Goal: Task Accomplishment & Management: Manage account settings

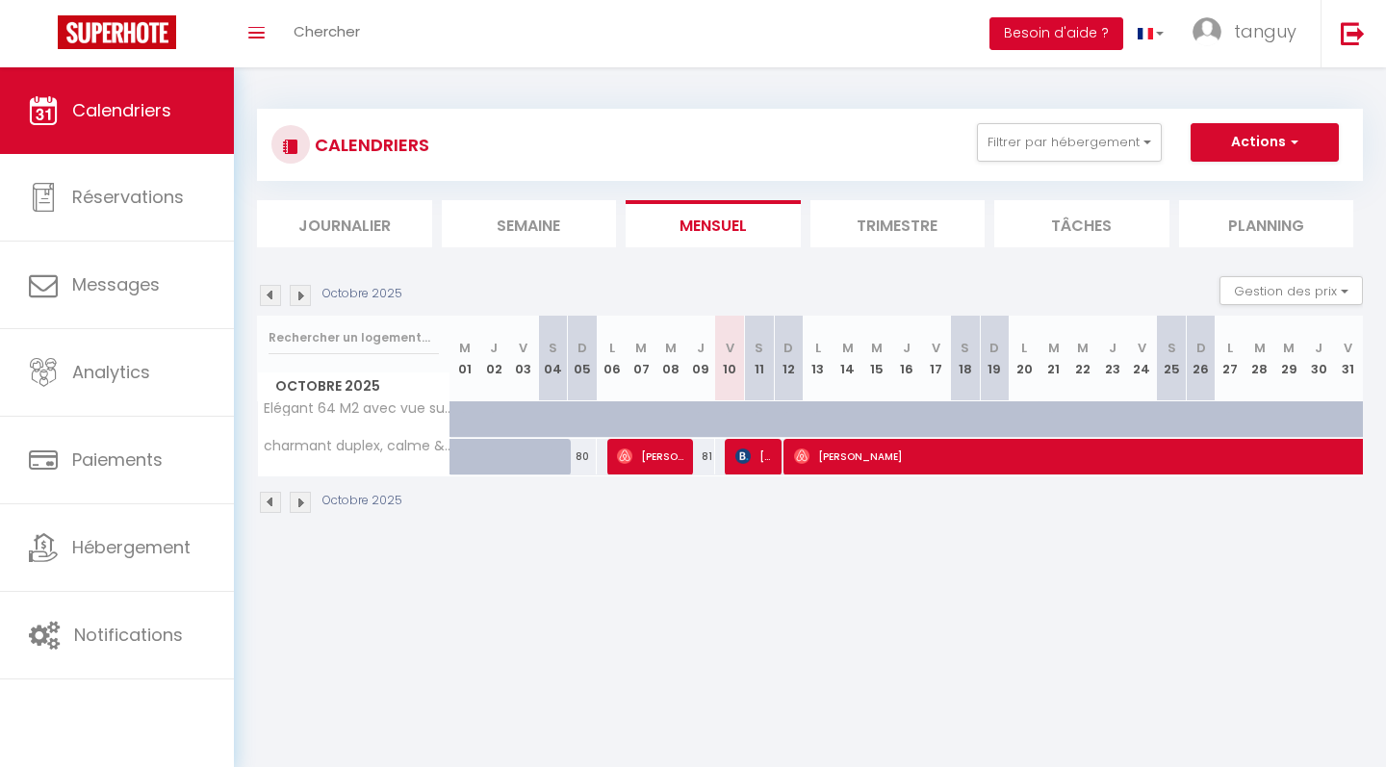
click at [1077, 35] on button "Besoin d'aide ?" at bounding box center [1056, 33] width 134 height 33
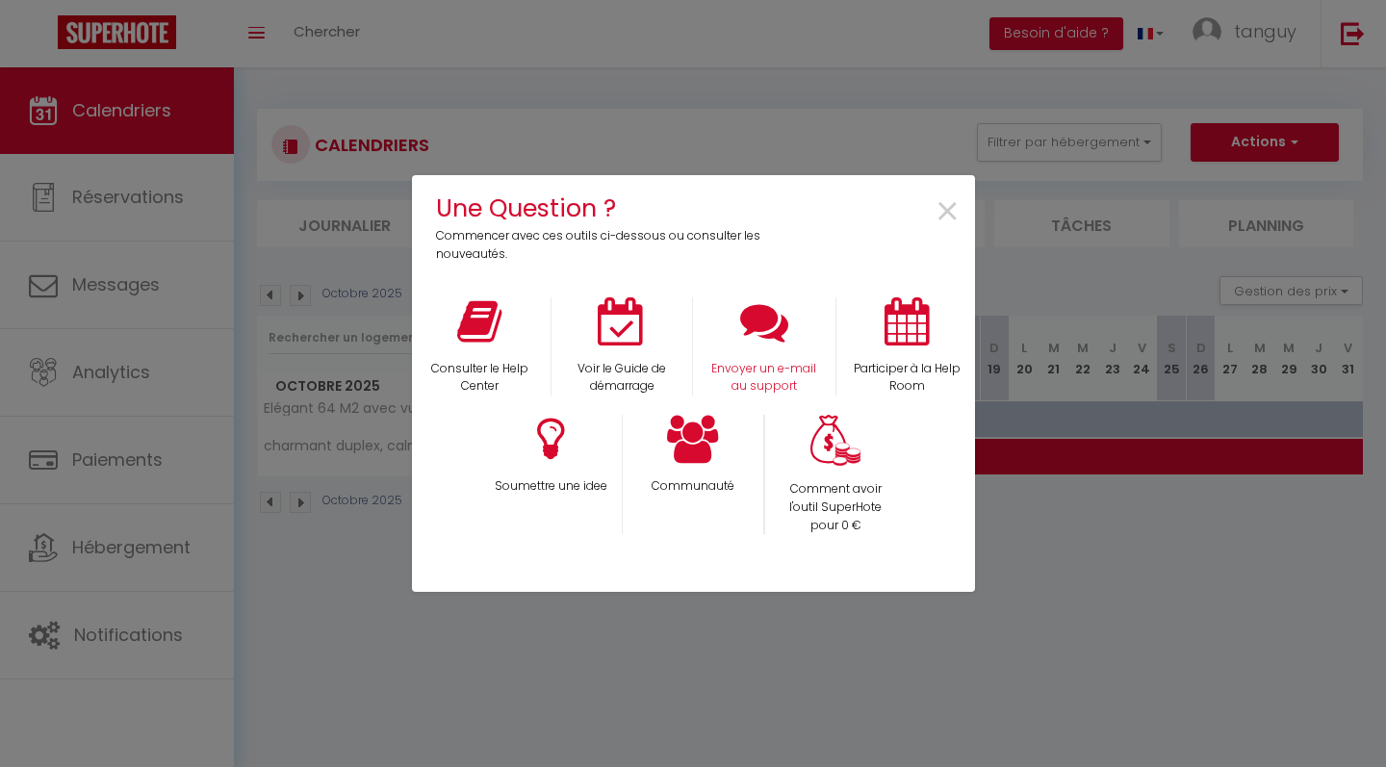
click at [760, 319] on icon at bounding box center [764, 321] width 48 height 48
click at [953, 218] on span "×" at bounding box center [948, 212] width 26 height 61
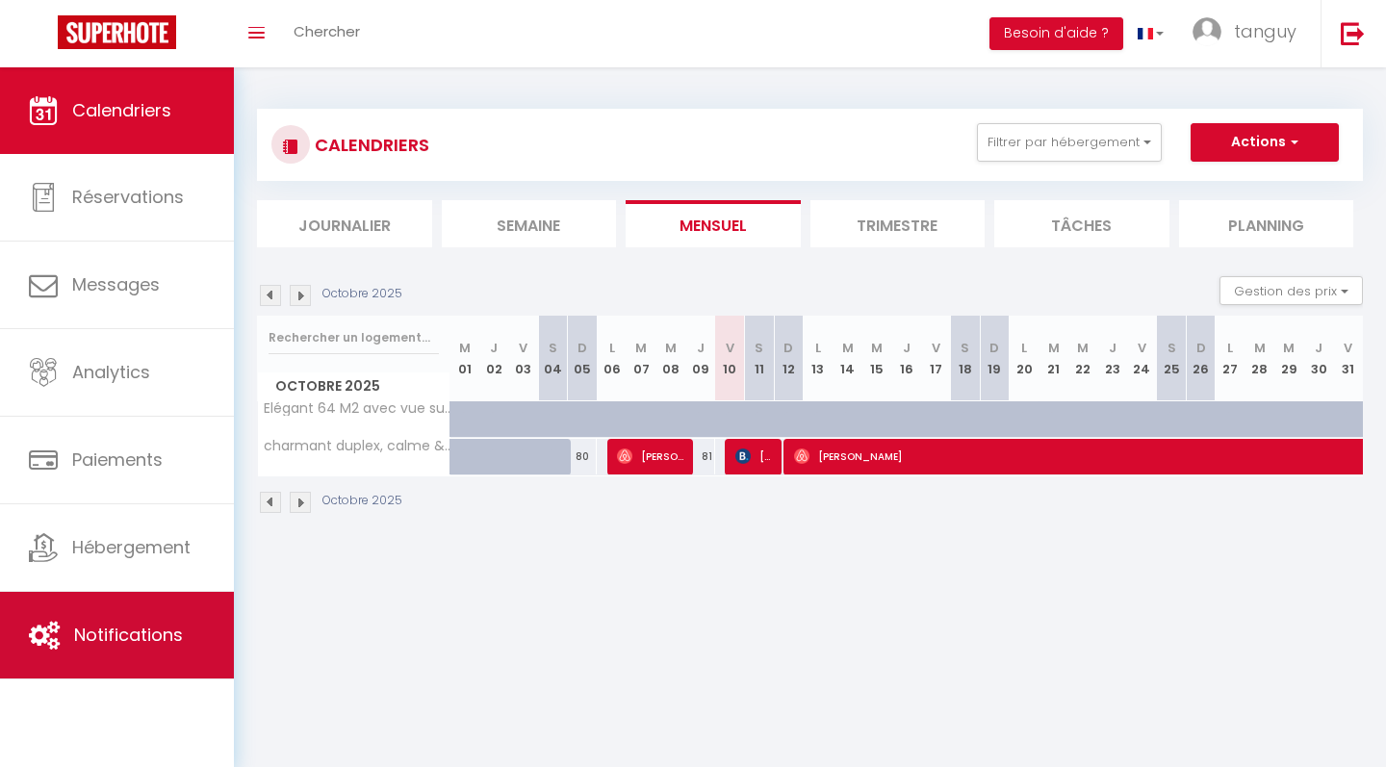
click at [176, 637] on span "Notifications" at bounding box center [128, 635] width 109 height 24
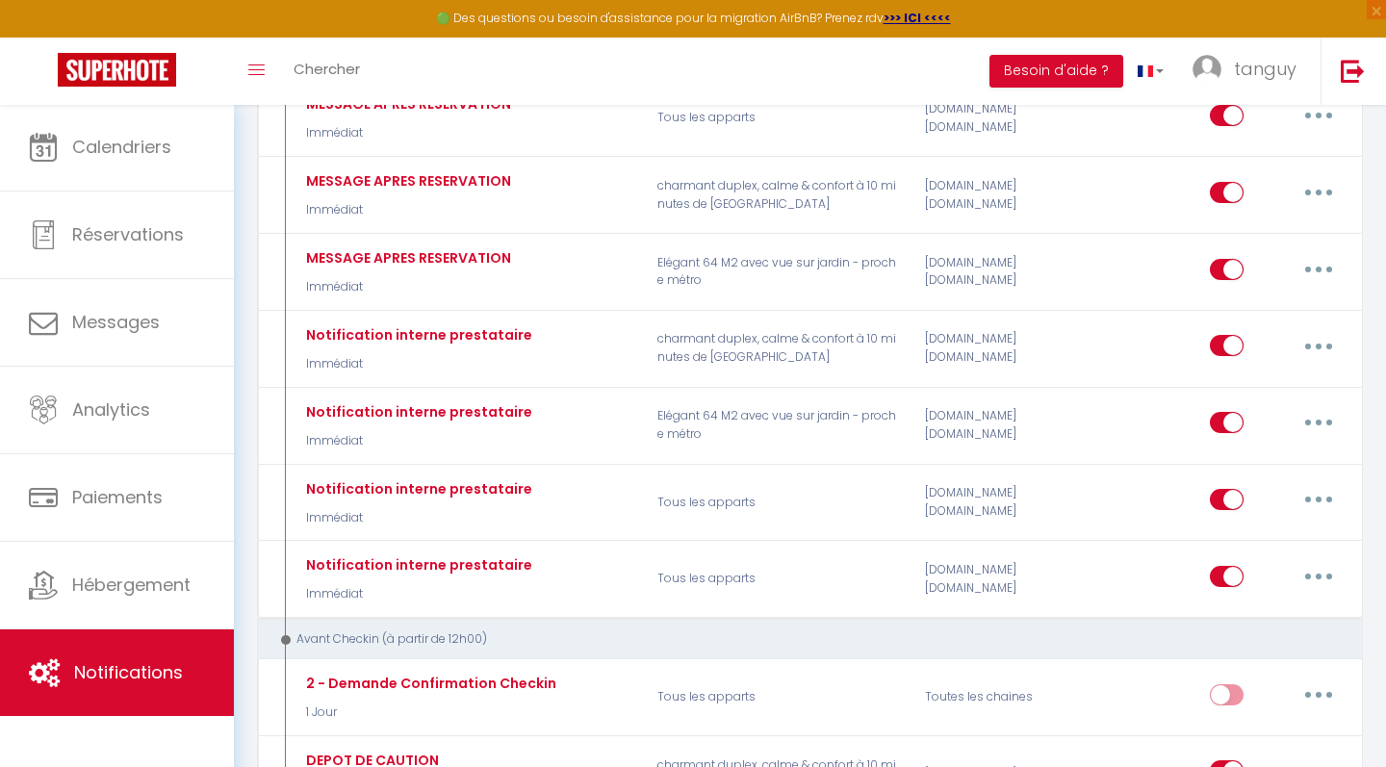
scroll to position [449, 0]
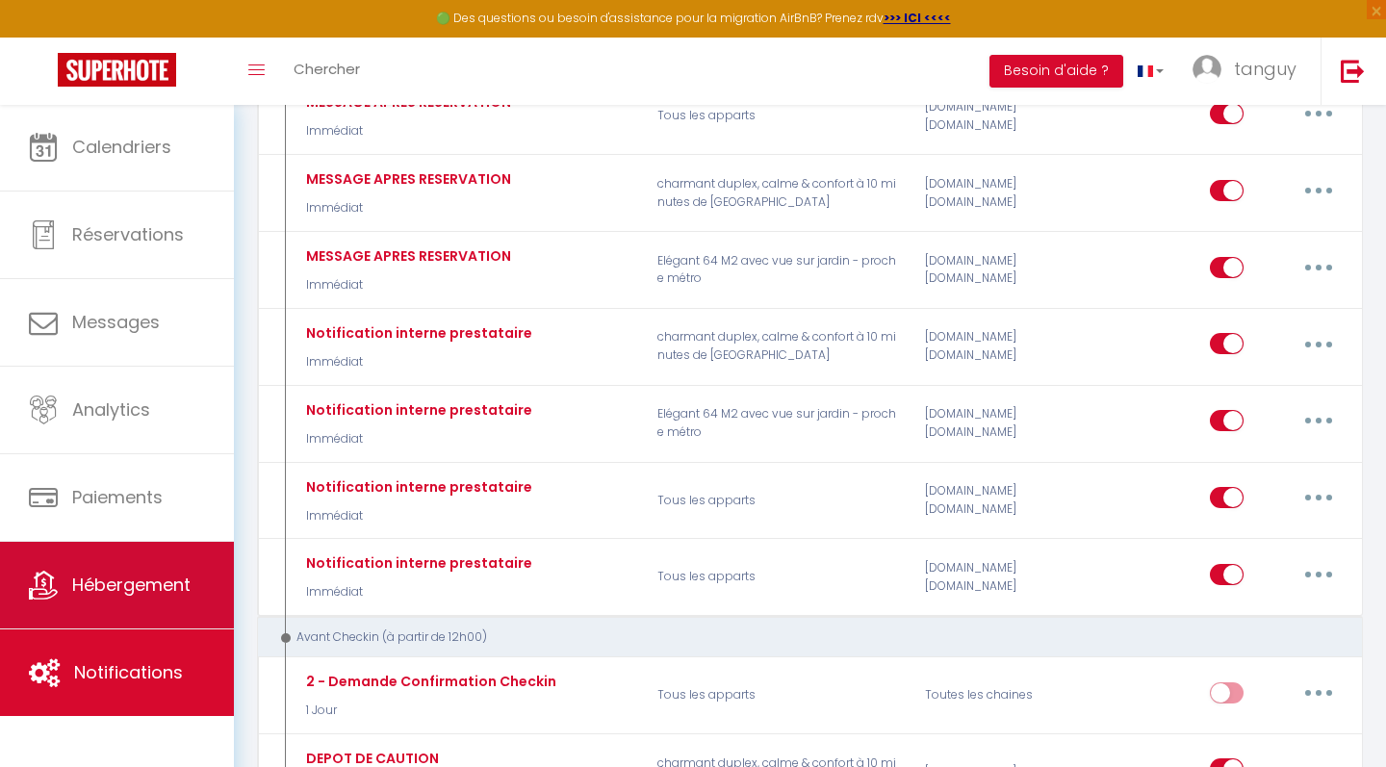
click at [181, 586] on span "Hébergement" at bounding box center [131, 585] width 118 height 24
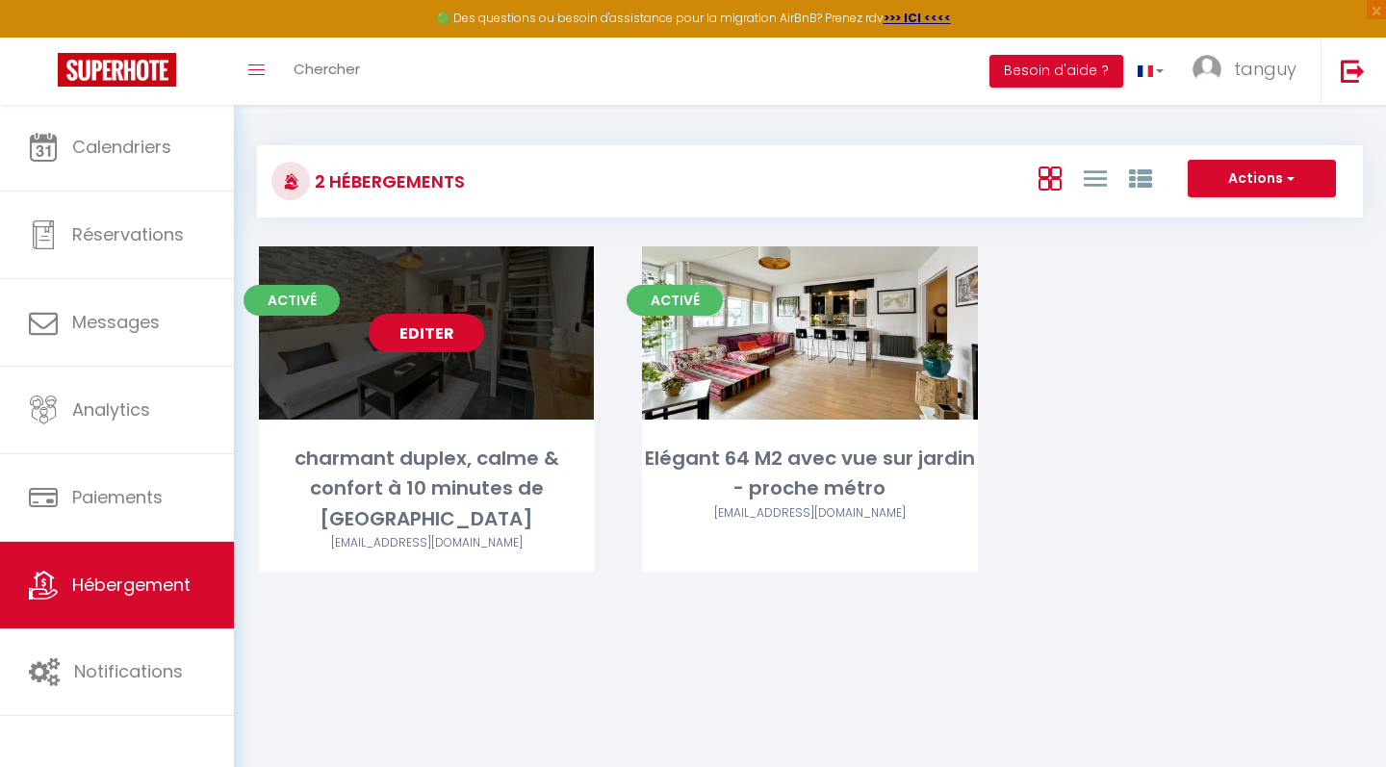
click at [427, 334] on link "Editer" at bounding box center [427, 333] width 116 height 39
select select "3"
select select "2"
select select "1"
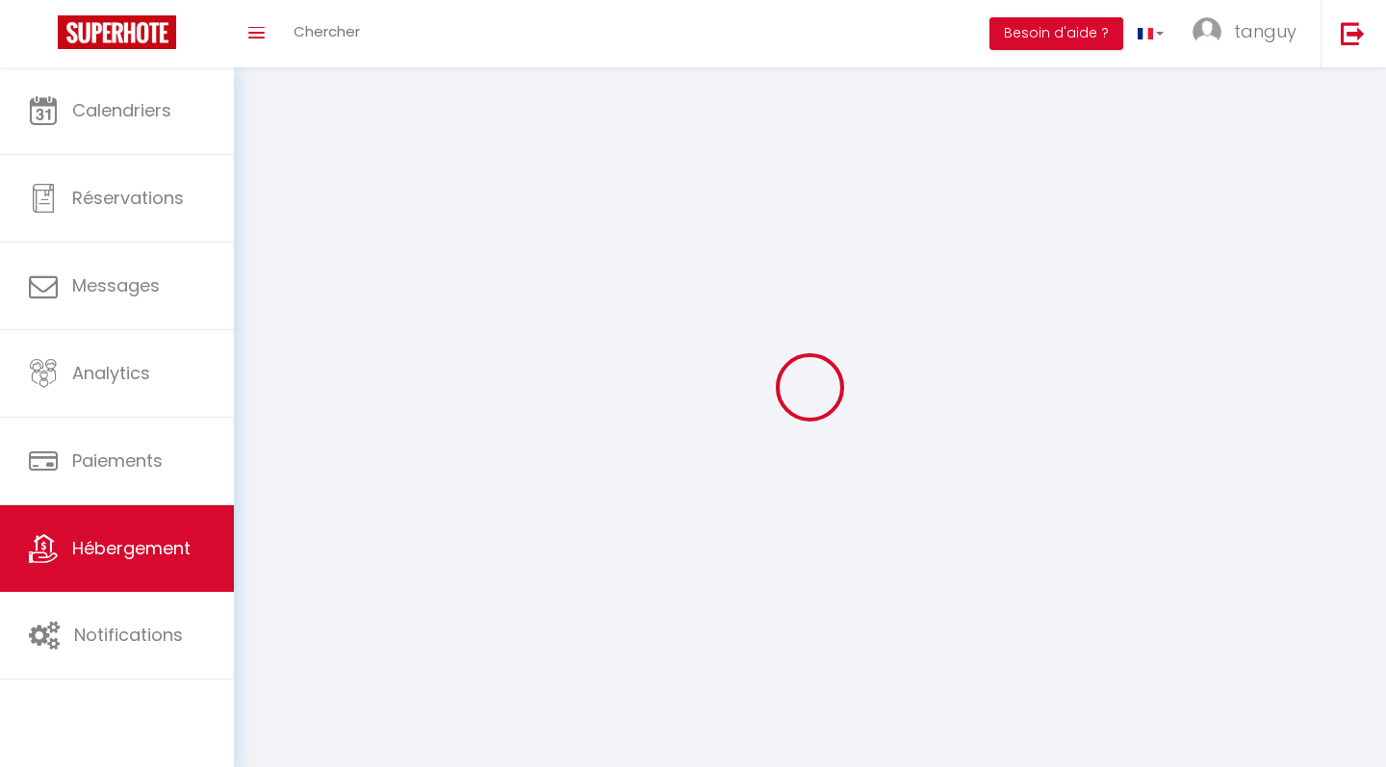
select select
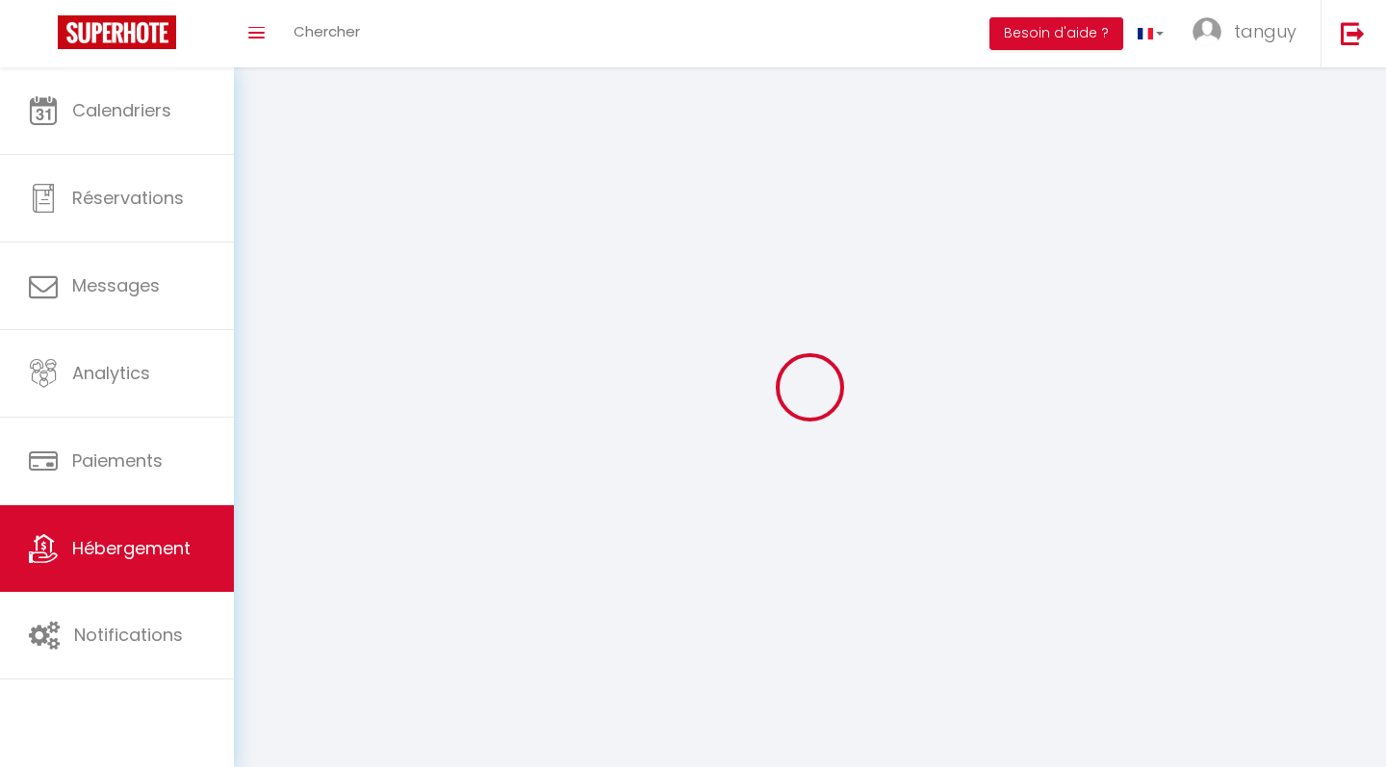
checkbox input "false"
select select
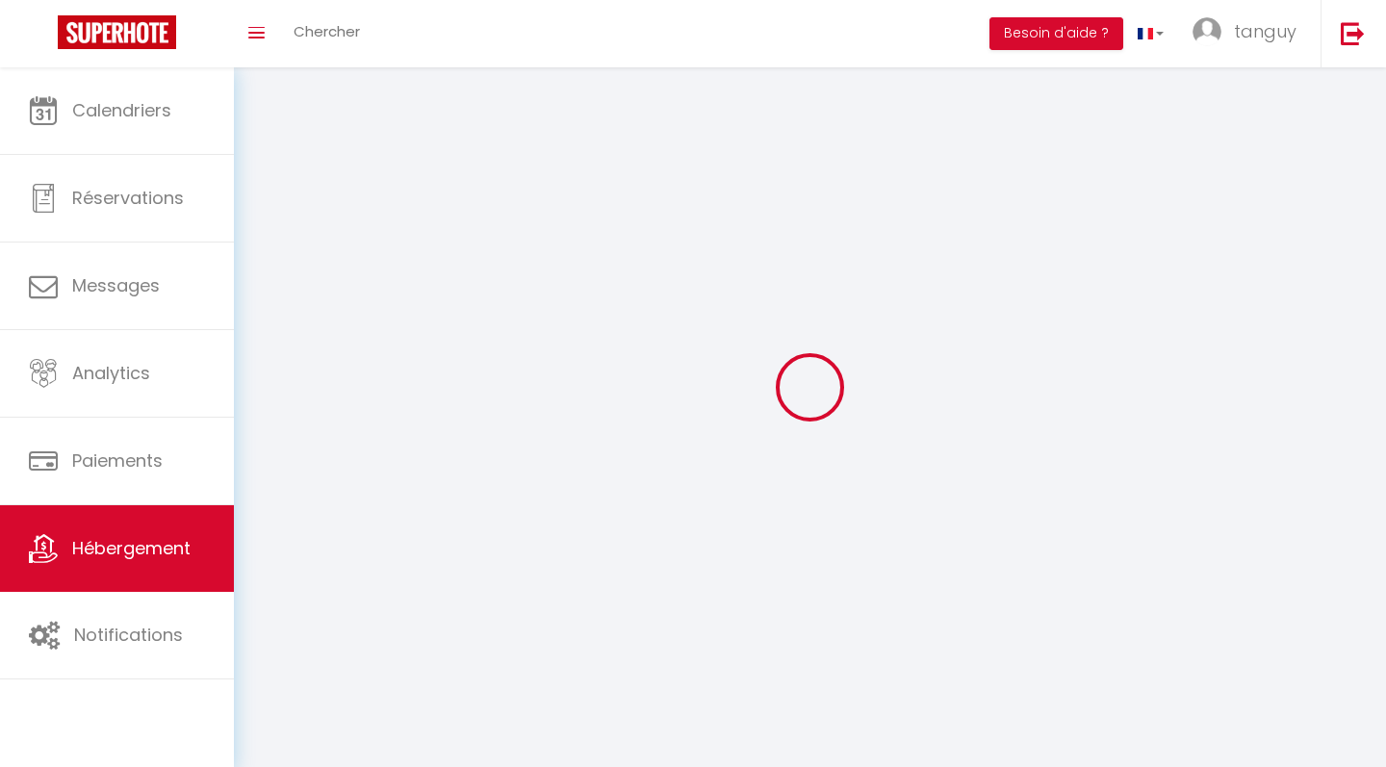
select select
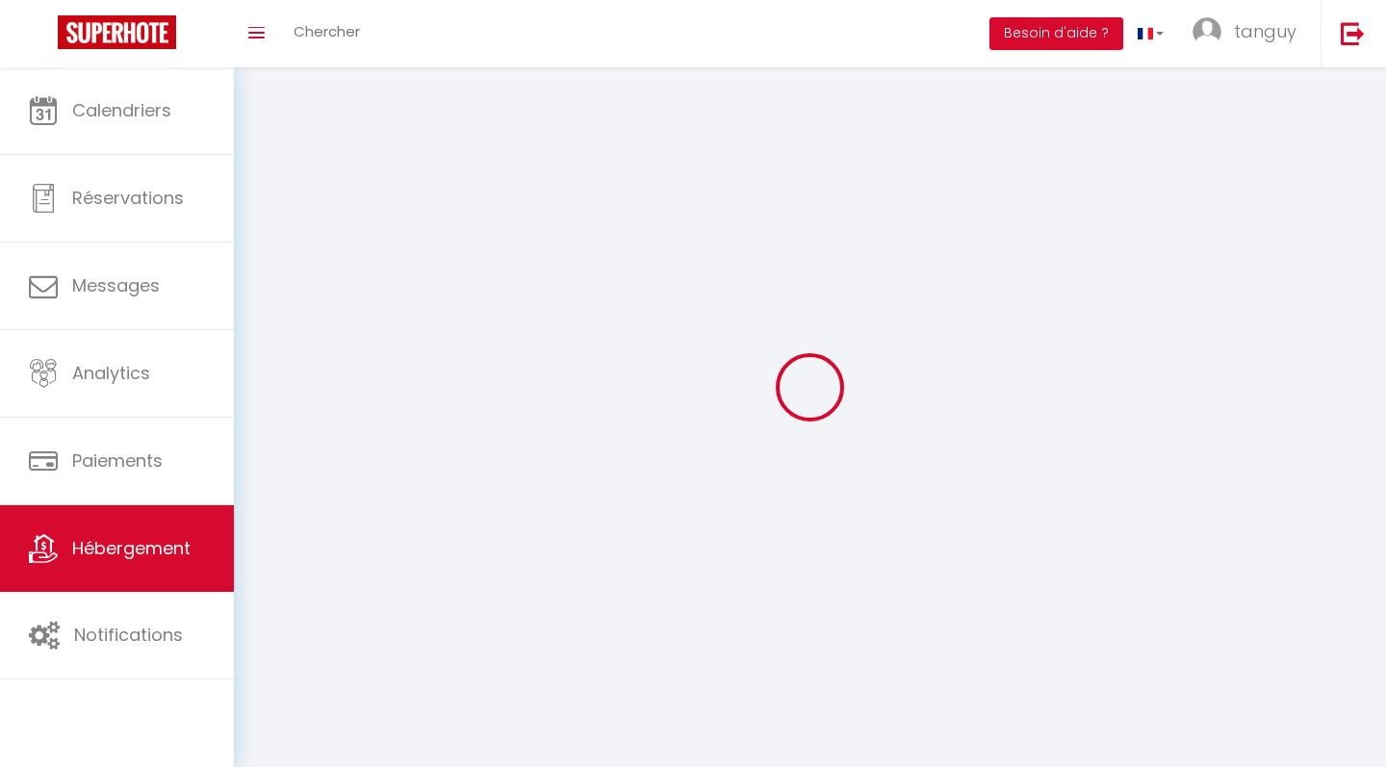
select select
checkbox input "false"
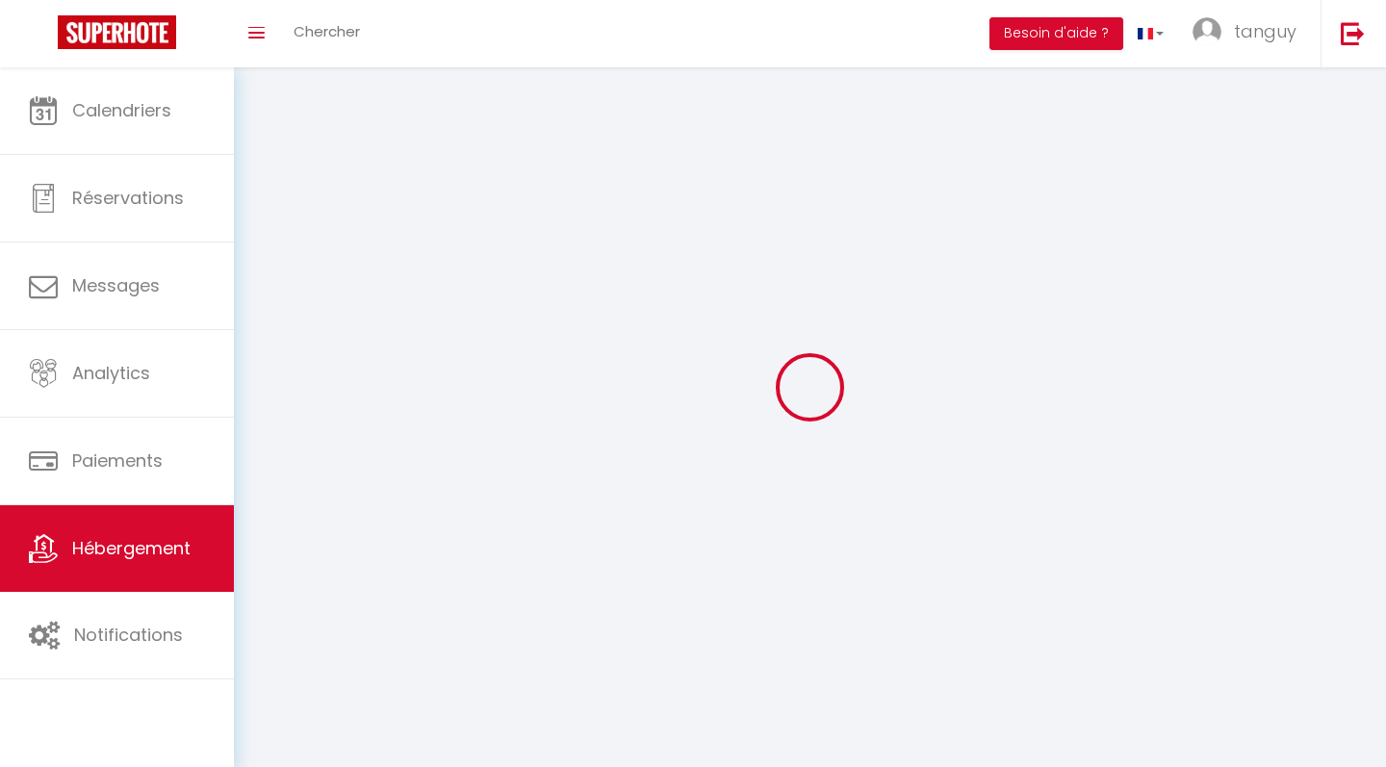
select select
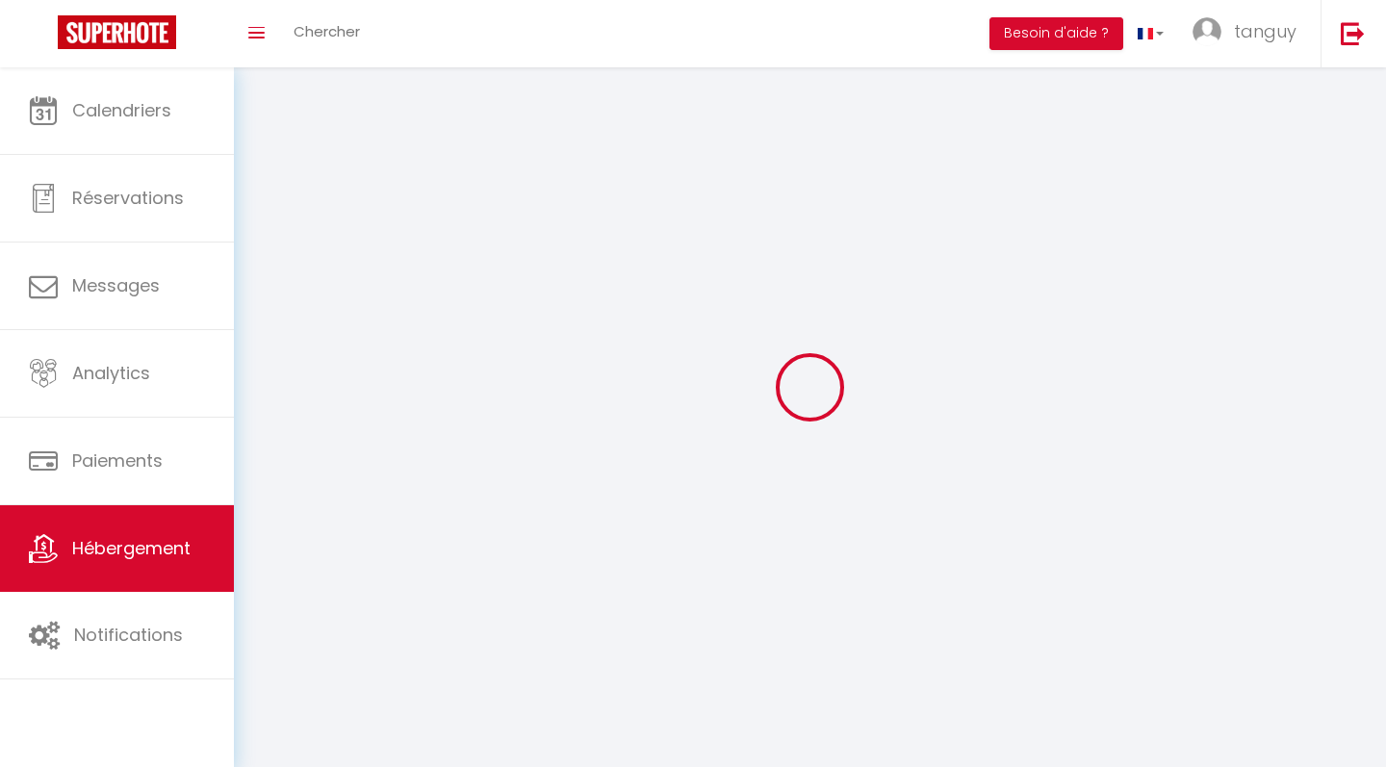
select select
checkbox input "false"
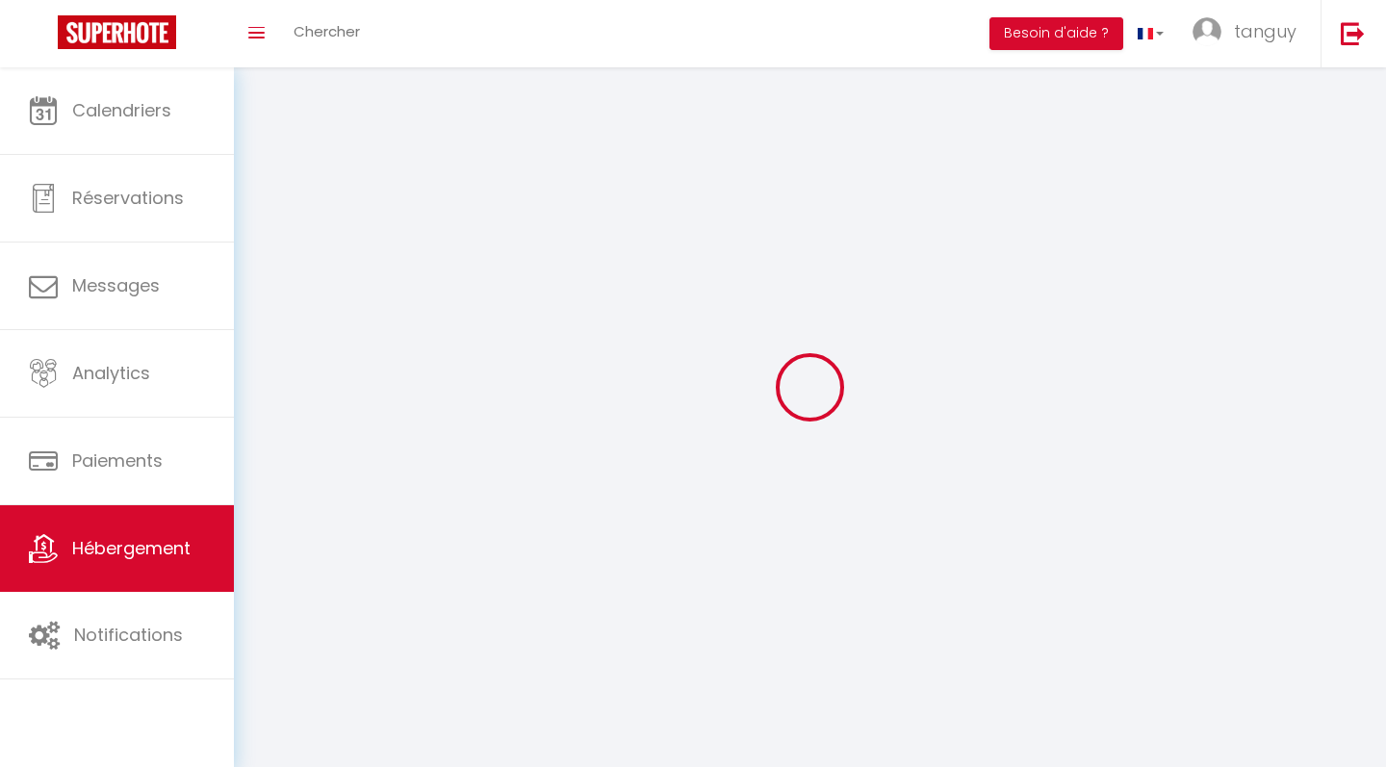
checkbox input "false"
select select
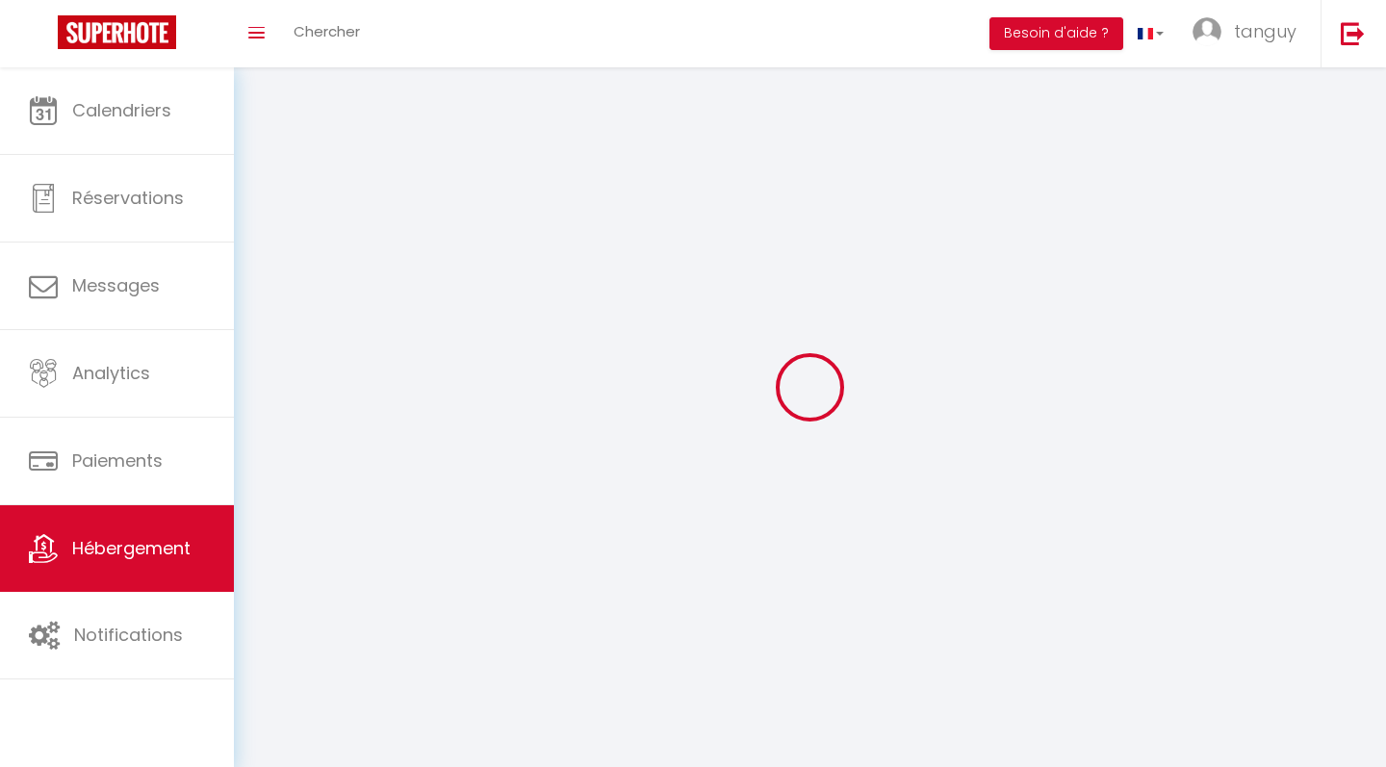
select select
checkbox input "false"
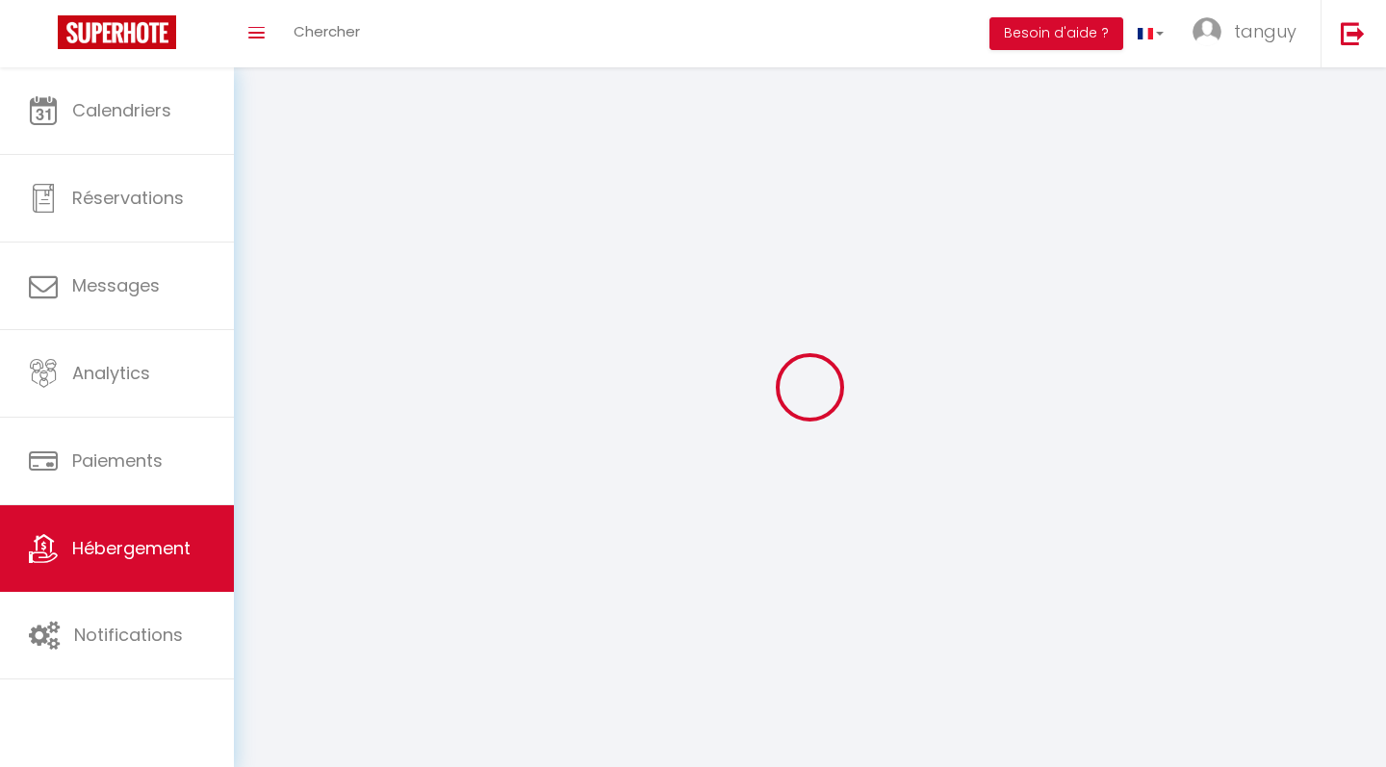
checkbox input "false"
select select
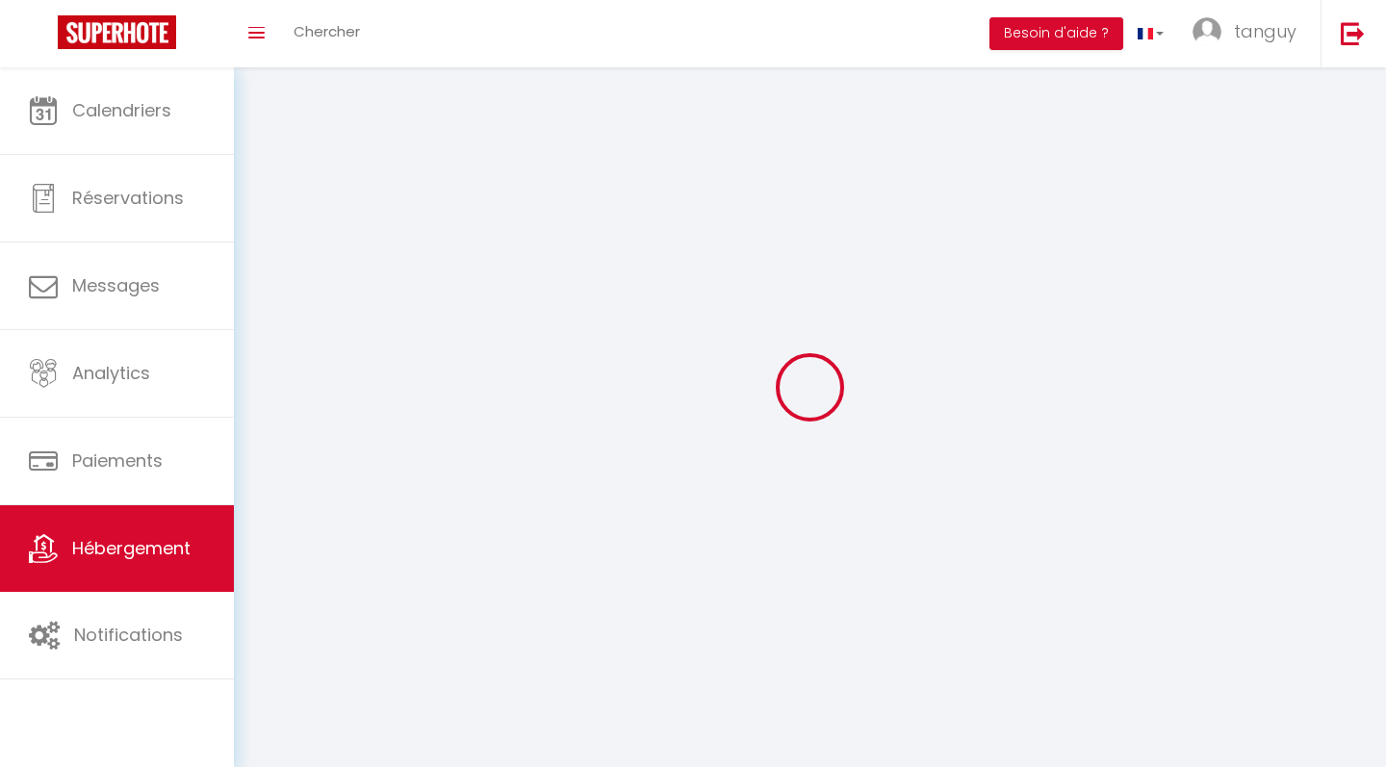
select select "28"
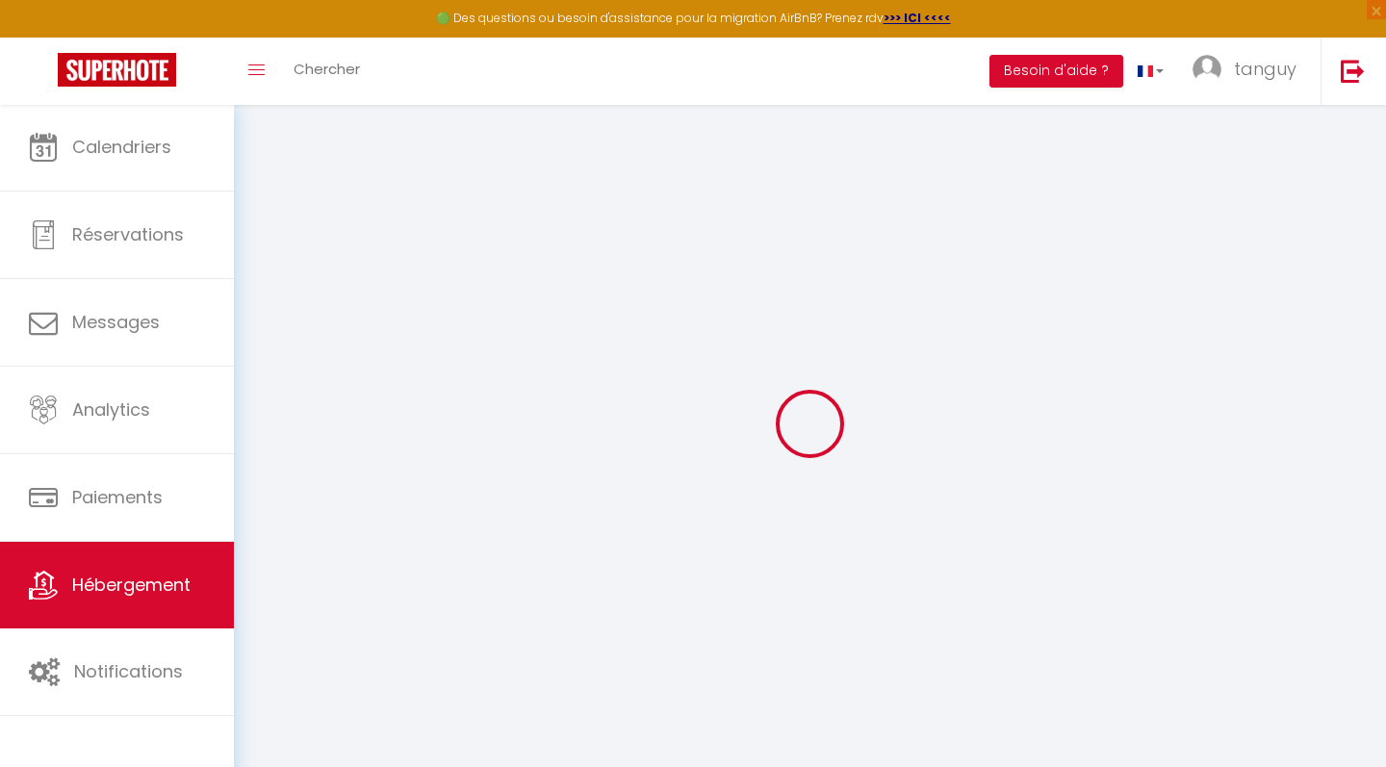
select select
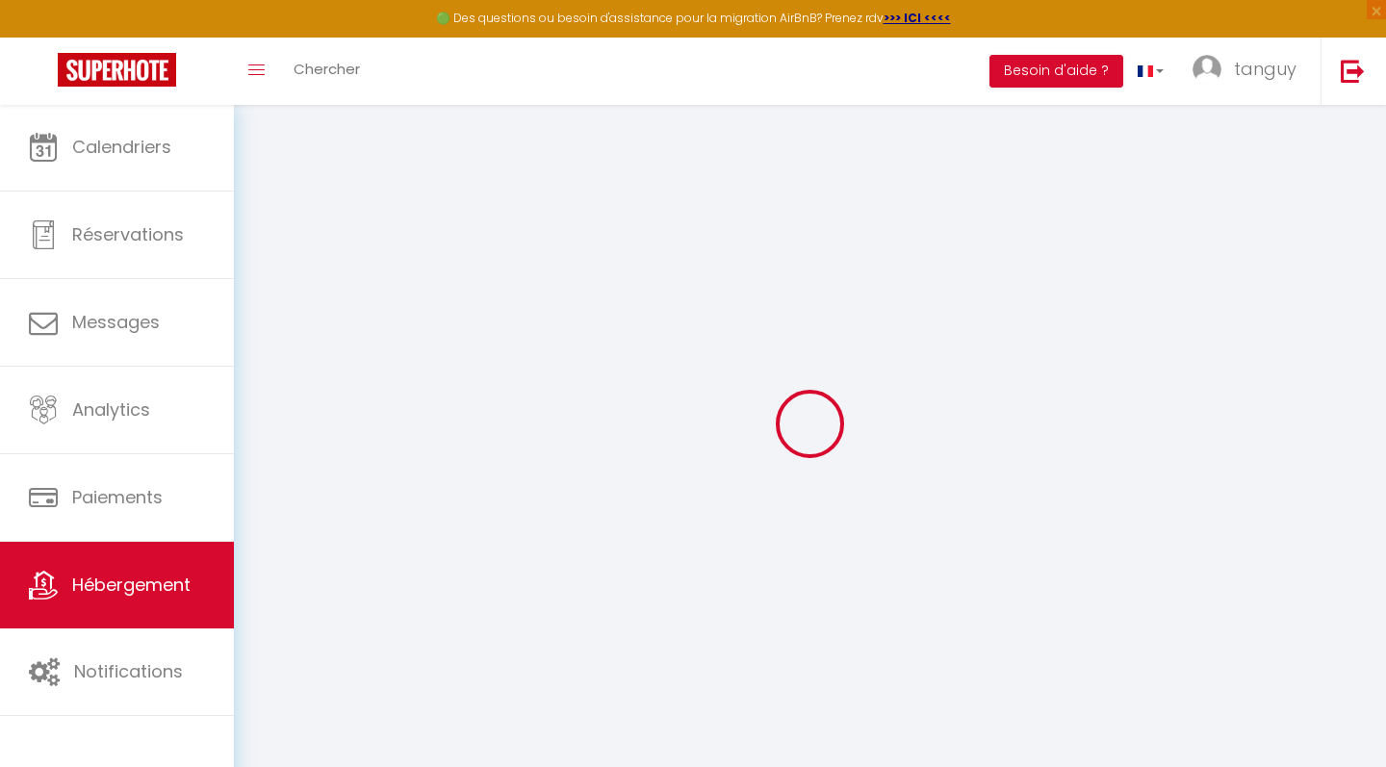
select select
checkbox input "false"
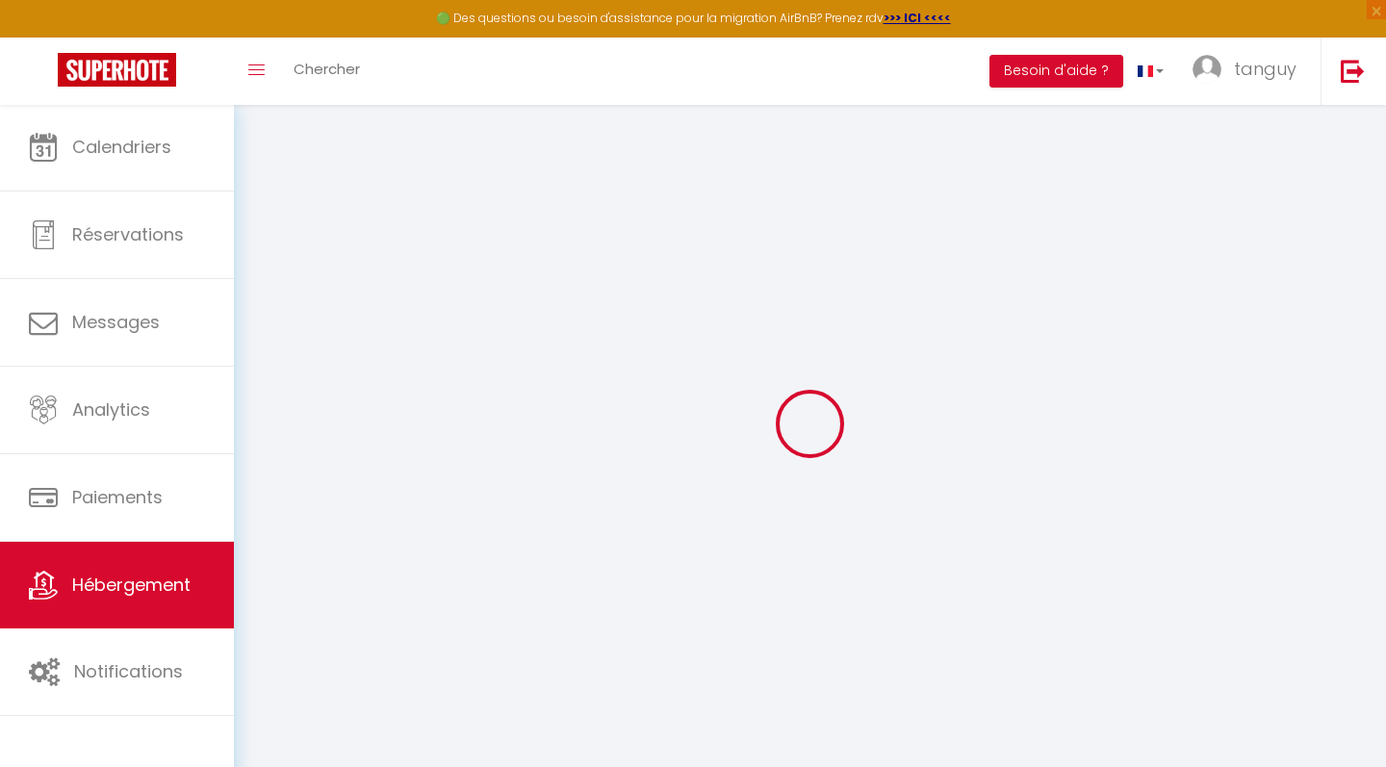
select select
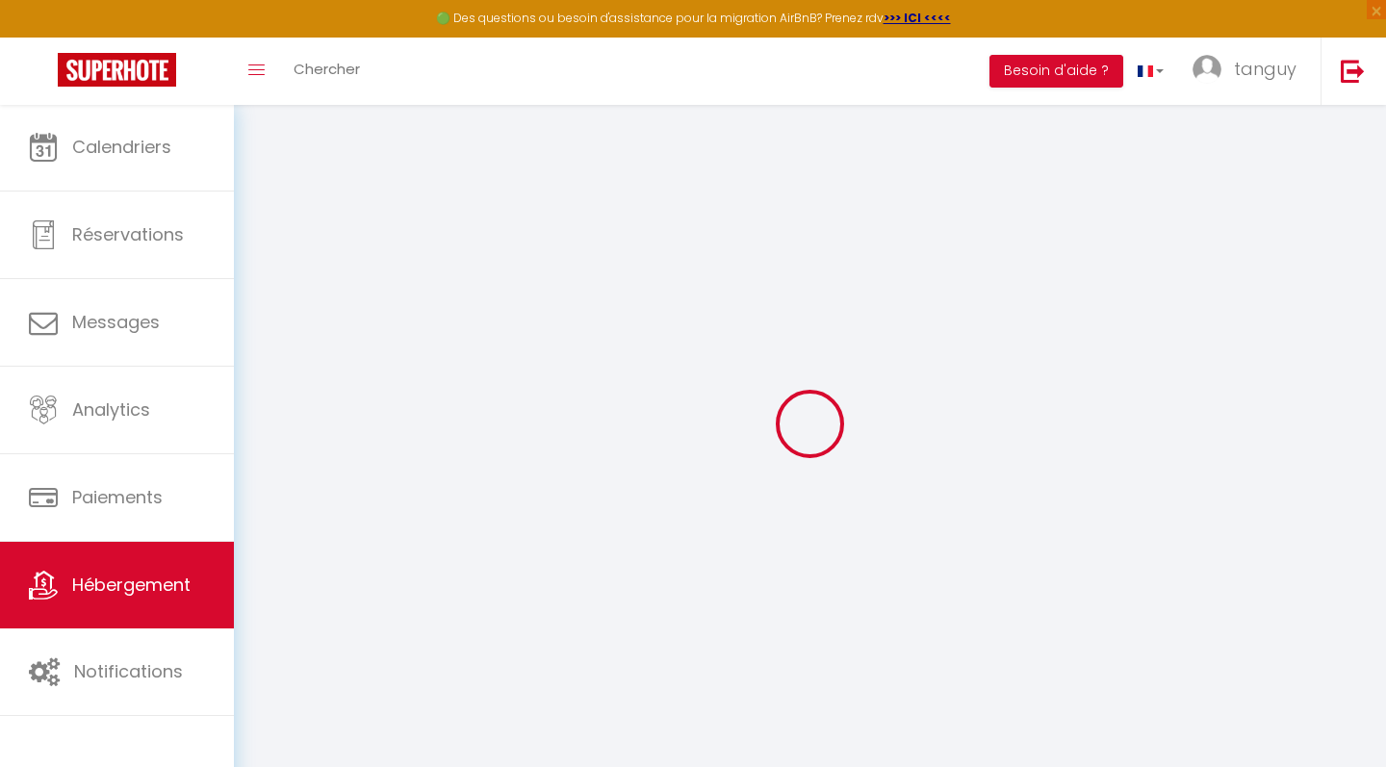
select select
checkbox input "false"
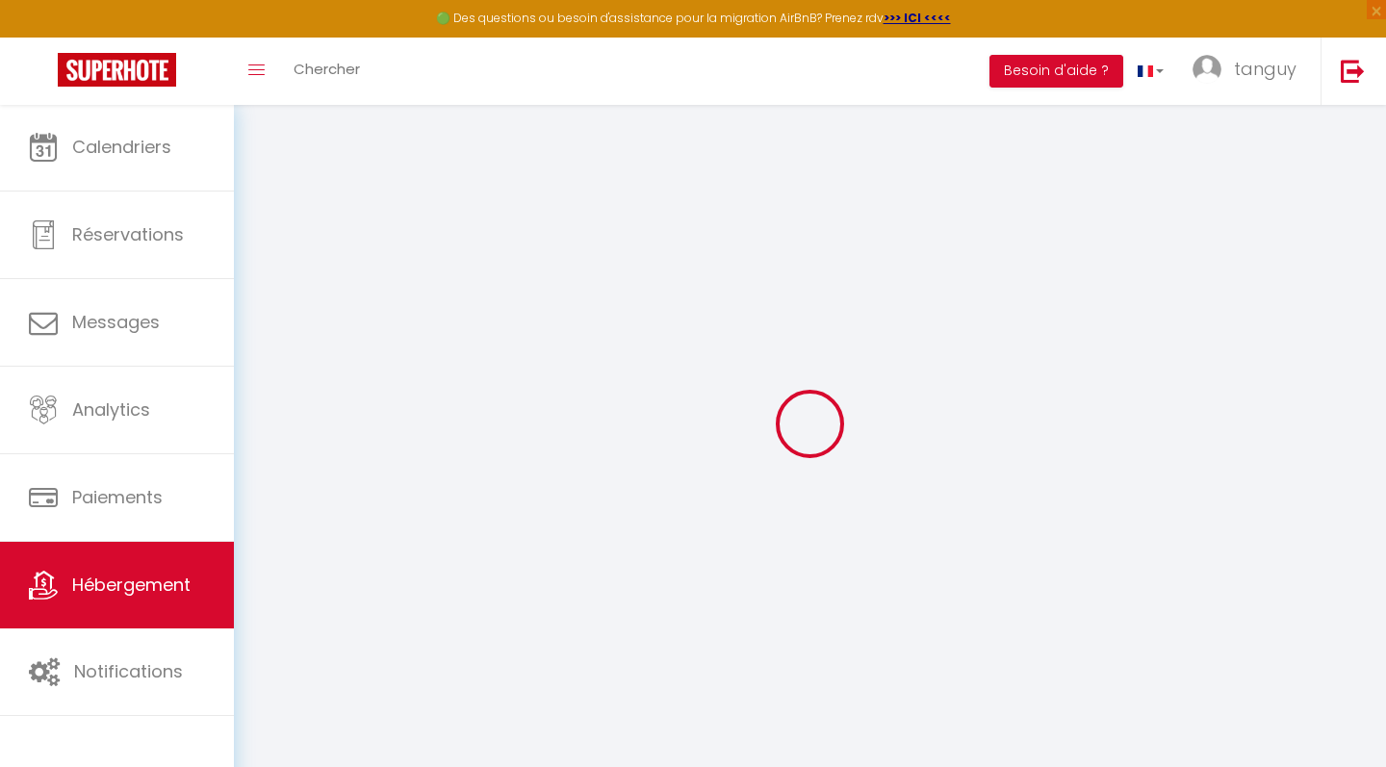
checkbox input "false"
select select
type input "charmant duplex, calme & confort à 10 minutes de [GEOGRAPHIC_DATA]"
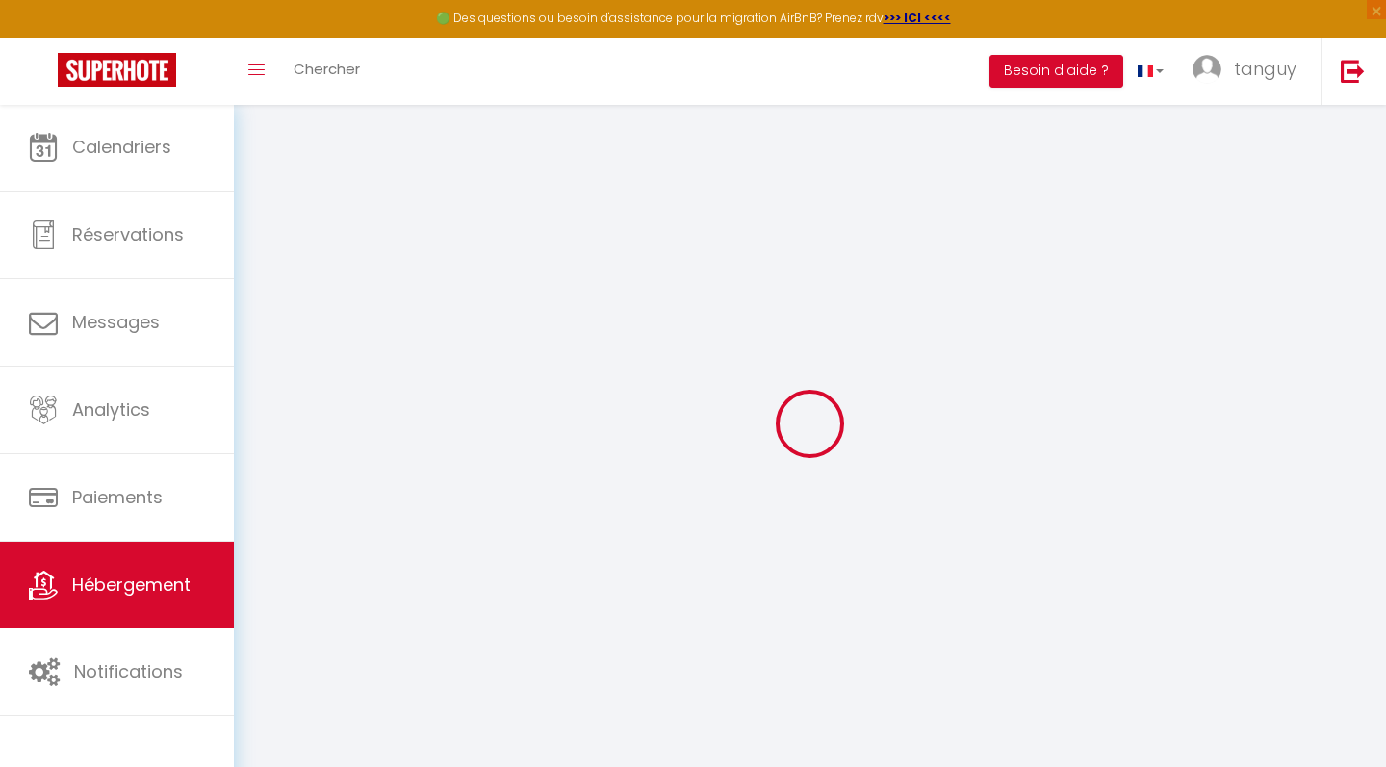
type input "VIRGINIE"
type input "[PERSON_NAME]"
type input "emcm [EMAIL_ADDRESS][DOMAIN_NAME]"
type input "92600"
type input "asnieres sur seine c'était quoi alors ah bah"
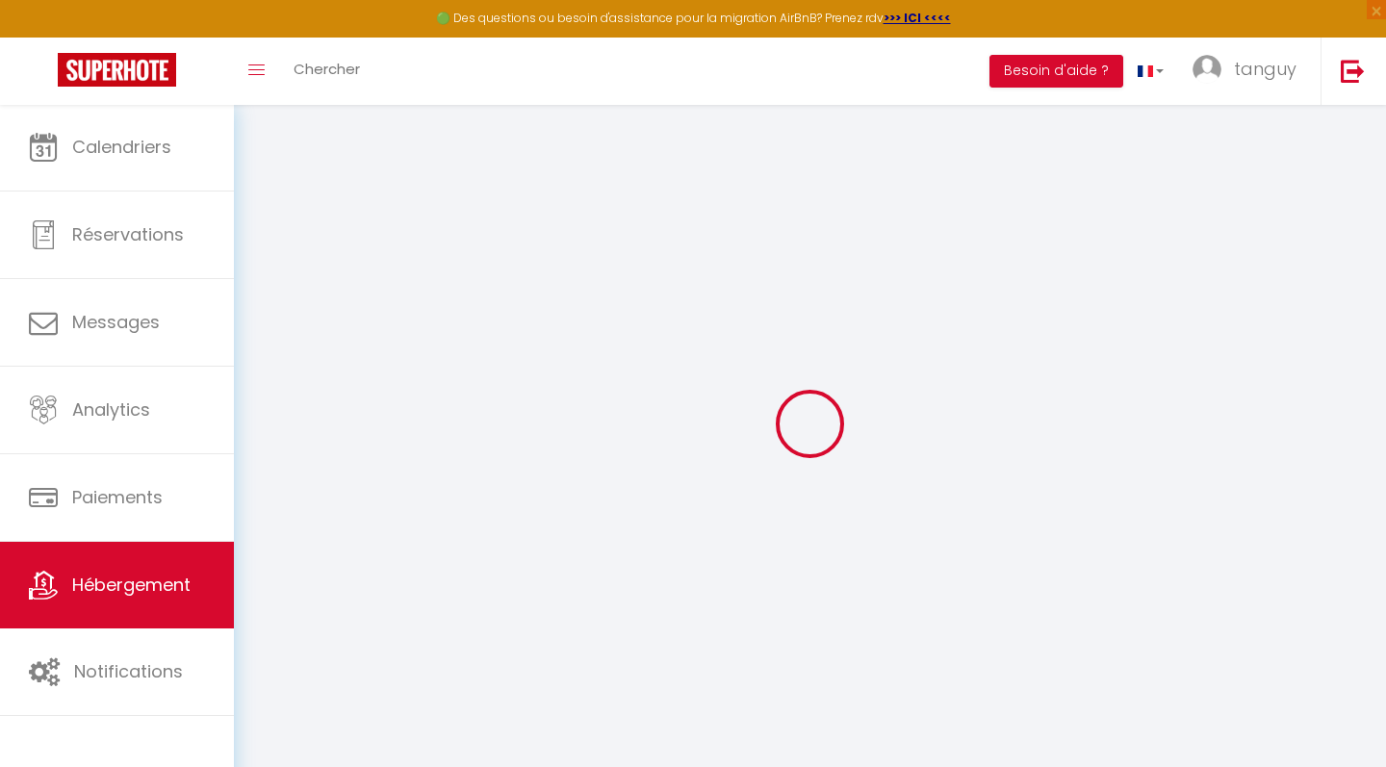
type input "300"
select select
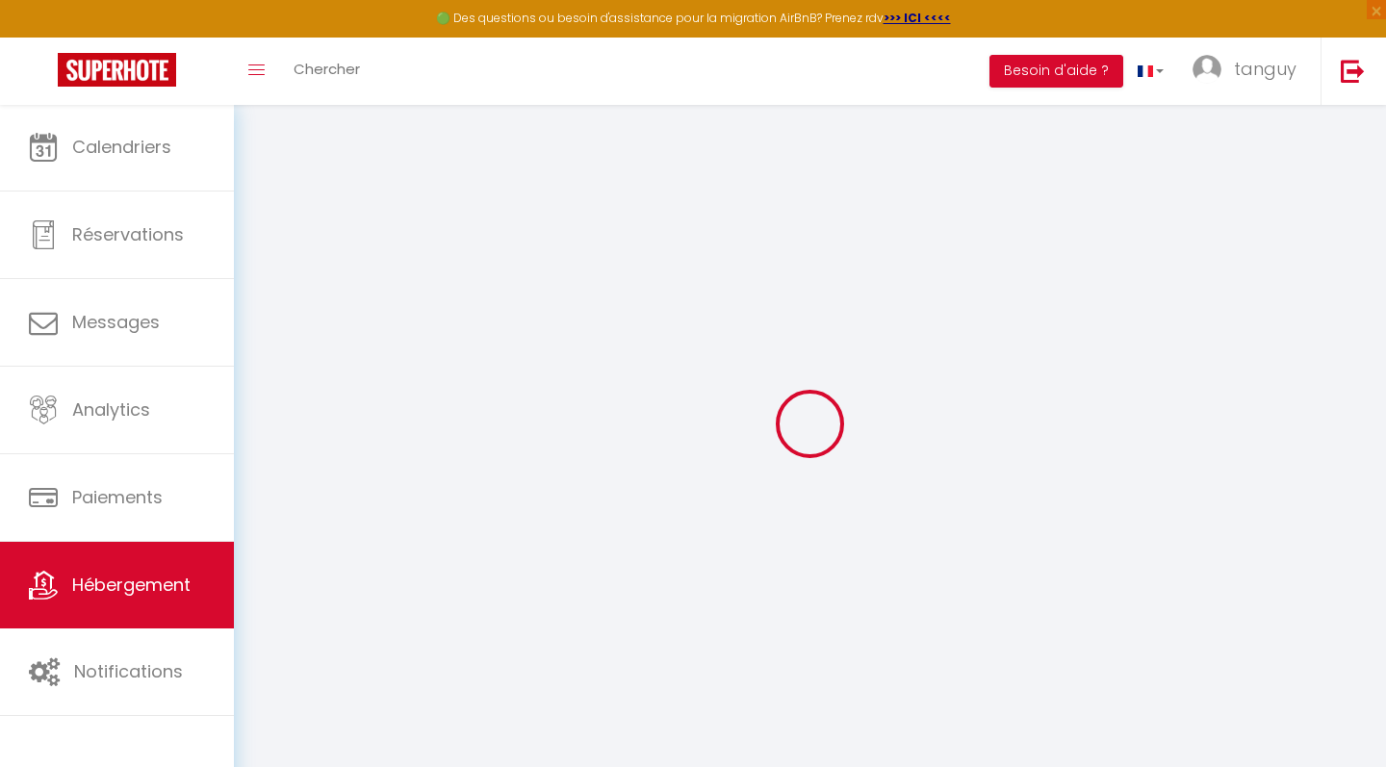
select select
type input "[STREET_ADDRESS]"
type input "92600"
type input "asnieres sur seine"
type input "[EMAIL_ADDRESS][DOMAIN_NAME]"
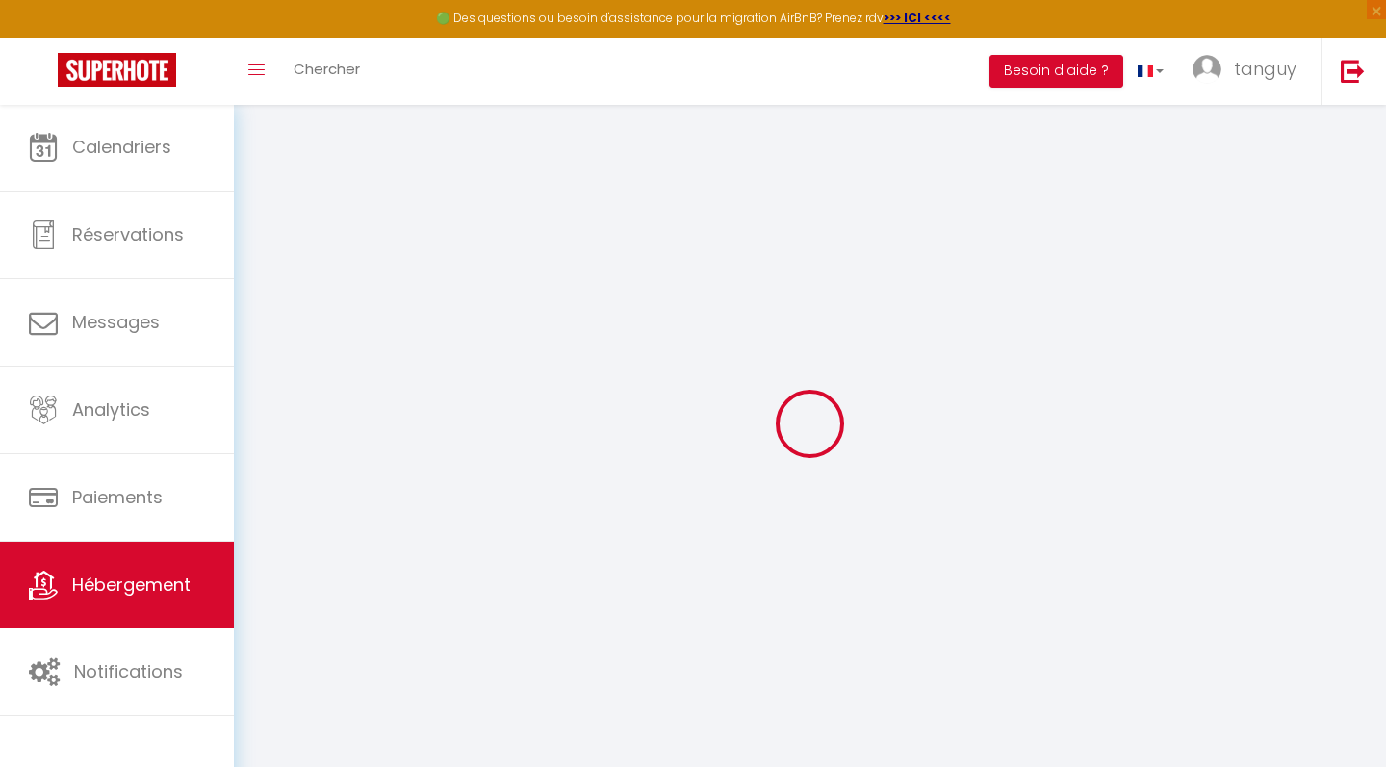
select select "14752"
checkbox input "true"
checkbox input "false"
checkbox input "true"
checkbox input "false"
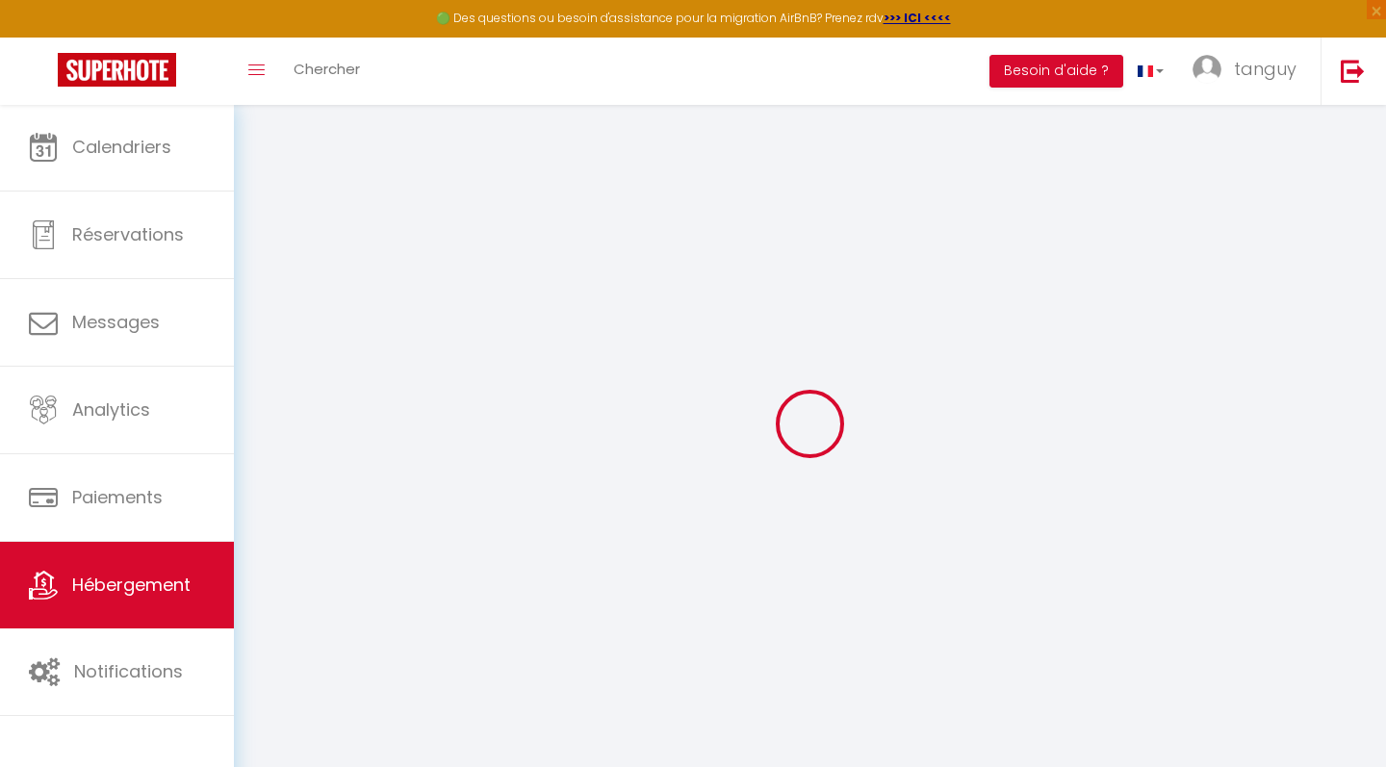
type input "0"
select select
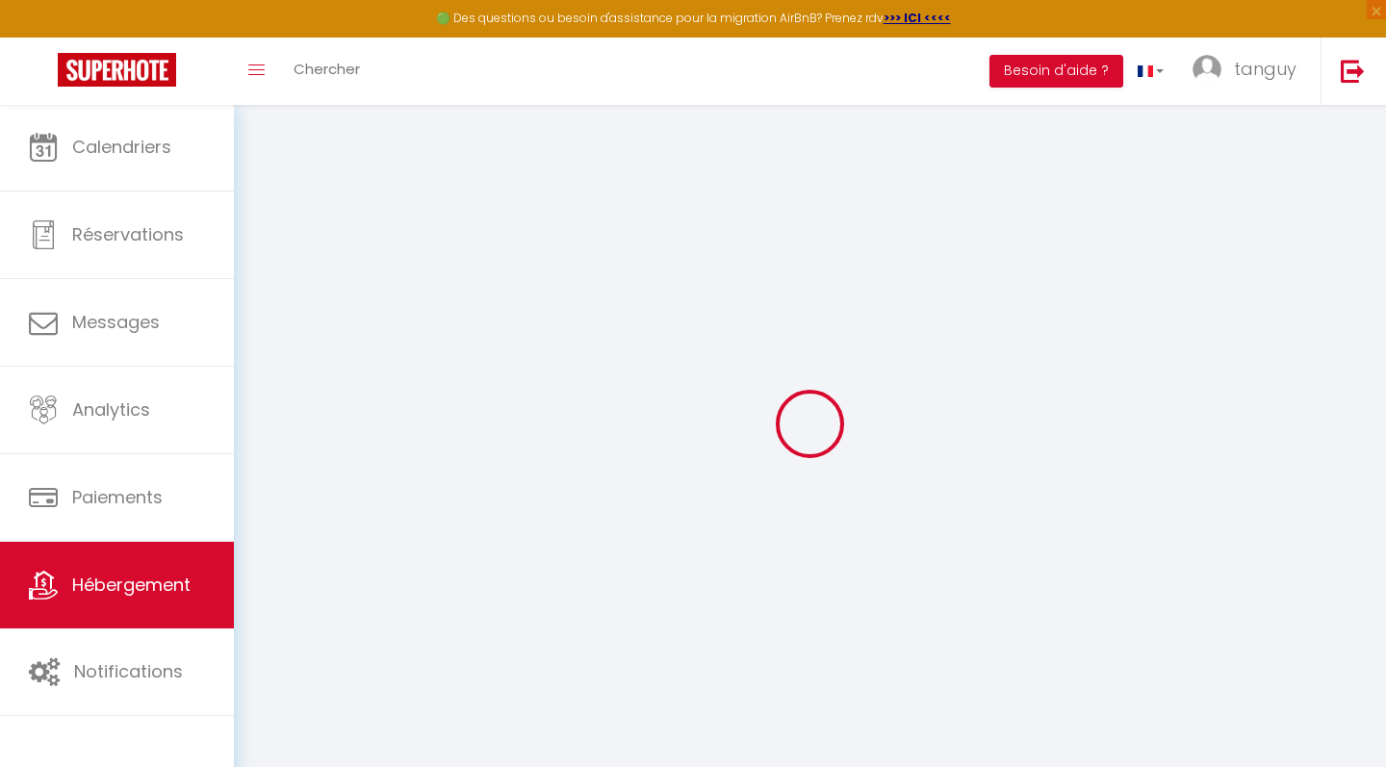
select select
checkbox input "true"
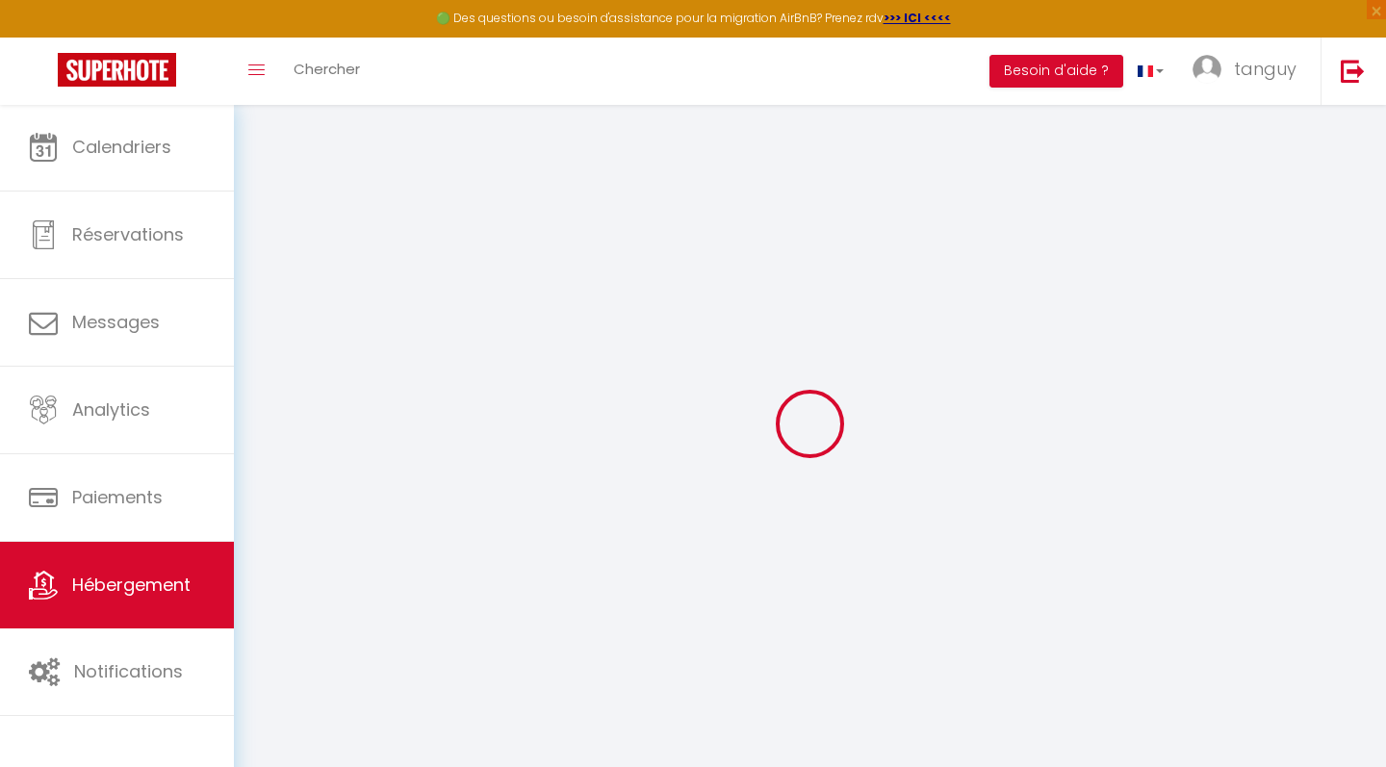
checkbox input "false"
checkbox input "true"
checkbox input "false"
select select "16:00"
select select "23:45"
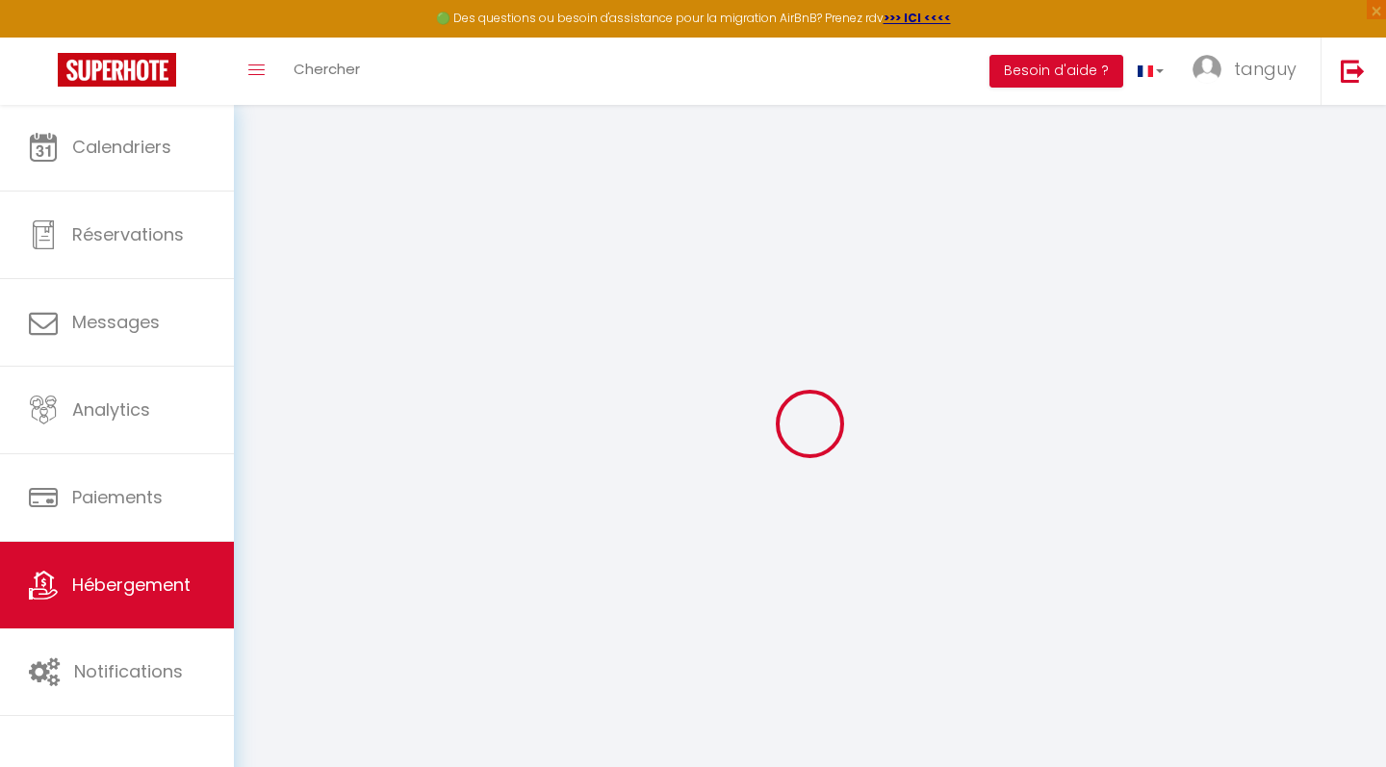
select select "11:00"
select select "30"
select select "120"
select select "+ 20 %"
select select "+ 38 %"
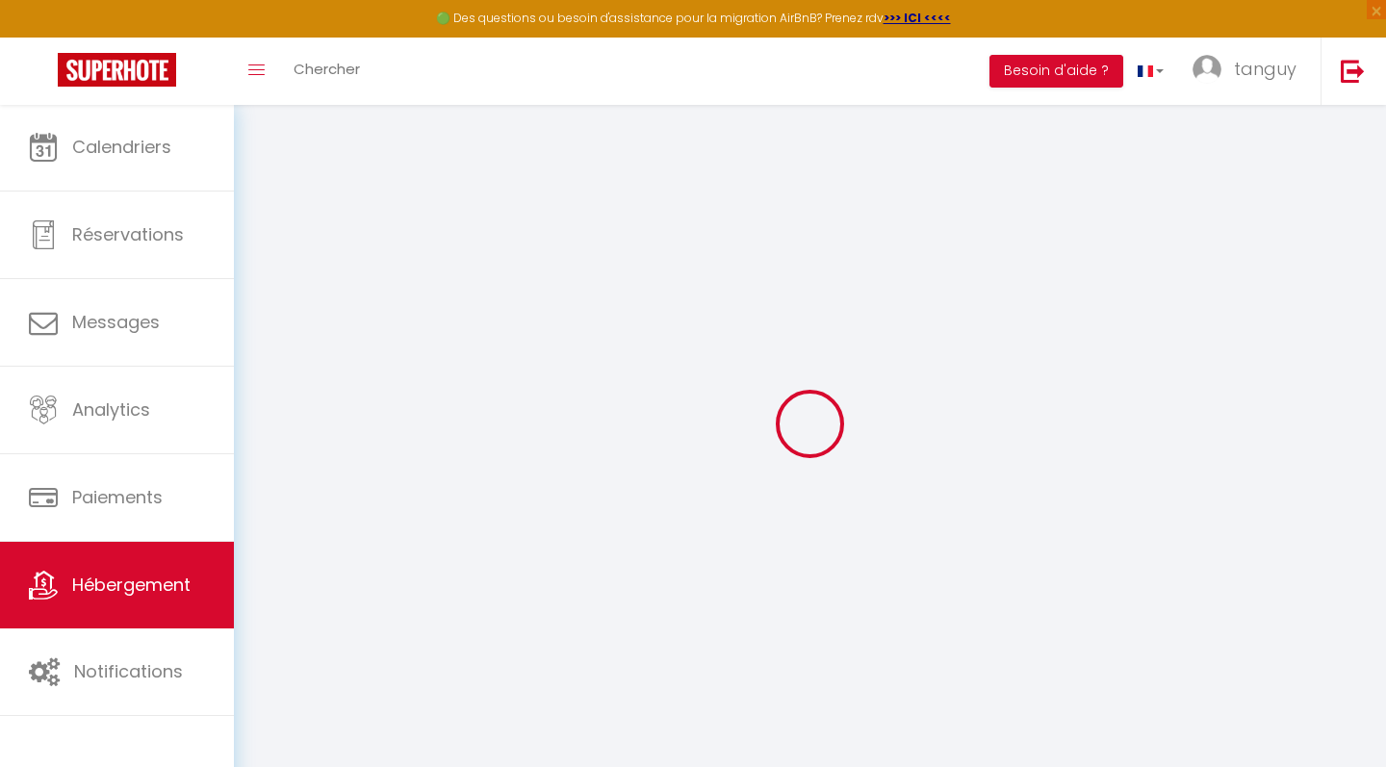
checkbox input "true"
checkbox input "false"
checkbox input "true"
checkbox input "false"
select select "well_reviewed_guests"
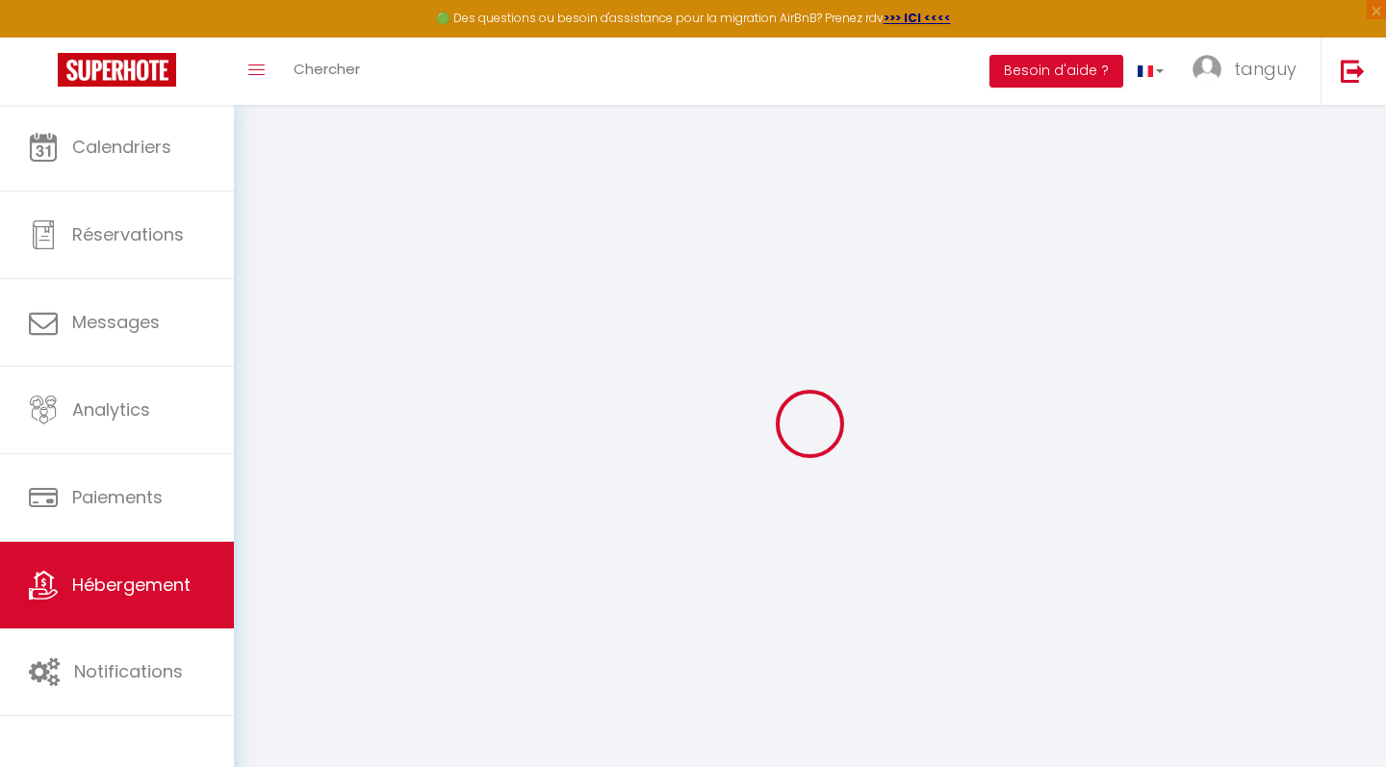
select select "EUR"
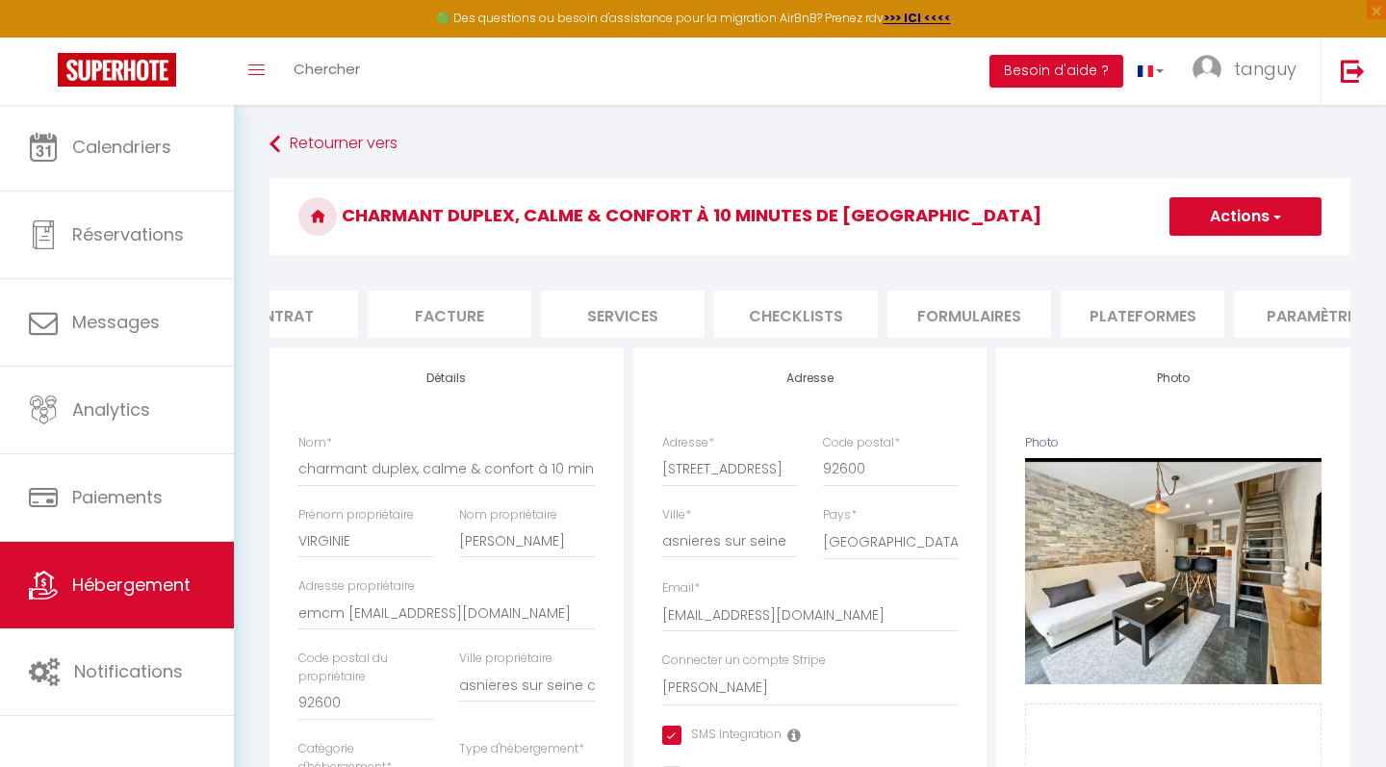
scroll to position [0, 280]
click at [1277, 315] on li "Paramètres" at bounding box center [1284, 314] width 164 height 47
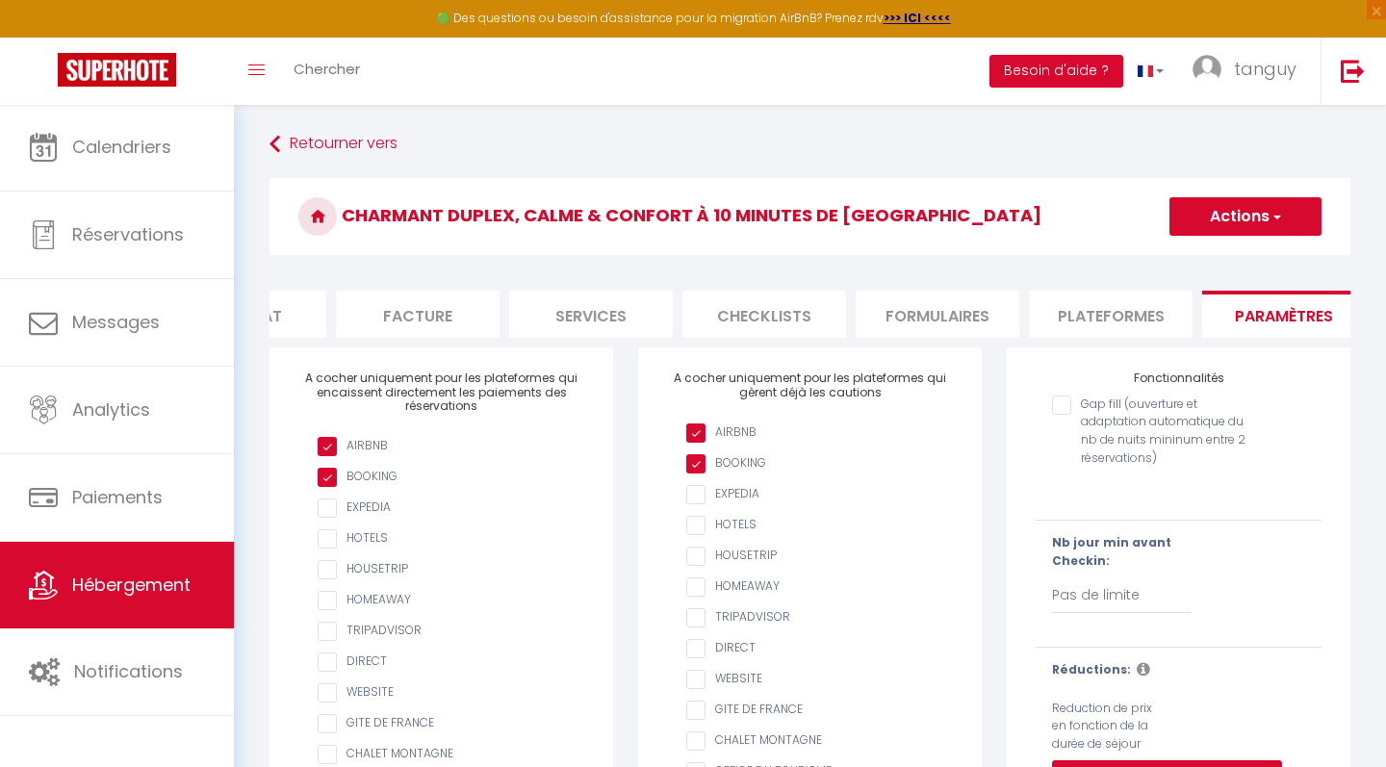
click at [1100, 313] on li "Plateformes" at bounding box center [1111, 314] width 164 height 47
select select
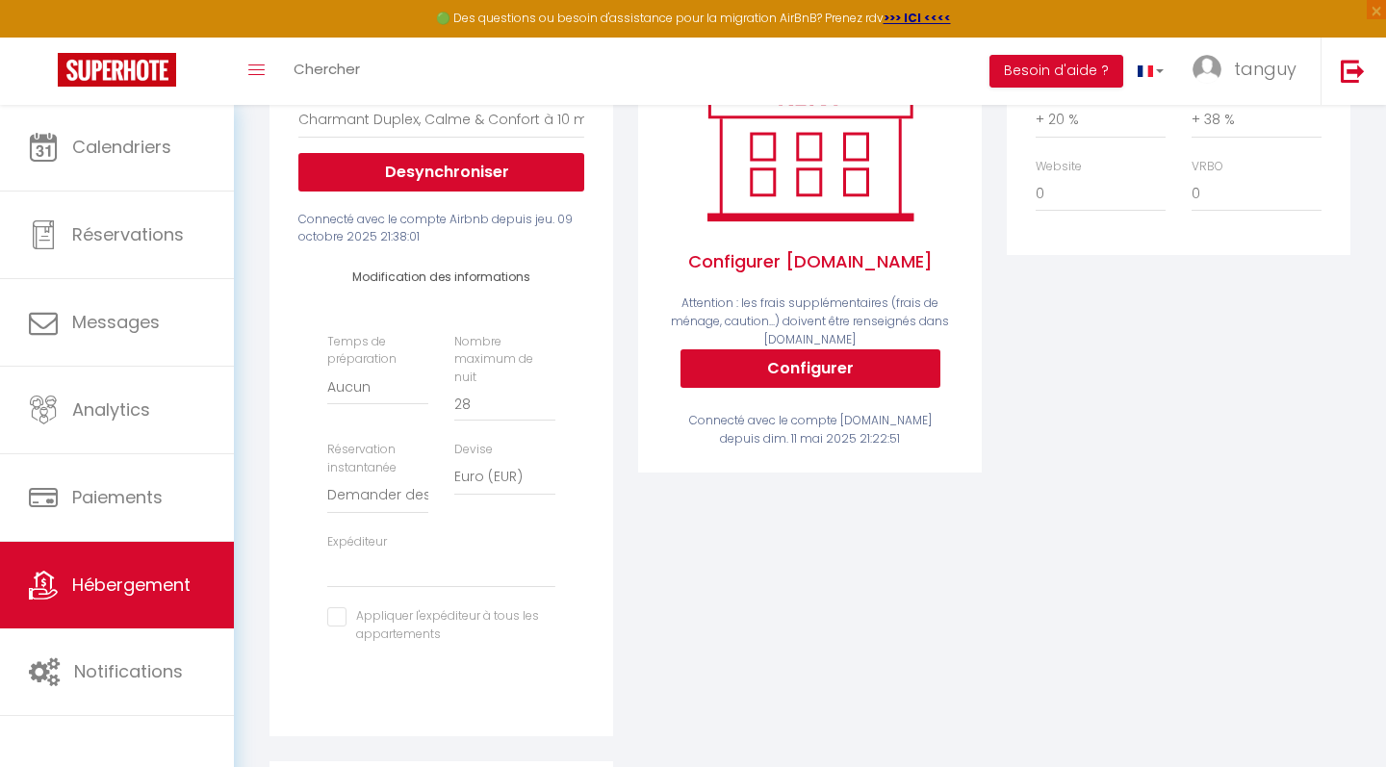
scroll to position [348, 0]
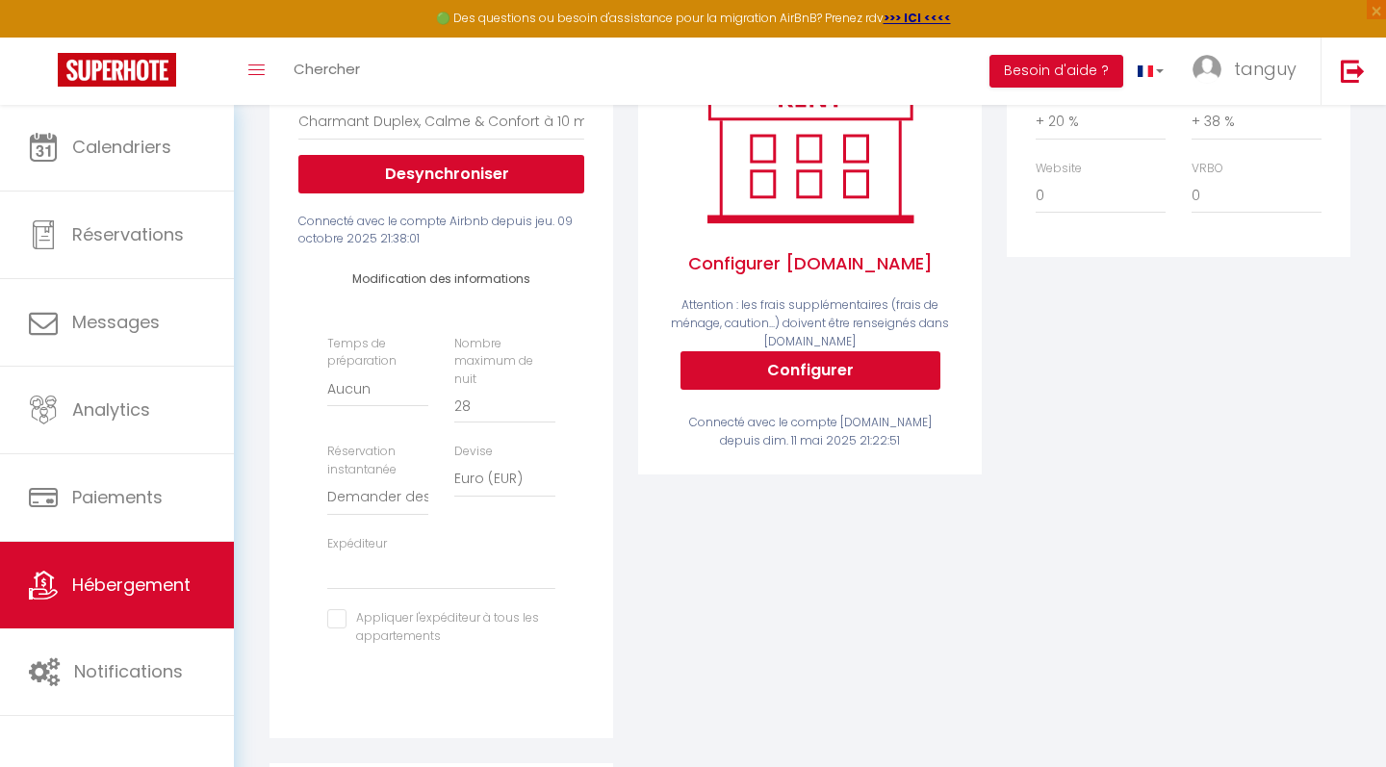
click at [120, 579] on span "Hébergement" at bounding box center [131, 585] width 118 height 24
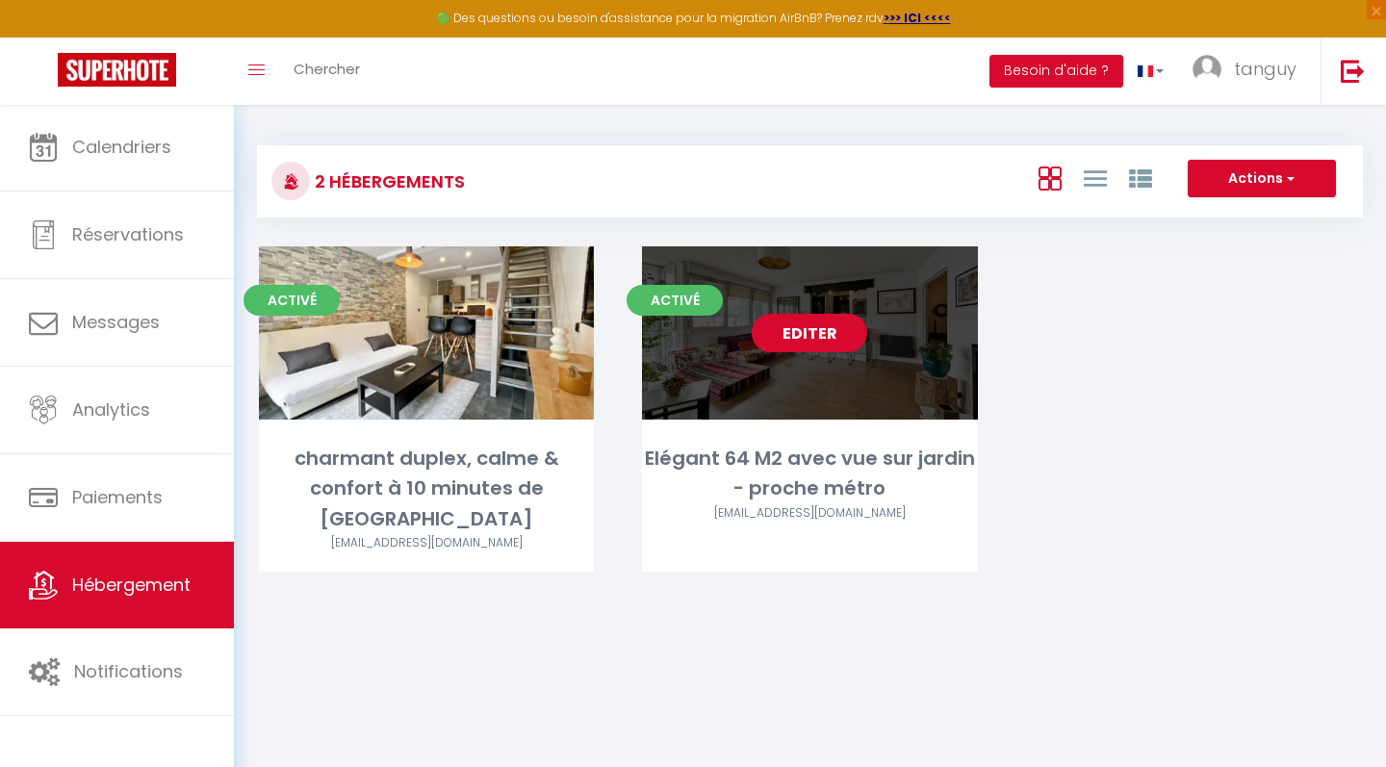
click at [845, 341] on link "Editer" at bounding box center [810, 333] width 116 height 39
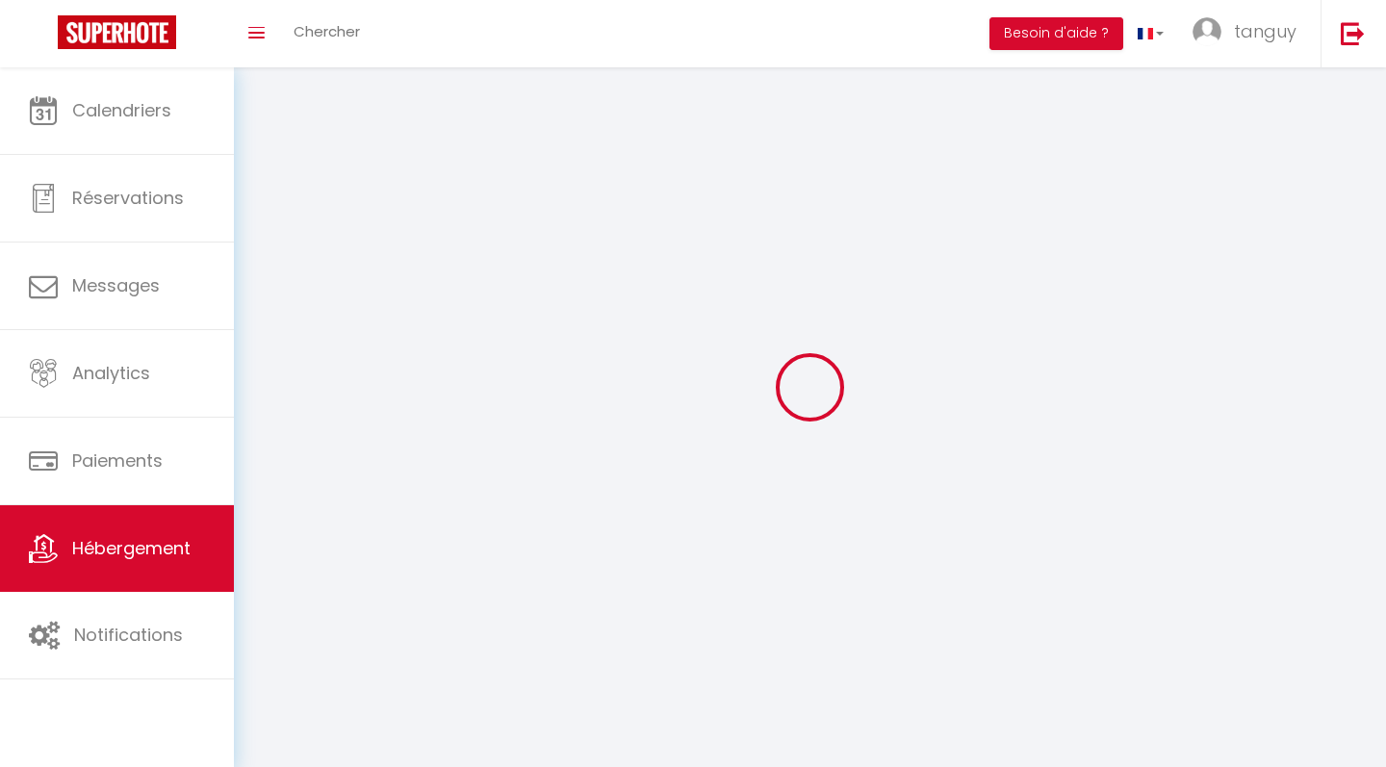
select select "1"
select select "28"
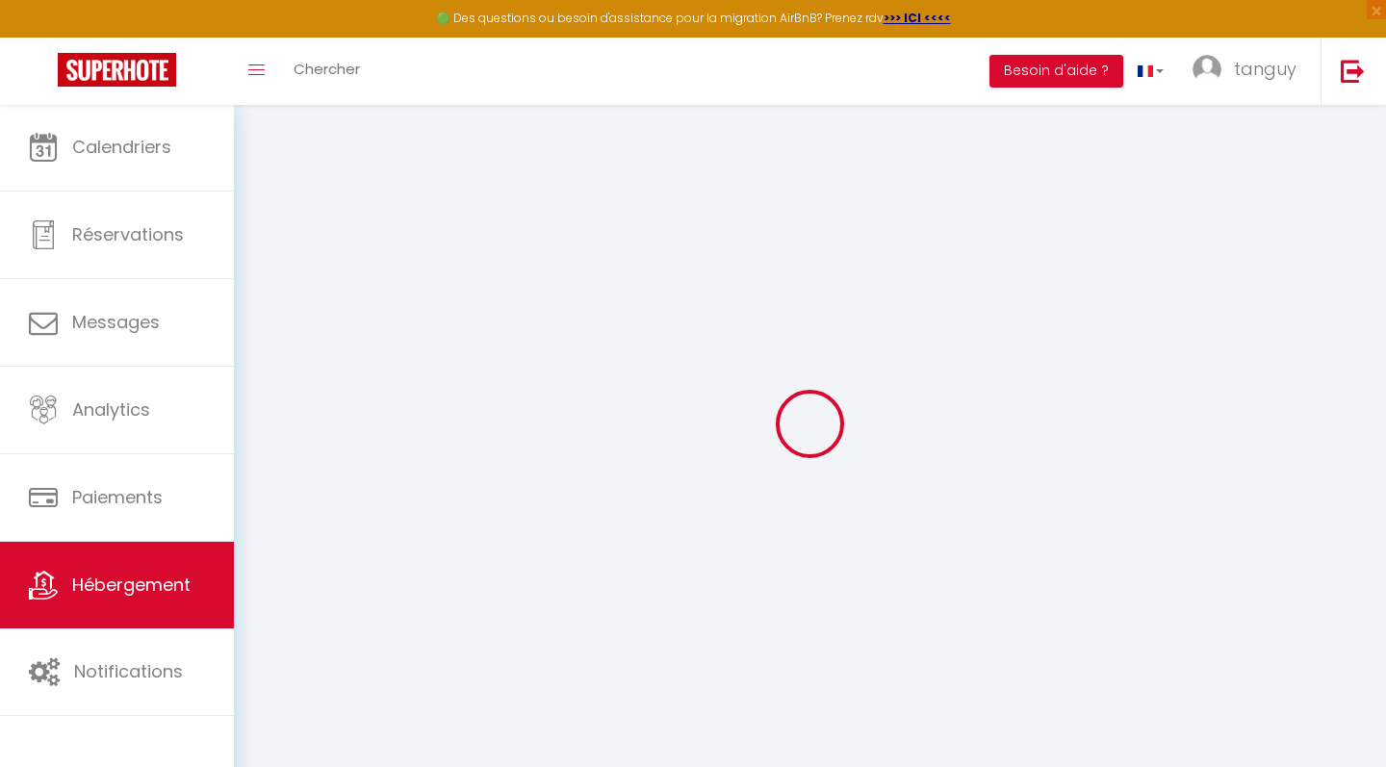
select select
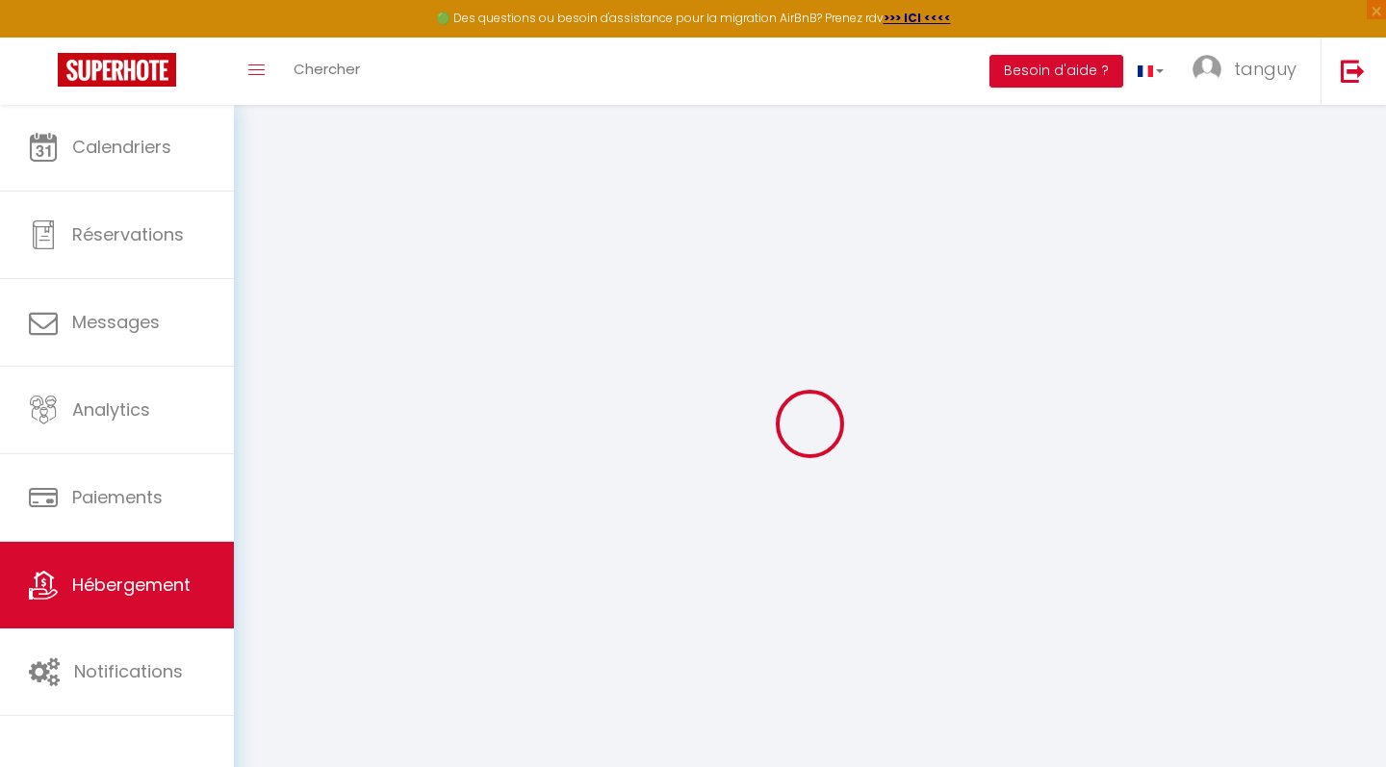
select select
checkbox input "false"
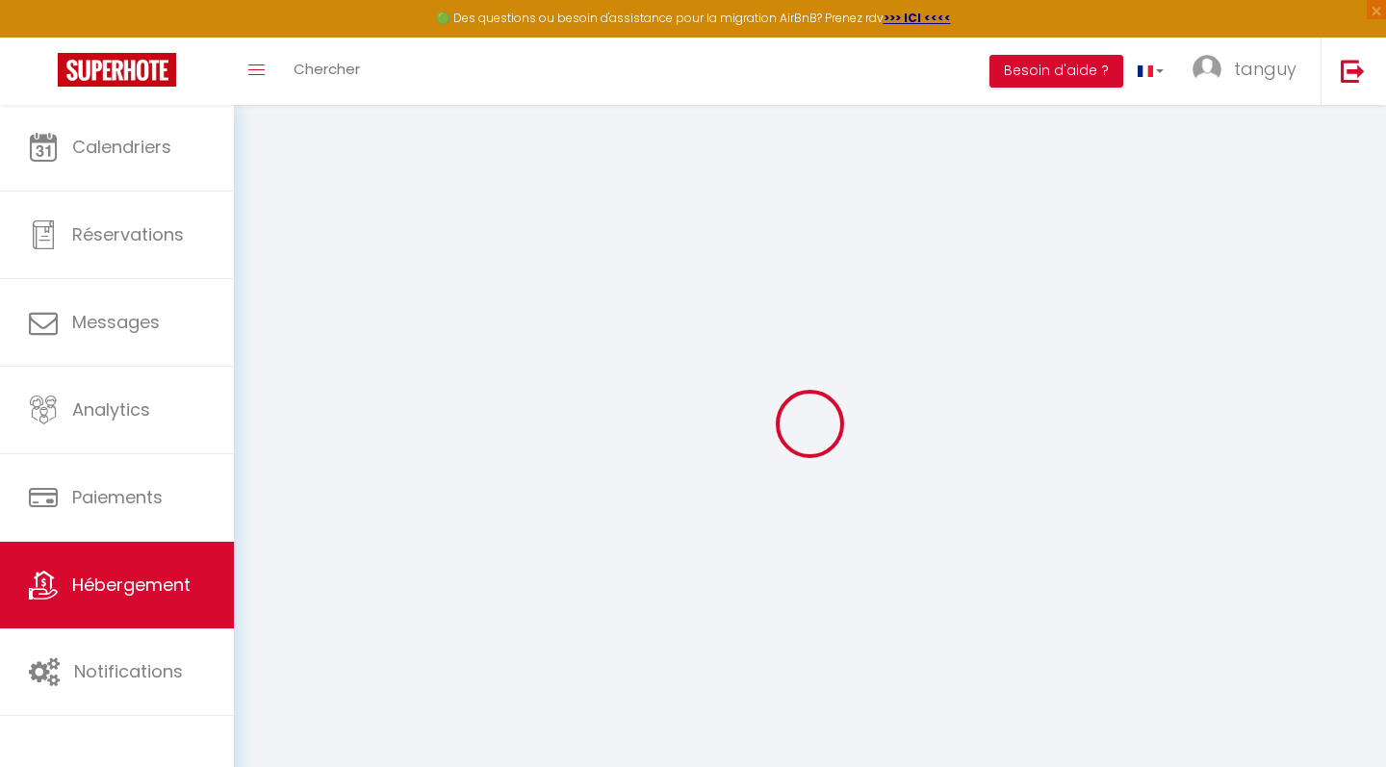
select select
type input "Elégant 64 M2 avec vue sur jardin - proche métro"
type input "[PERSON_NAME]"
type input "DE CERIS"
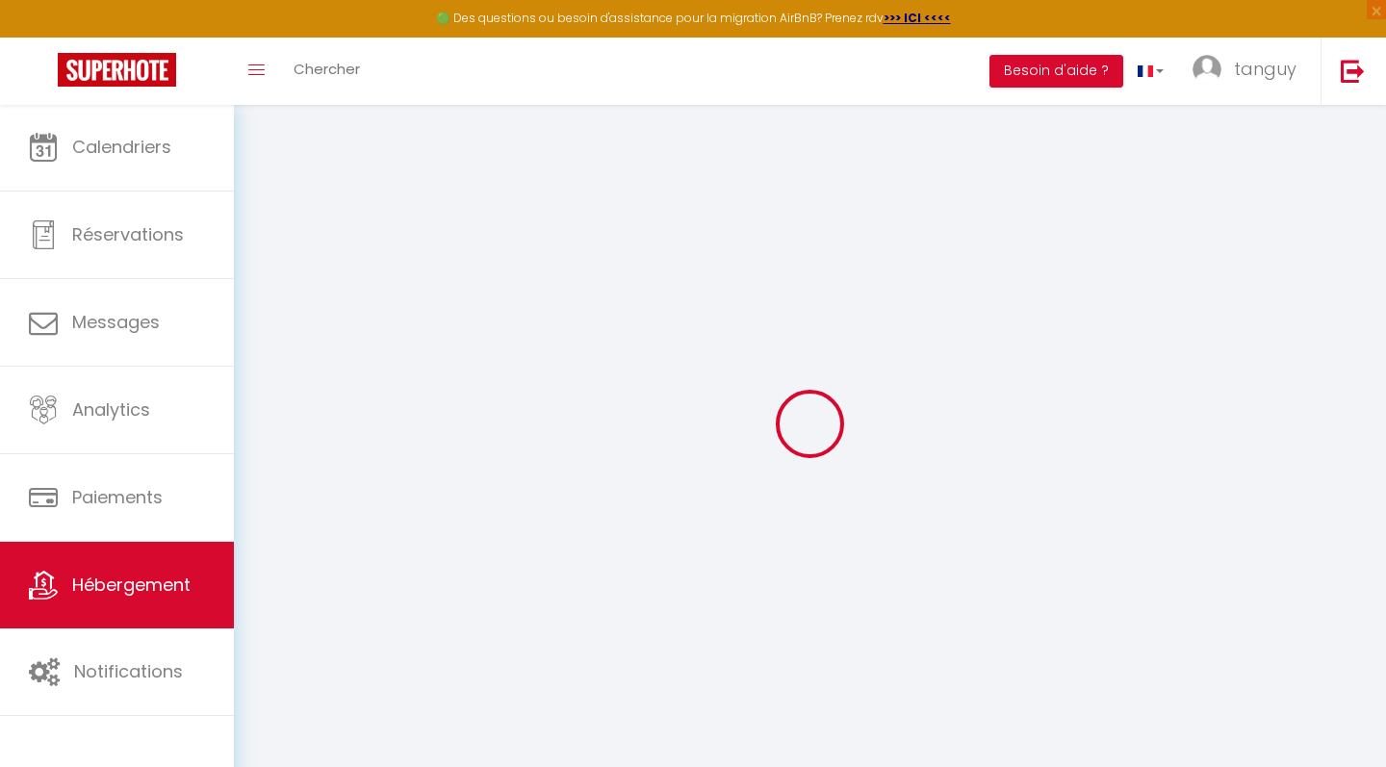
type input "[STREET_ADDRESS][PERSON_NAME]"
type input "92600"
type input "ASNIERES SUR SEINE"
select select "2"
select select
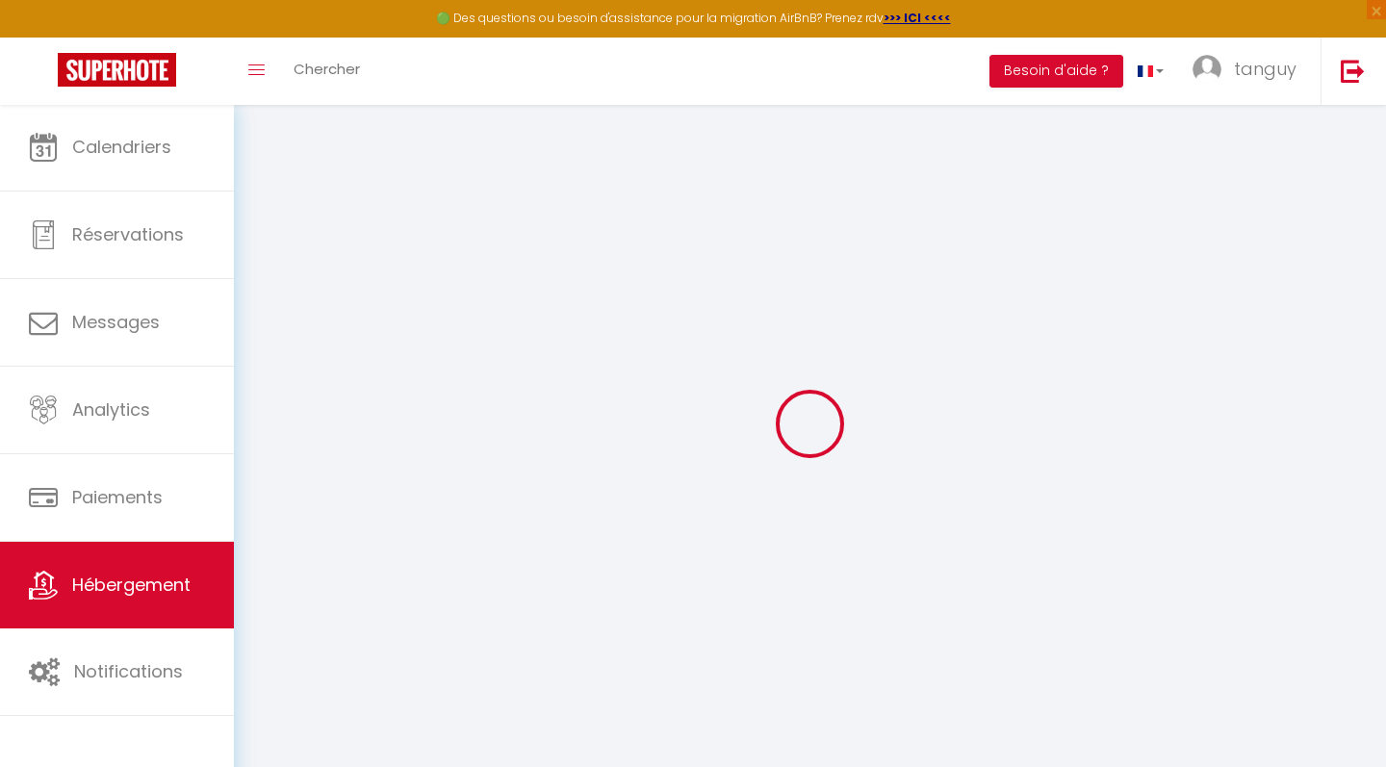
select select
type input "[STREET_ADDRESS][PERSON_NAME]"
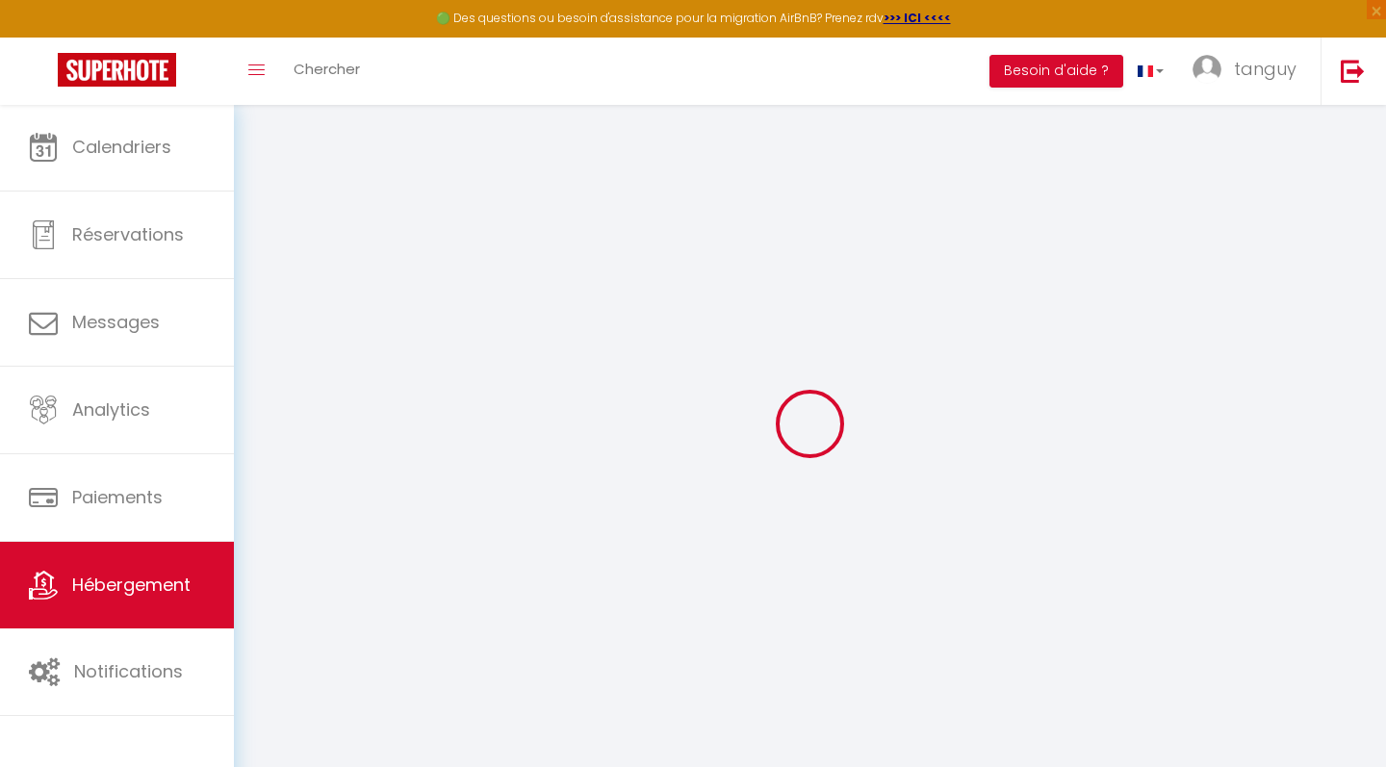
type input "92600"
type input "ASNIERES SUR SEINE"
type input "[EMAIL_ADDRESS][DOMAIN_NAME]"
select select
checkbox input "false"
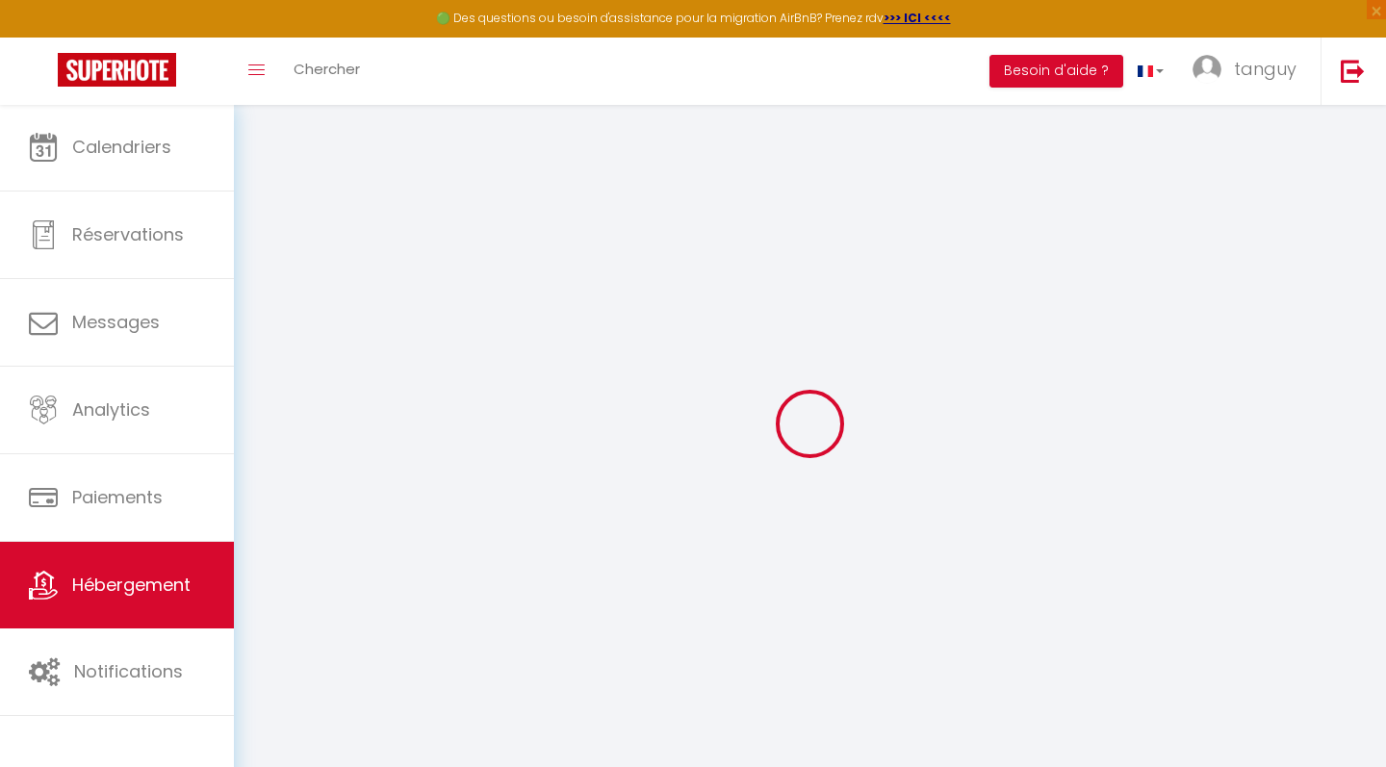
checkbox input "false"
type input "0"
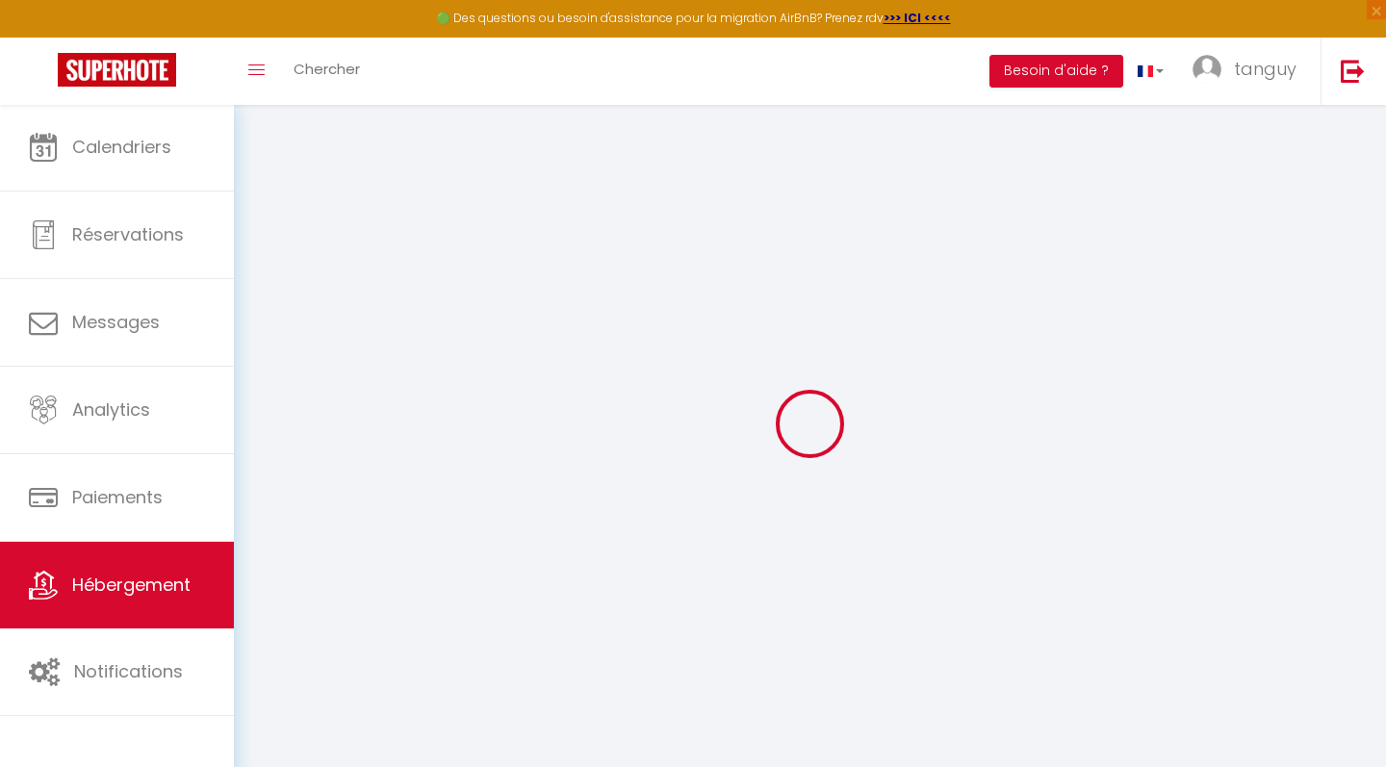
type input "0"
select select
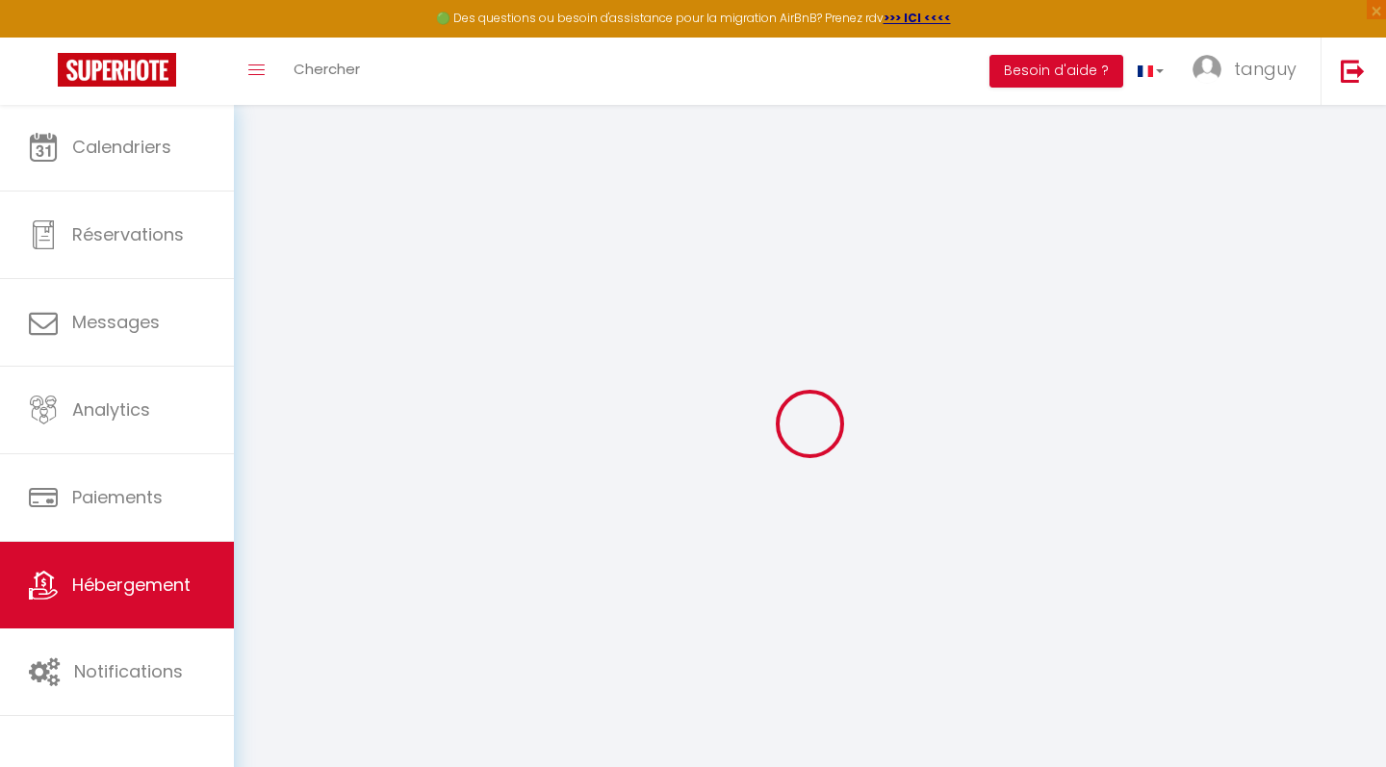
select select
checkbox input "false"
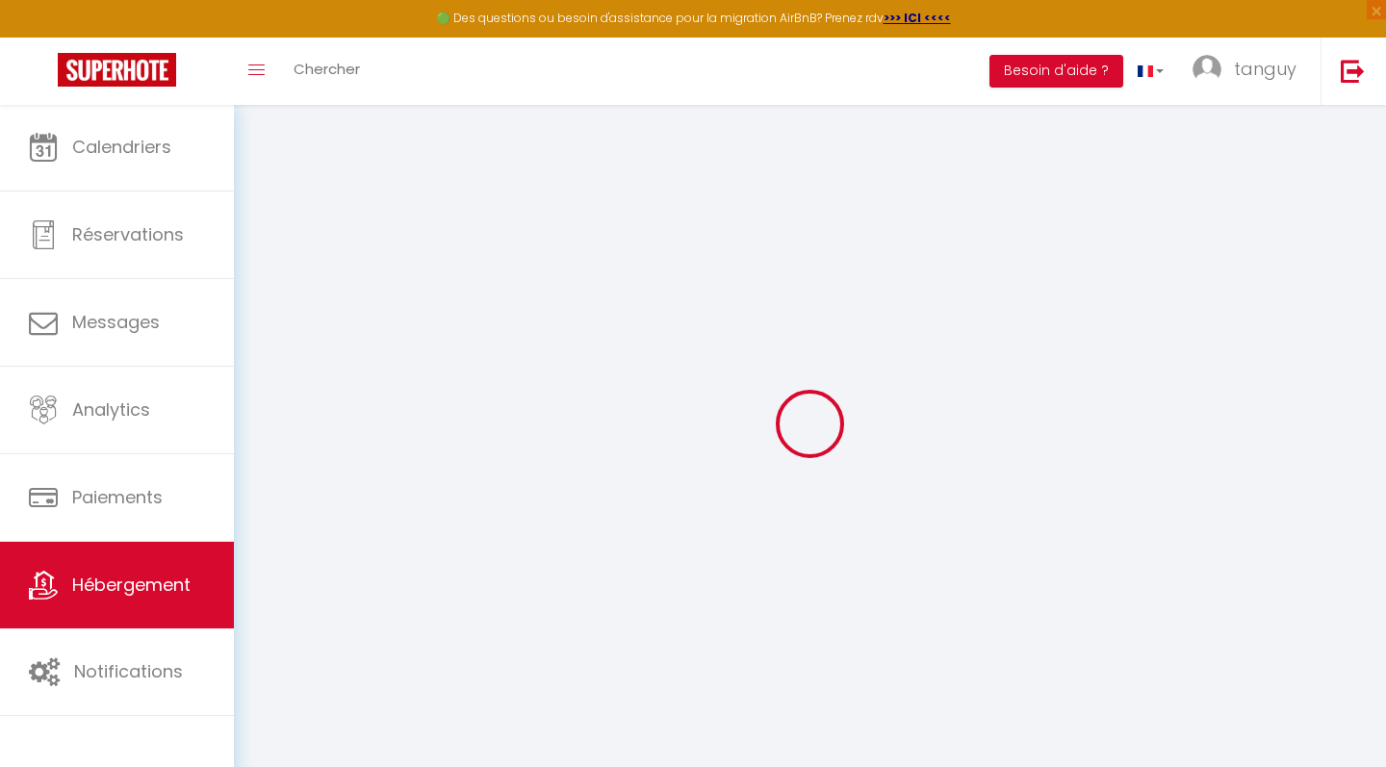
checkbox input "false"
select select
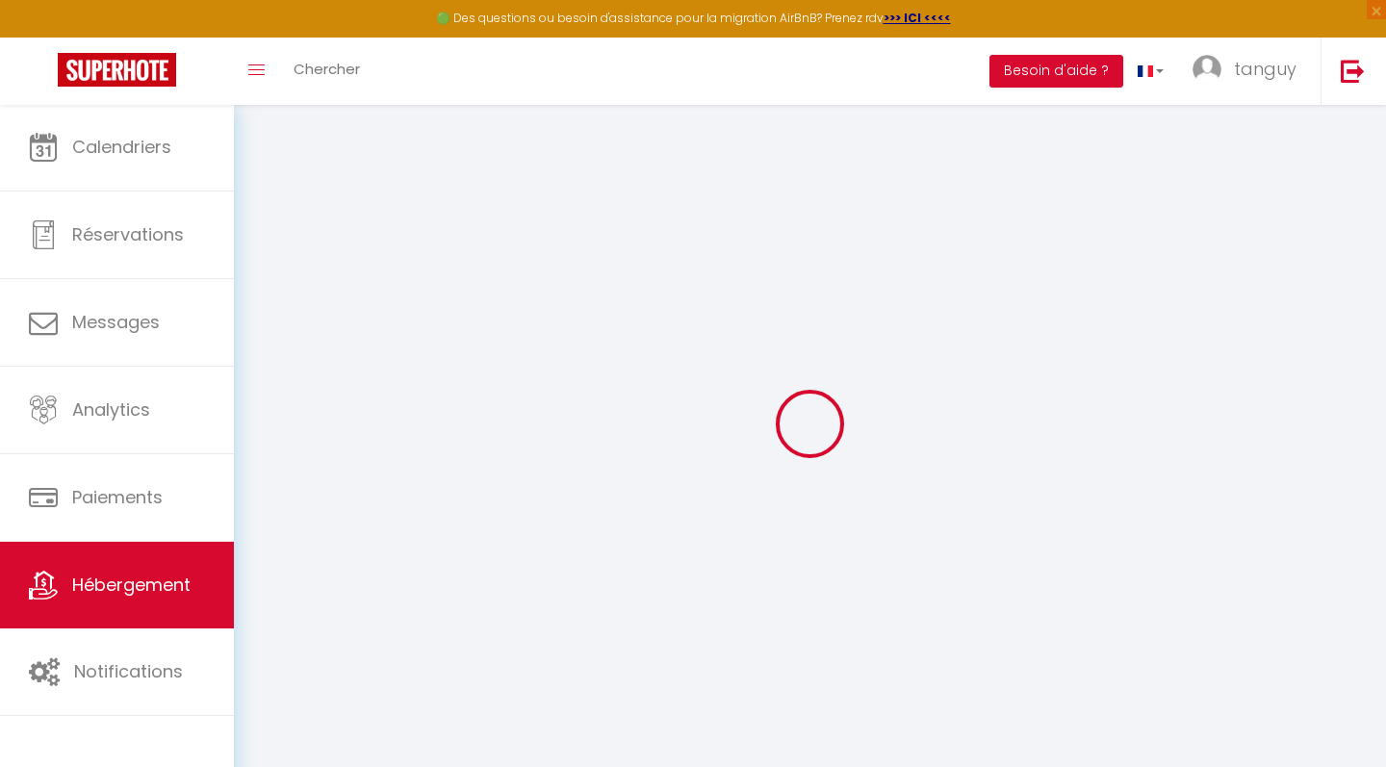
select select
checkbox input "false"
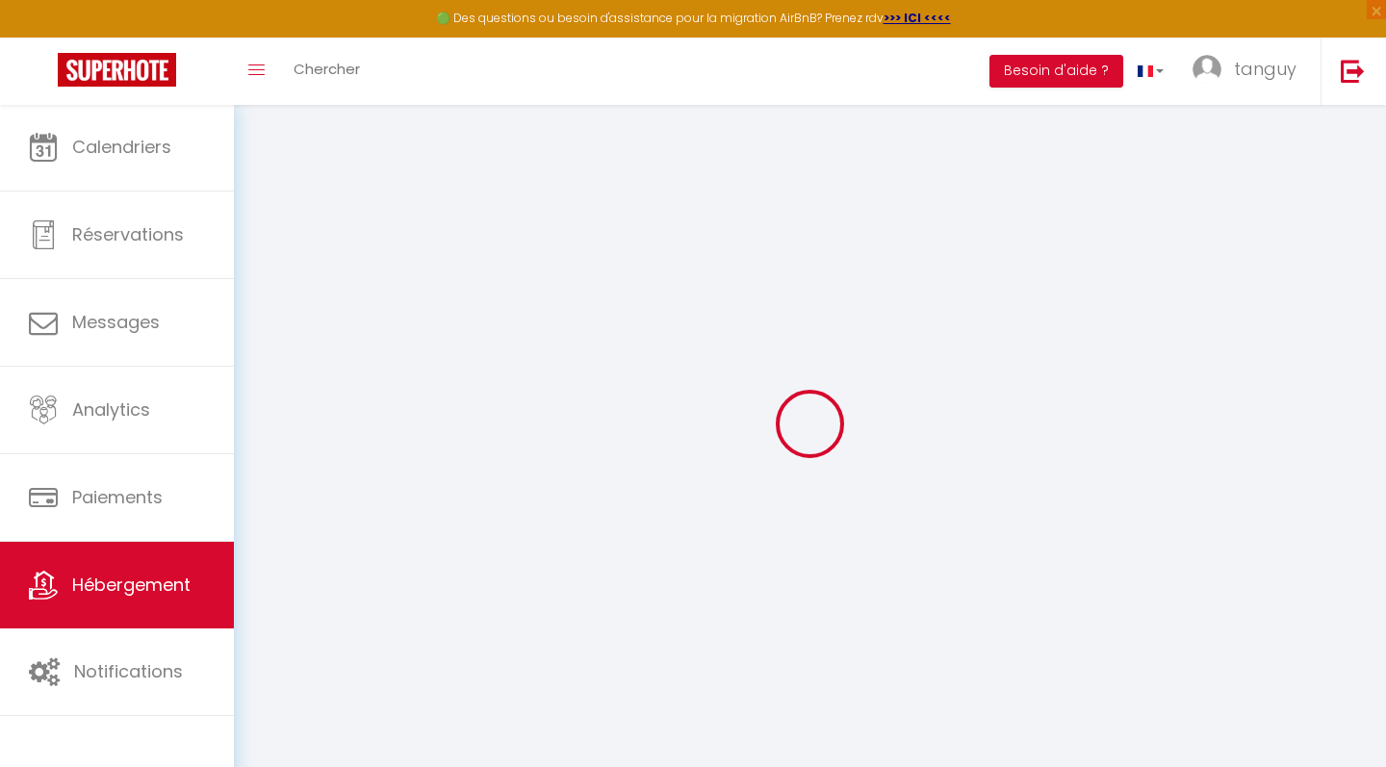
checkbox input "false"
select select
checkbox input "false"
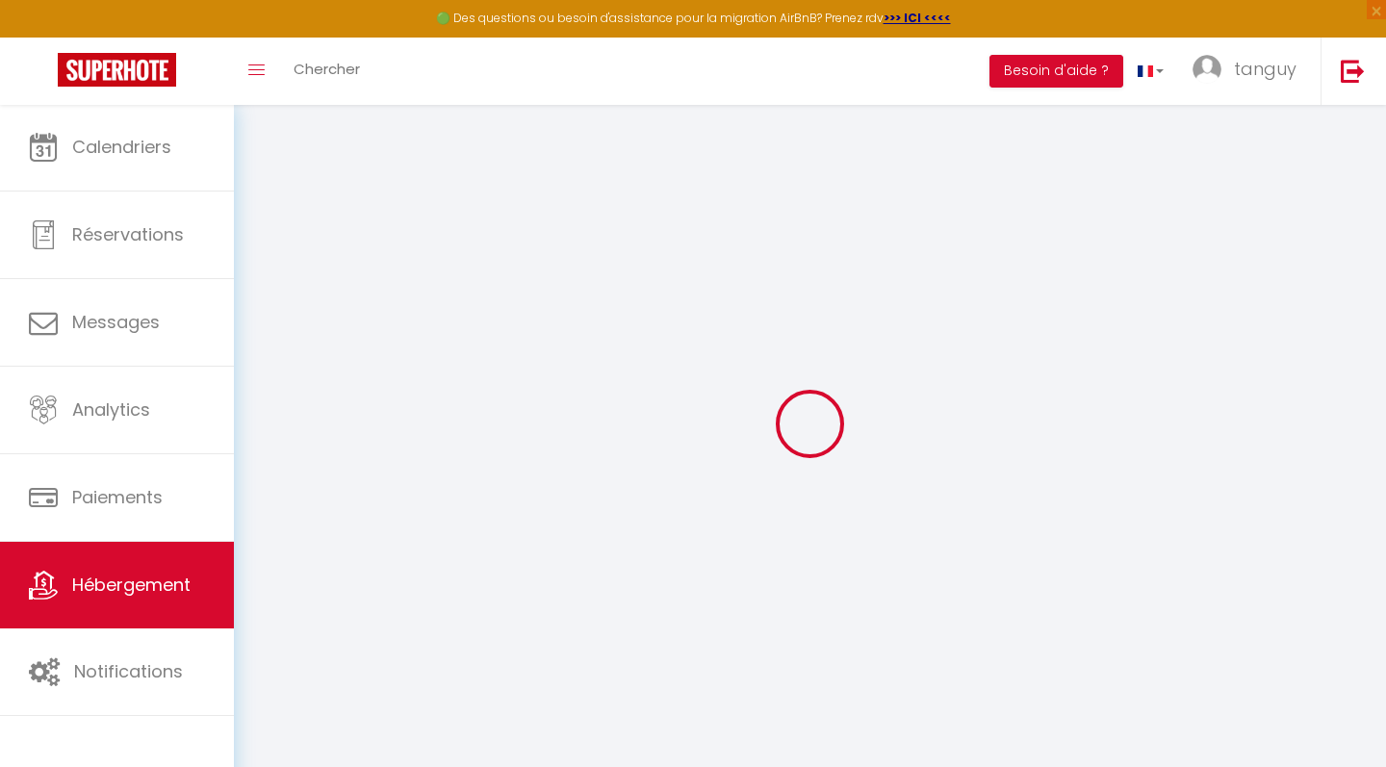
checkbox input "false"
select select "15:00"
select select "23:45"
select select "11:00"
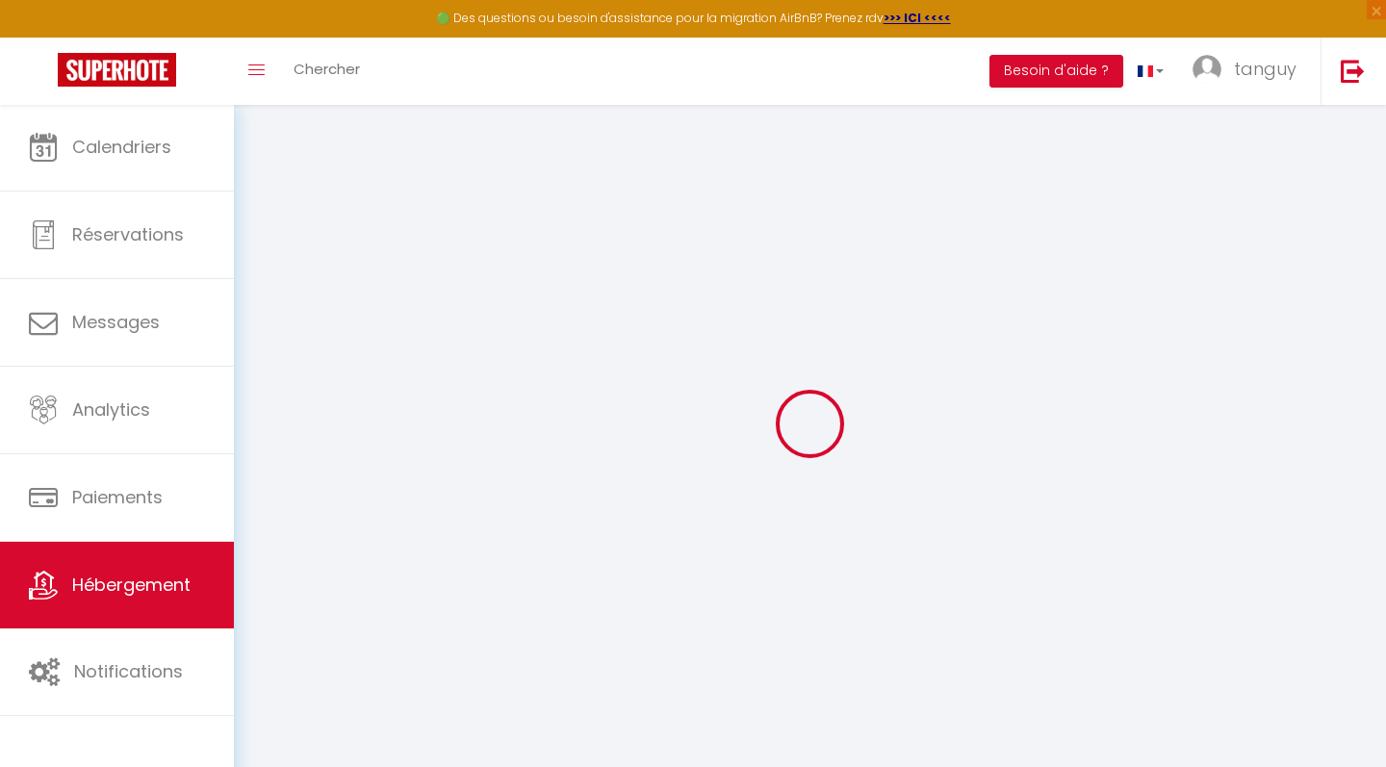
select select "30"
select select "120"
select select "+ 20 %"
select select "+ 38 %"
select select
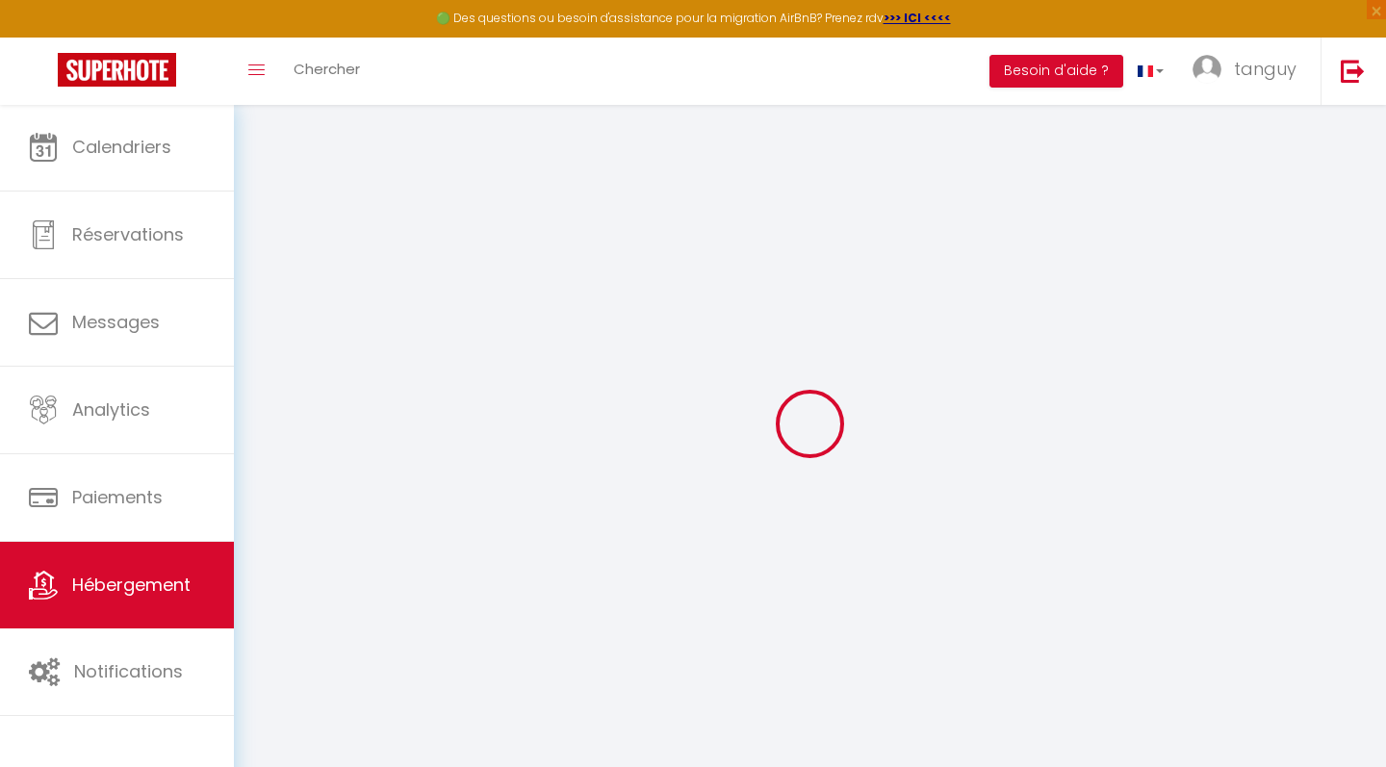
checkbox input "false"
select select
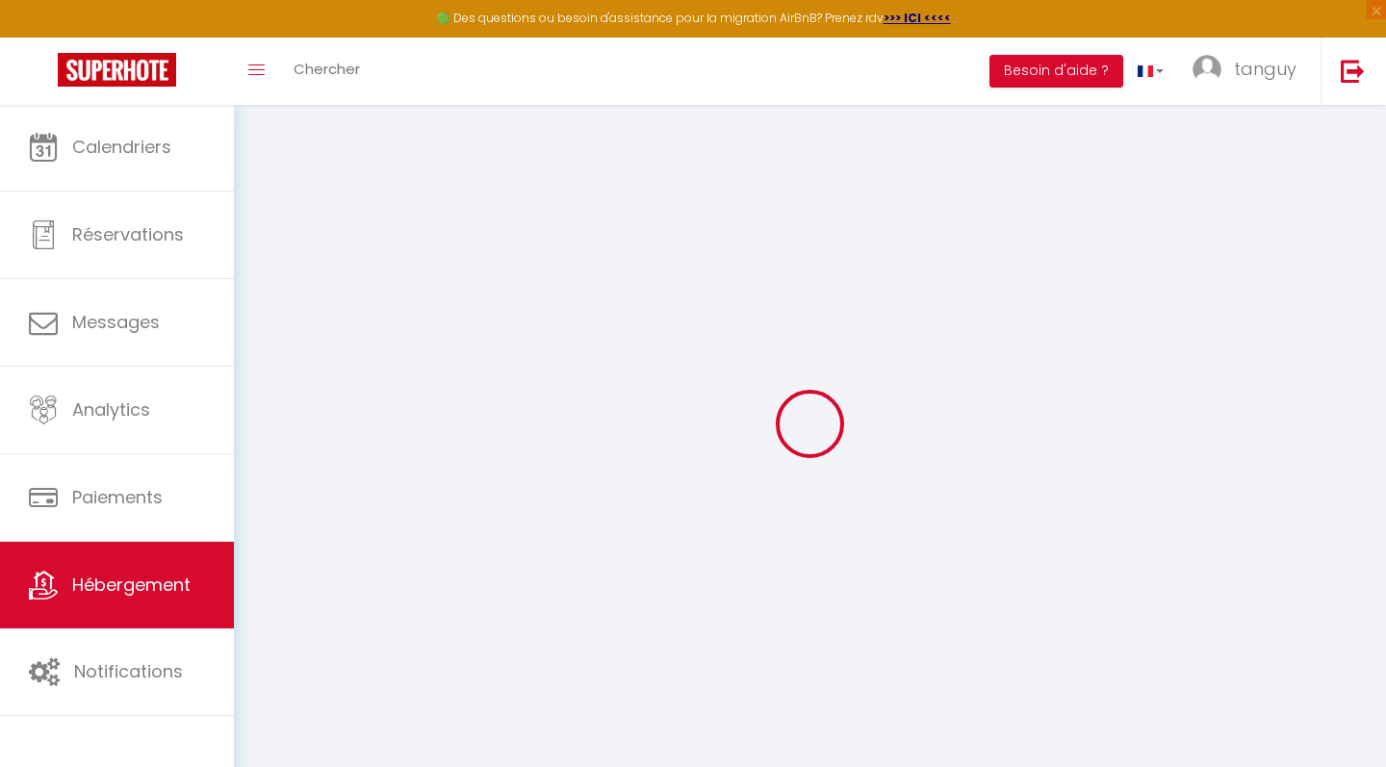
checkbox input "false"
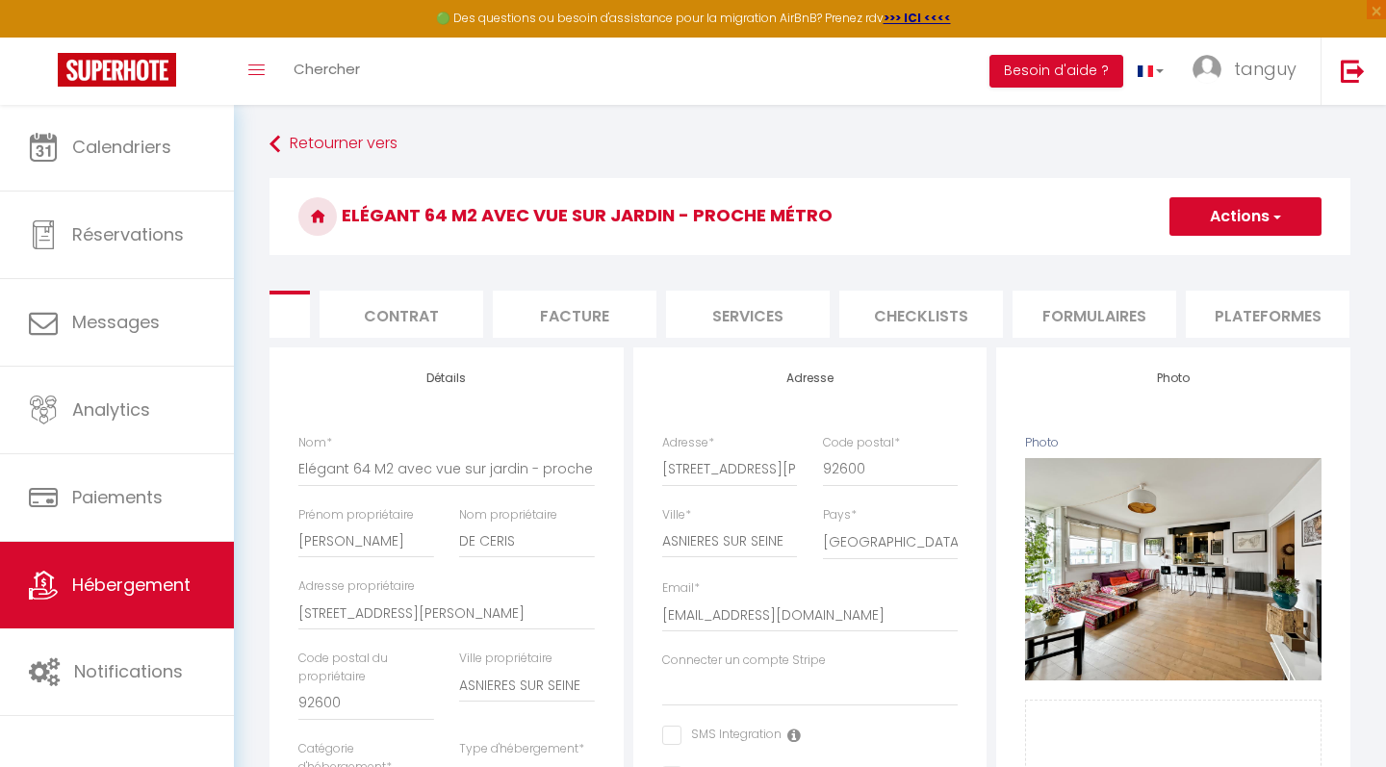
scroll to position [0, 125]
click at [1239, 312] on li "Plateformes" at bounding box center [1266, 314] width 164 height 47
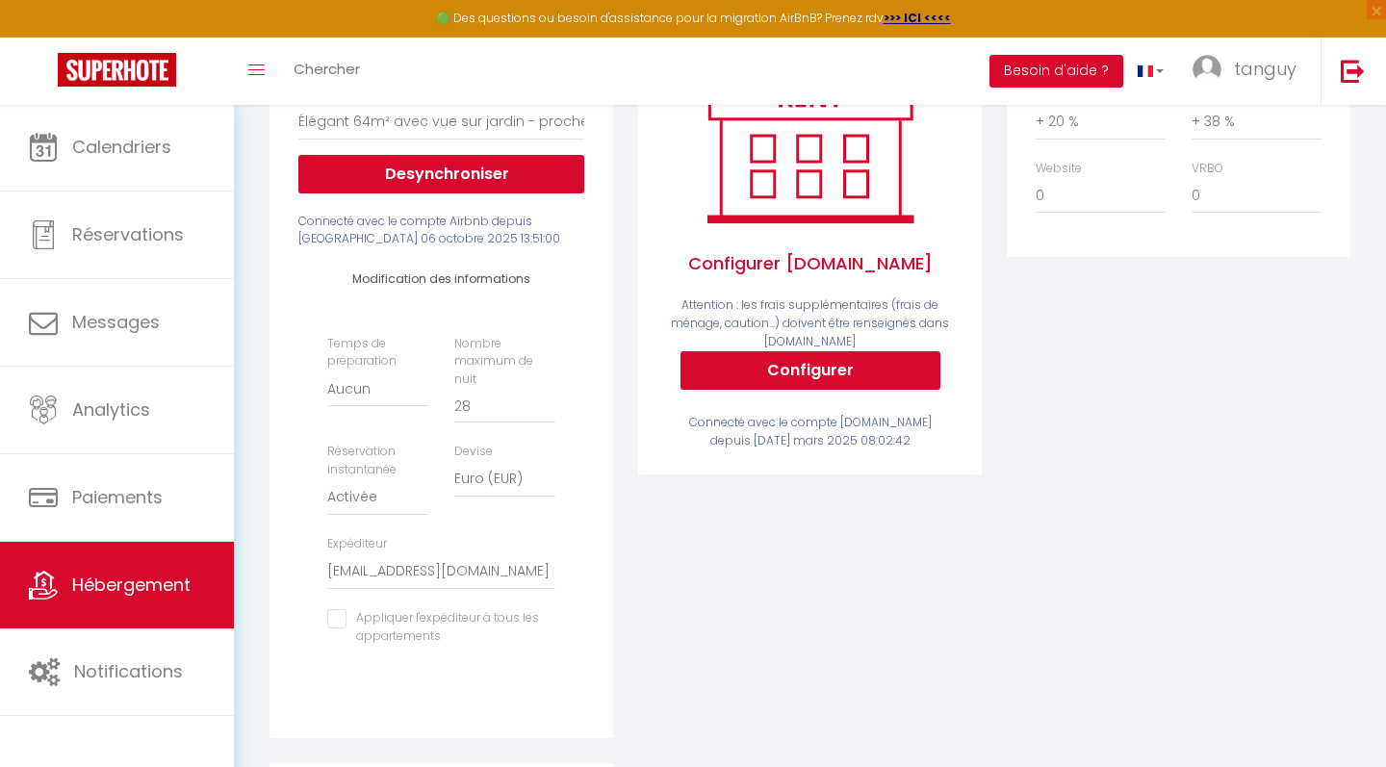
scroll to position [347, 0]
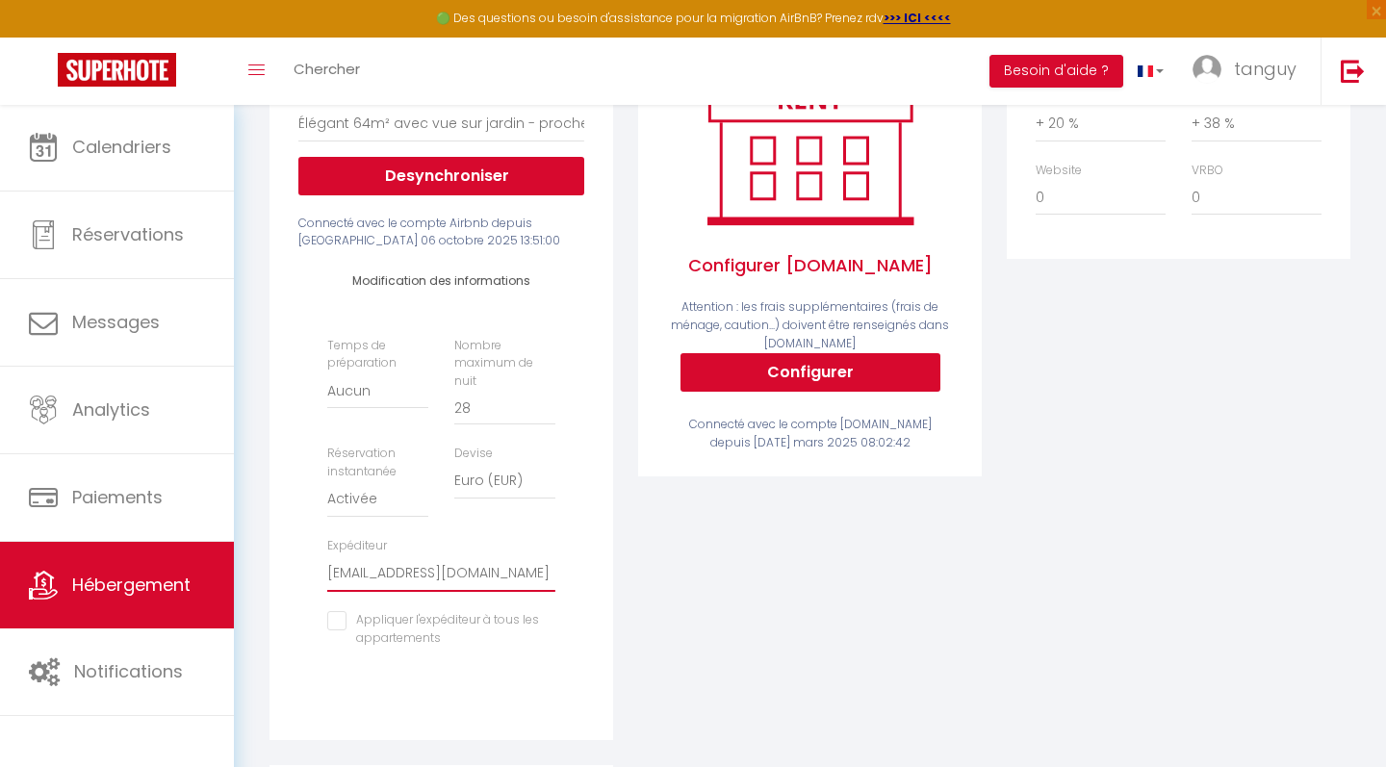
click at [127, 594] on span "Hébergement" at bounding box center [131, 585] width 118 height 24
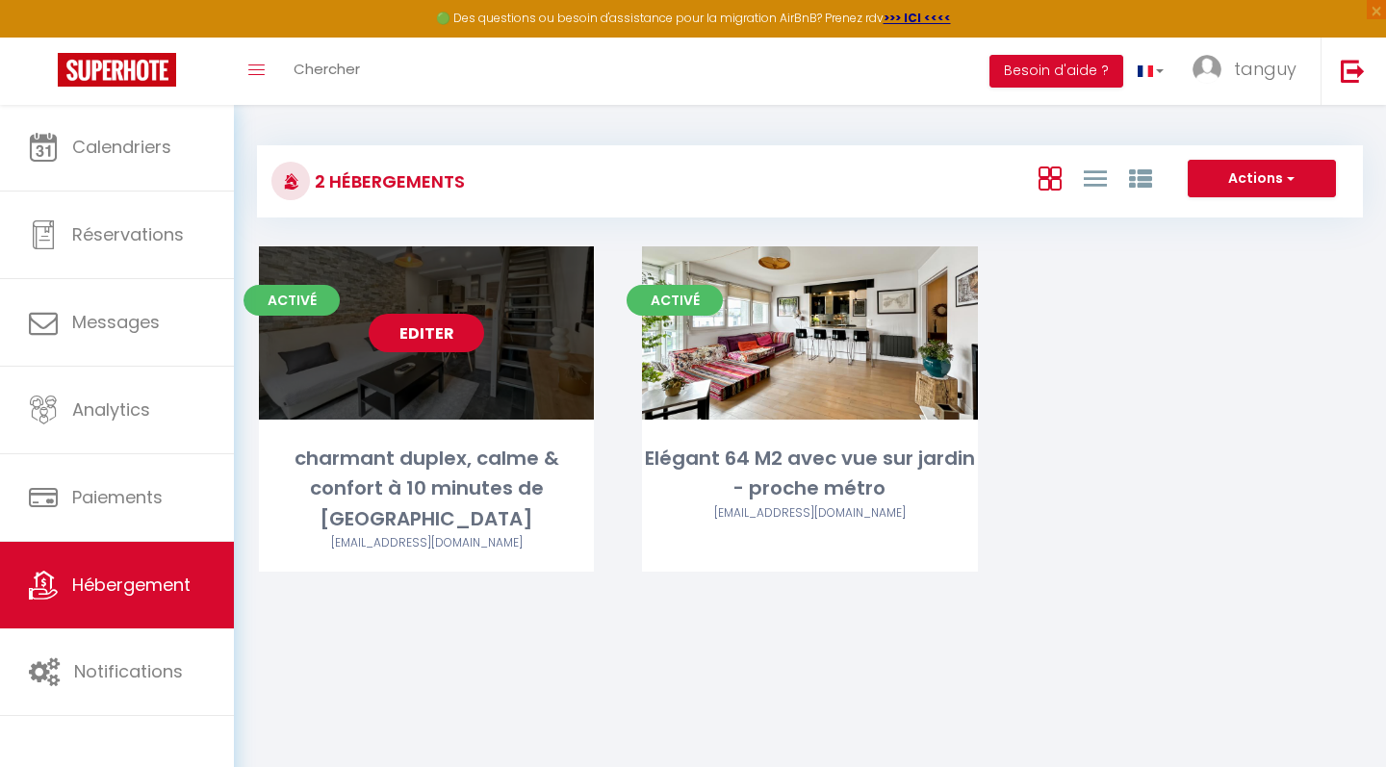
click at [433, 342] on link "Editer" at bounding box center [427, 333] width 116 height 39
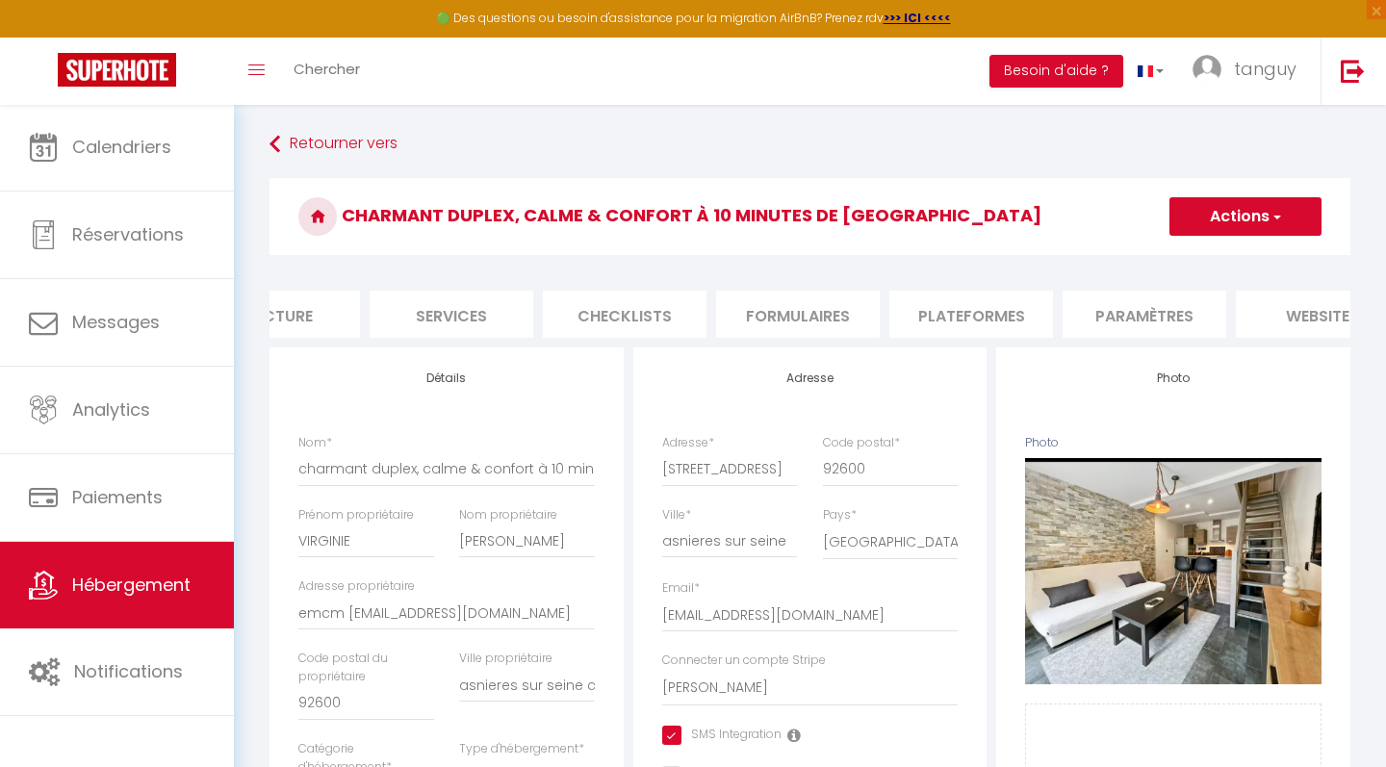
scroll to position [0, 436]
click at [951, 313] on li "Plateformes" at bounding box center [955, 314] width 164 height 47
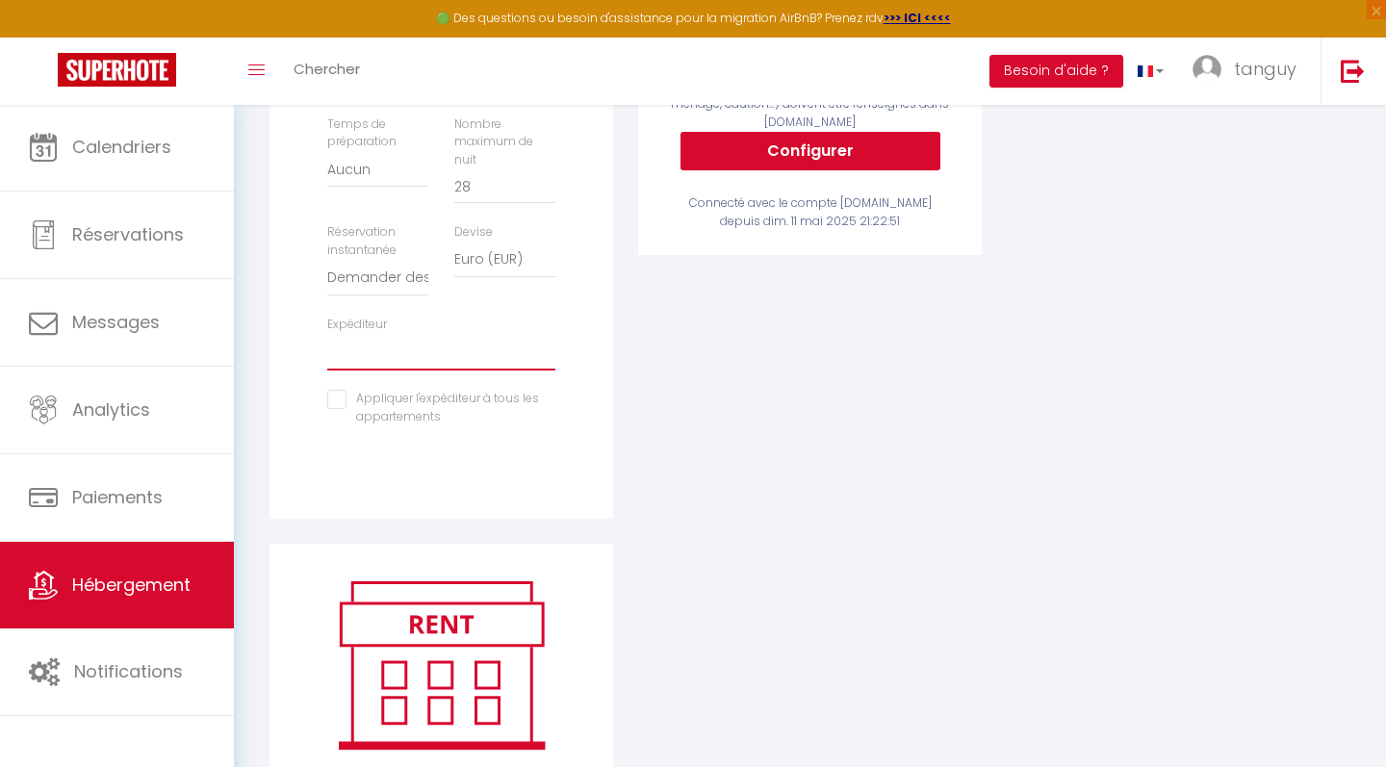
scroll to position [575, 0]
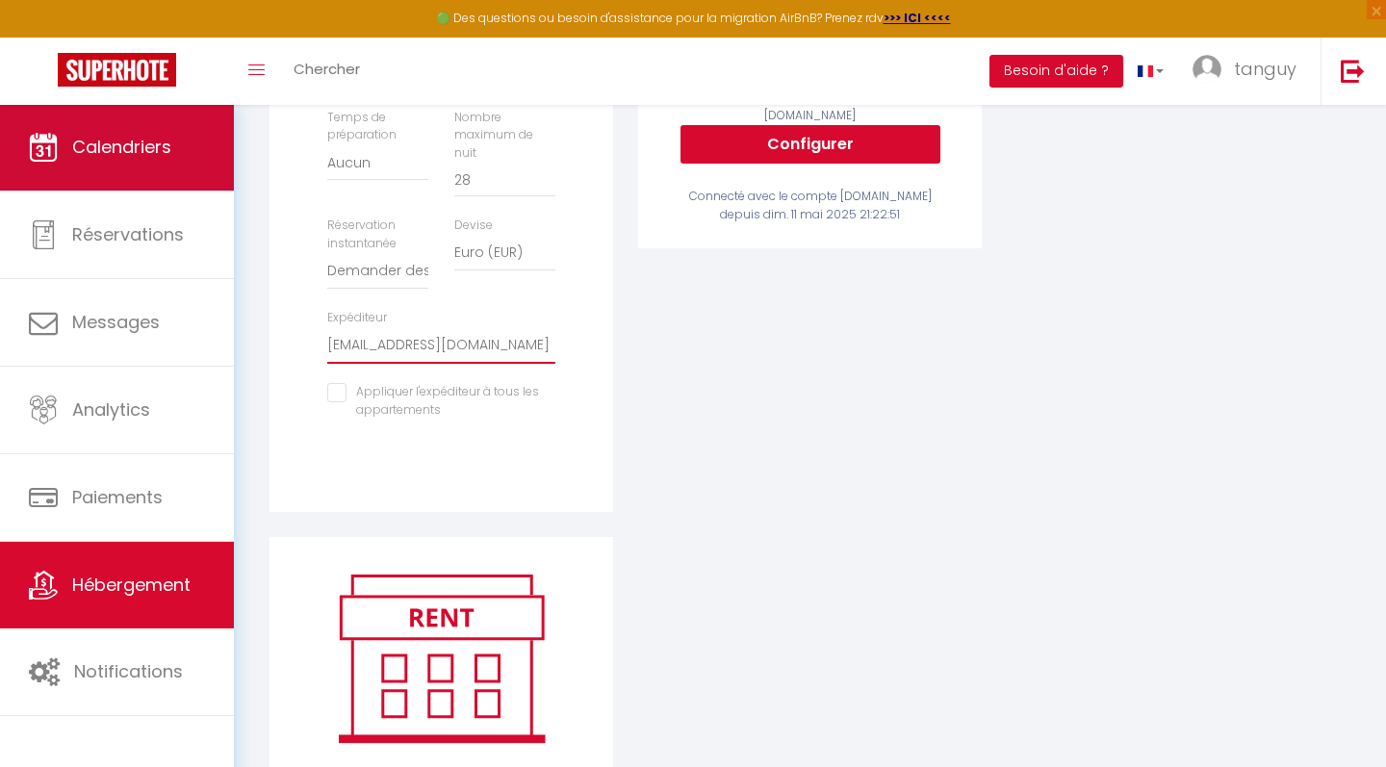
click at [124, 150] on span "Calendriers" at bounding box center [121, 147] width 99 height 24
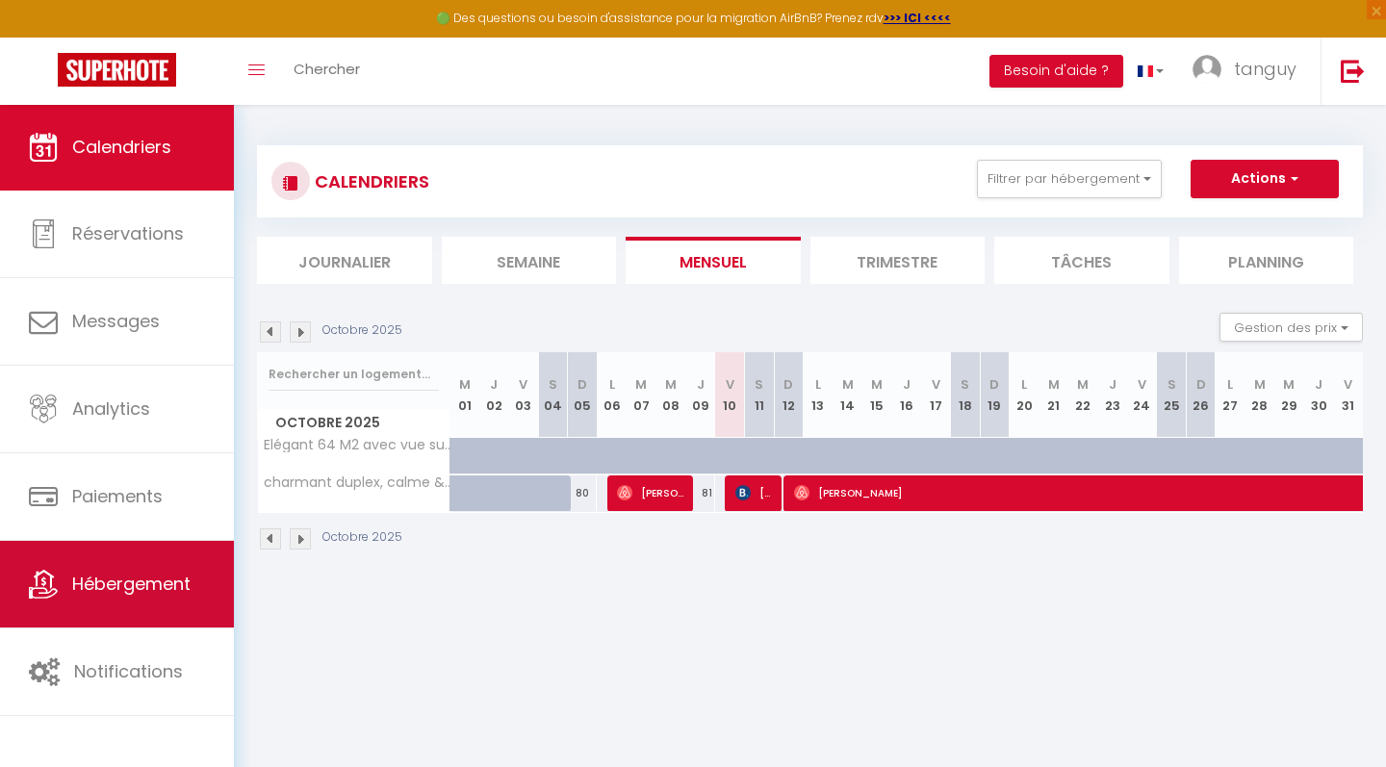
click at [171, 599] on link "Hébergement" at bounding box center [117, 584] width 234 height 87
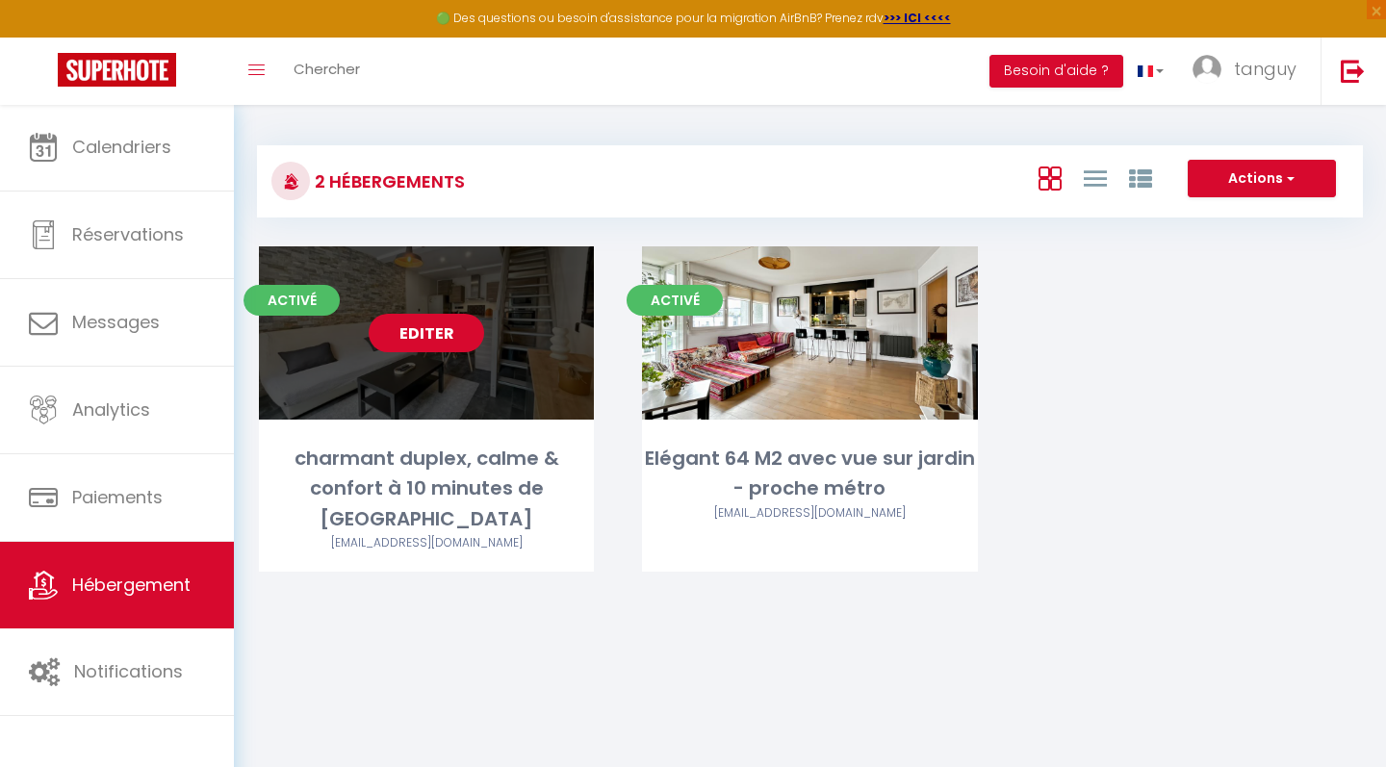
click at [449, 337] on link "Editer" at bounding box center [427, 333] width 116 height 39
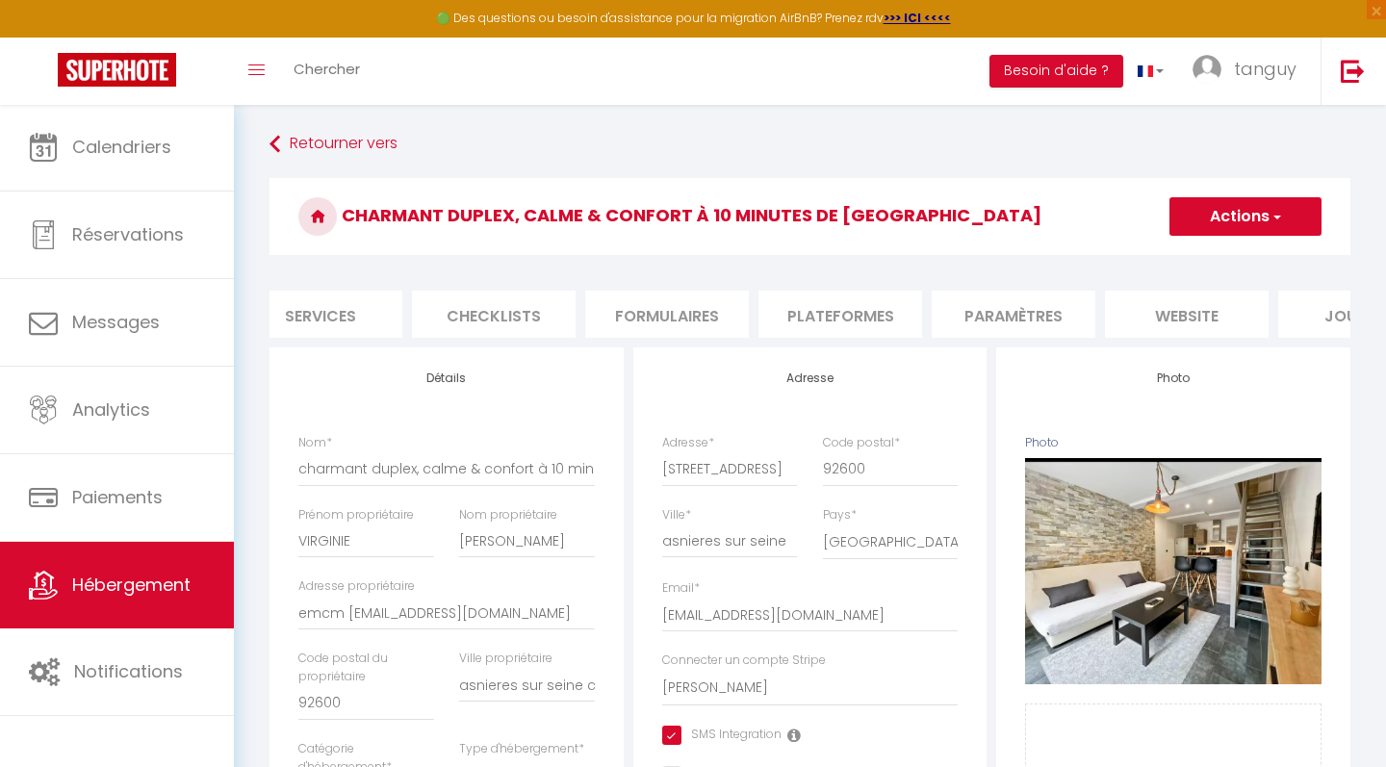
scroll to position [0, 552]
click at [809, 306] on li "Plateformes" at bounding box center [839, 314] width 164 height 47
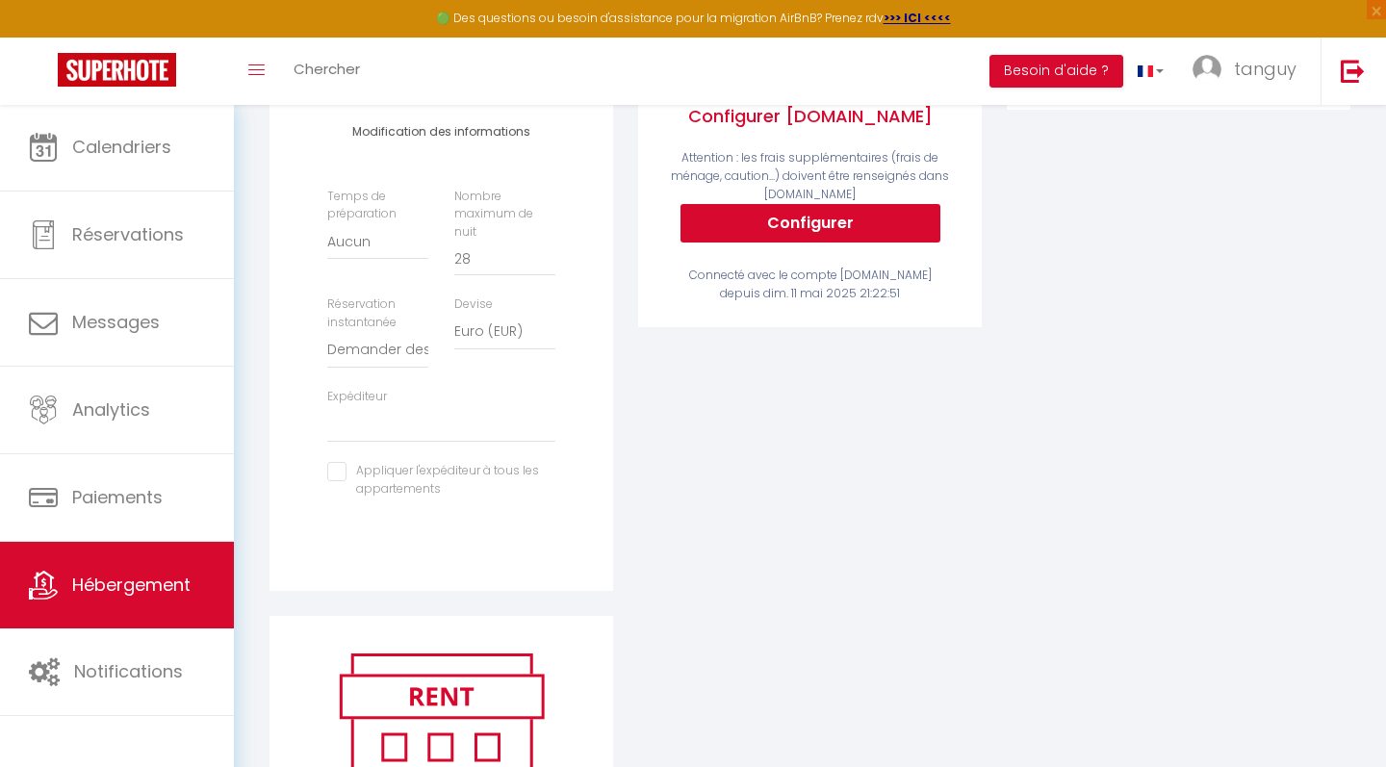
scroll to position [489, 0]
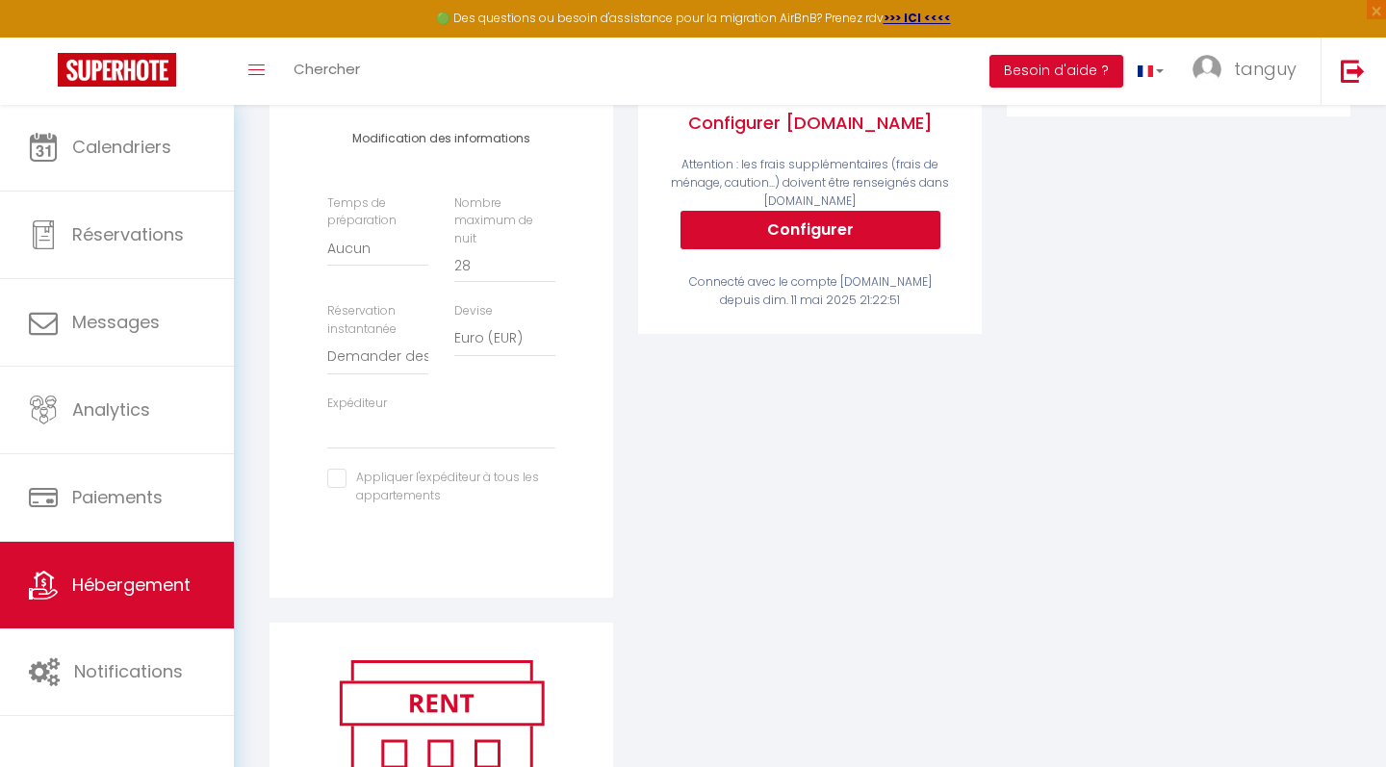
click at [138, 599] on link "Hébergement" at bounding box center [117, 585] width 234 height 87
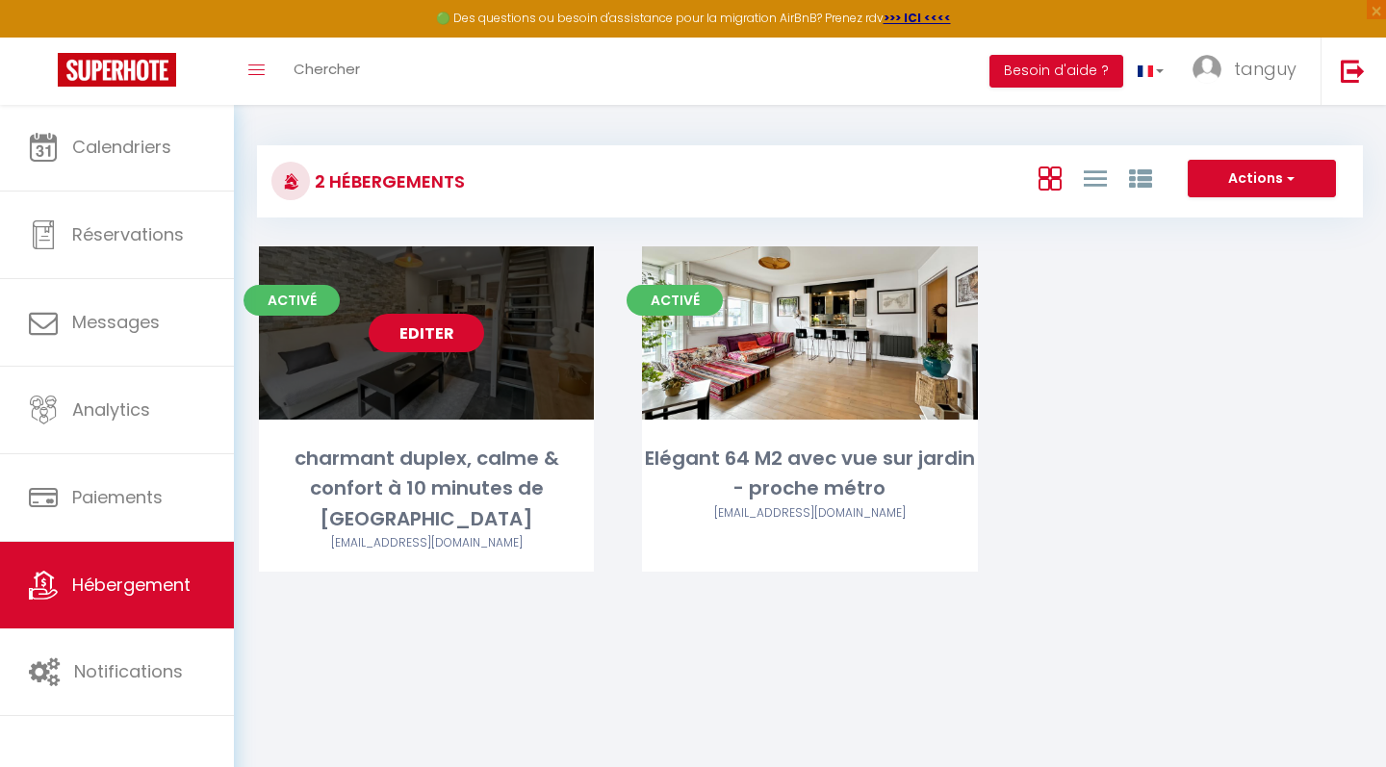
click at [432, 334] on link "Editer" at bounding box center [427, 333] width 116 height 39
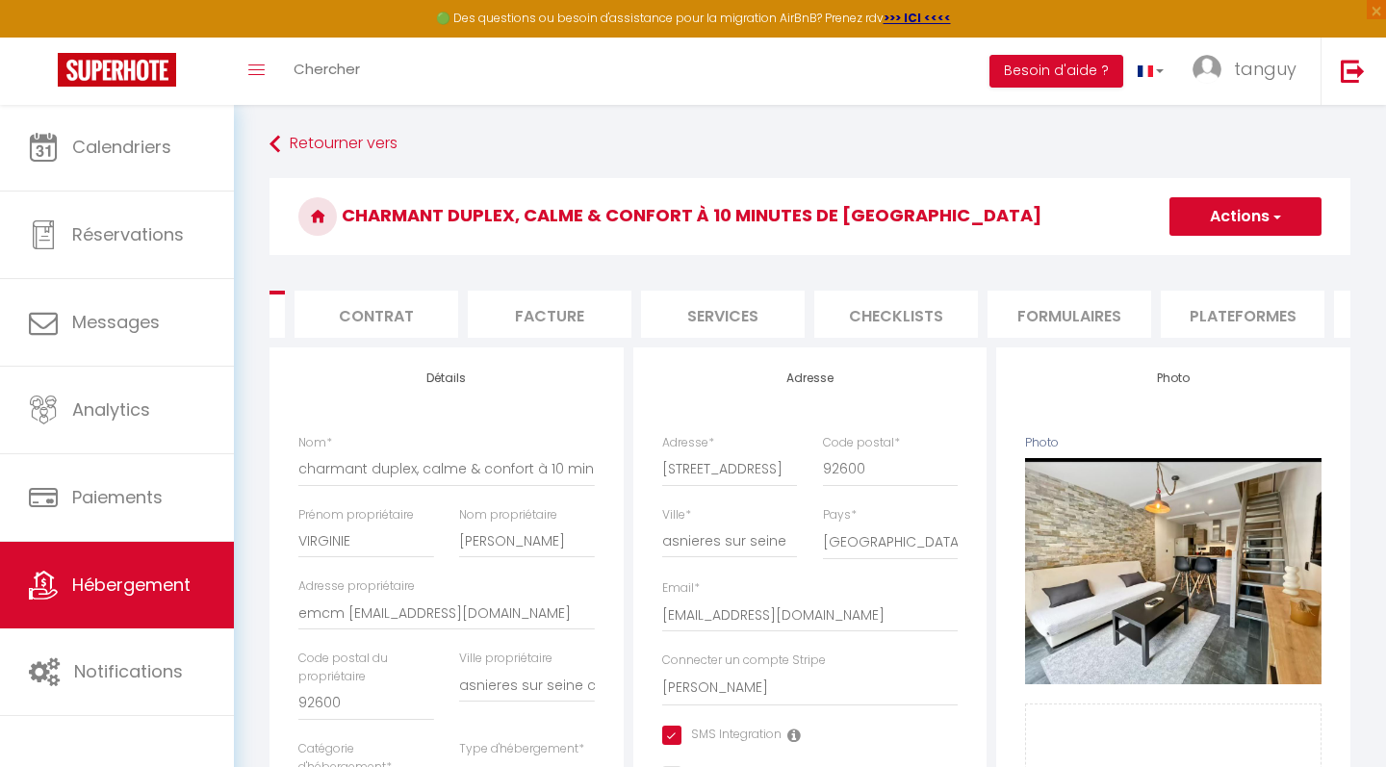
scroll to position [0, 149]
click at [1251, 310] on li "Plateformes" at bounding box center [1242, 314] width 164 height 47
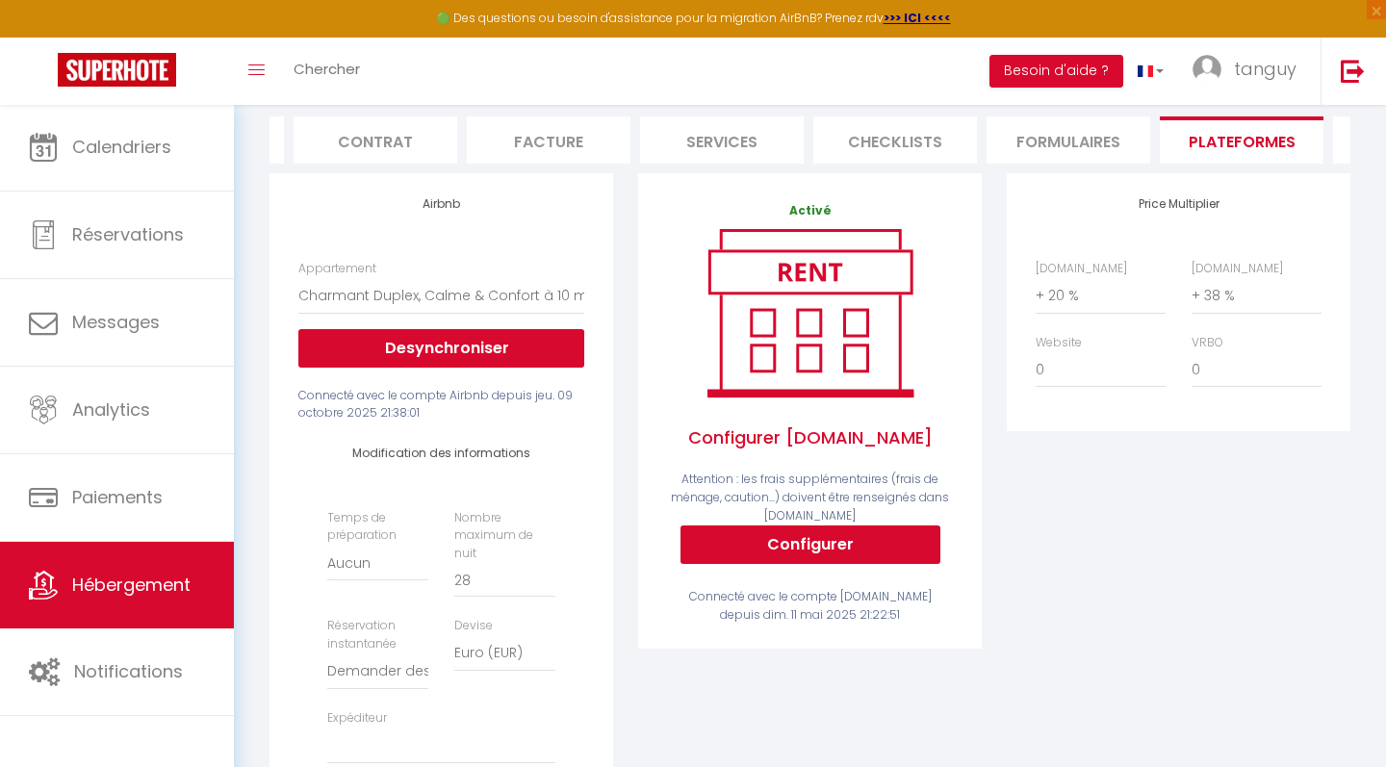
scroll to position [250, 0]
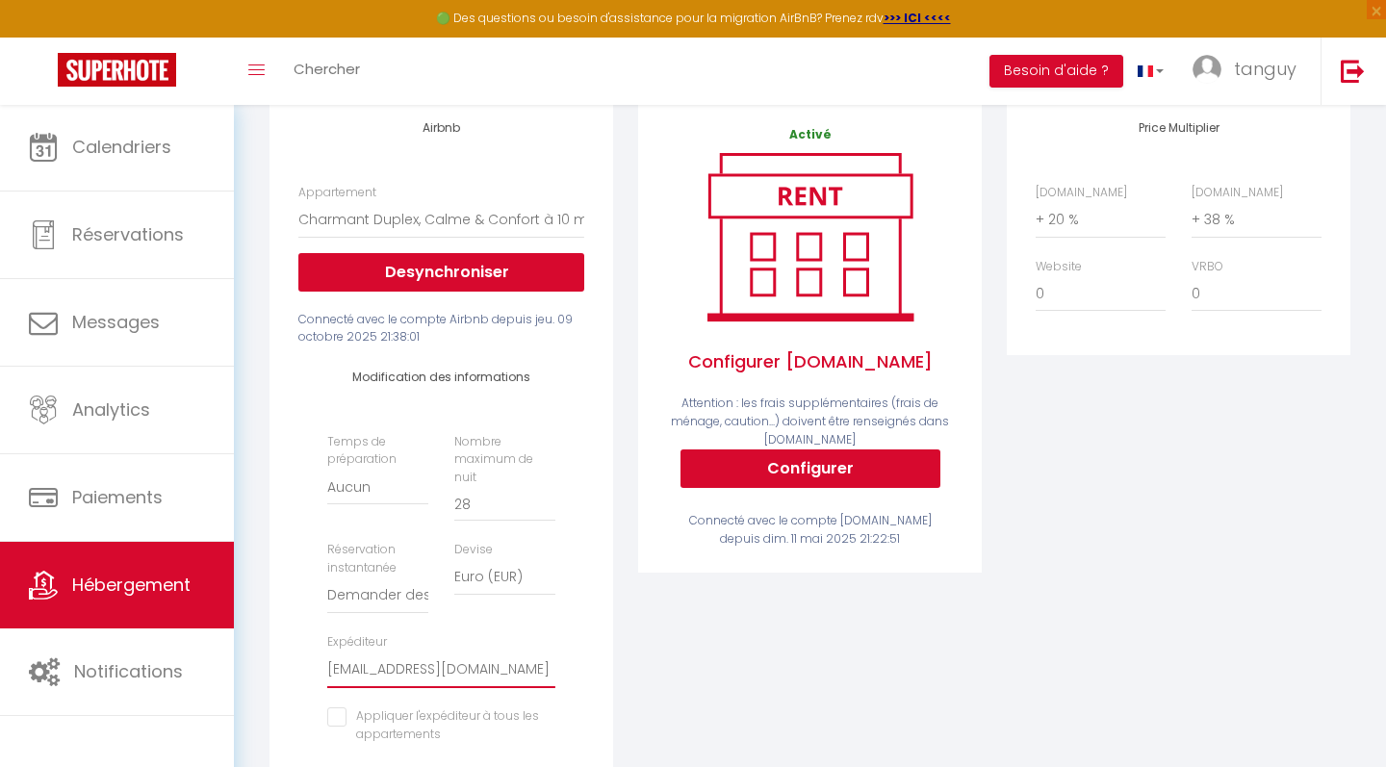
click at [339, 707] on input "checkbox" at bounding box center [441, 716] width 228 height 19
click at [1245, 89] on link "tanguy" at bounding box center [1249, 71] width 142 height 67
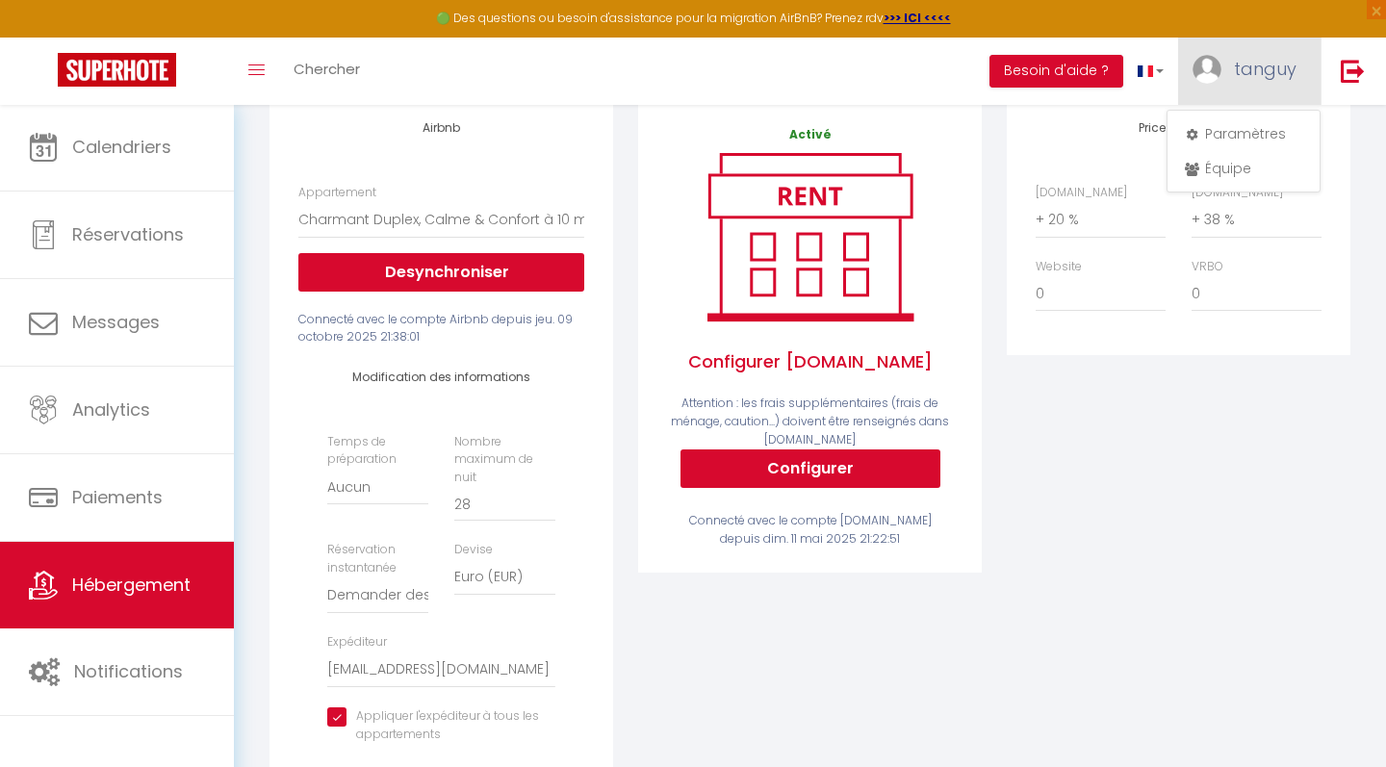
click at [1245, 89] on link "tanguy" at bounding box center [1249, 71] width 142 height 67
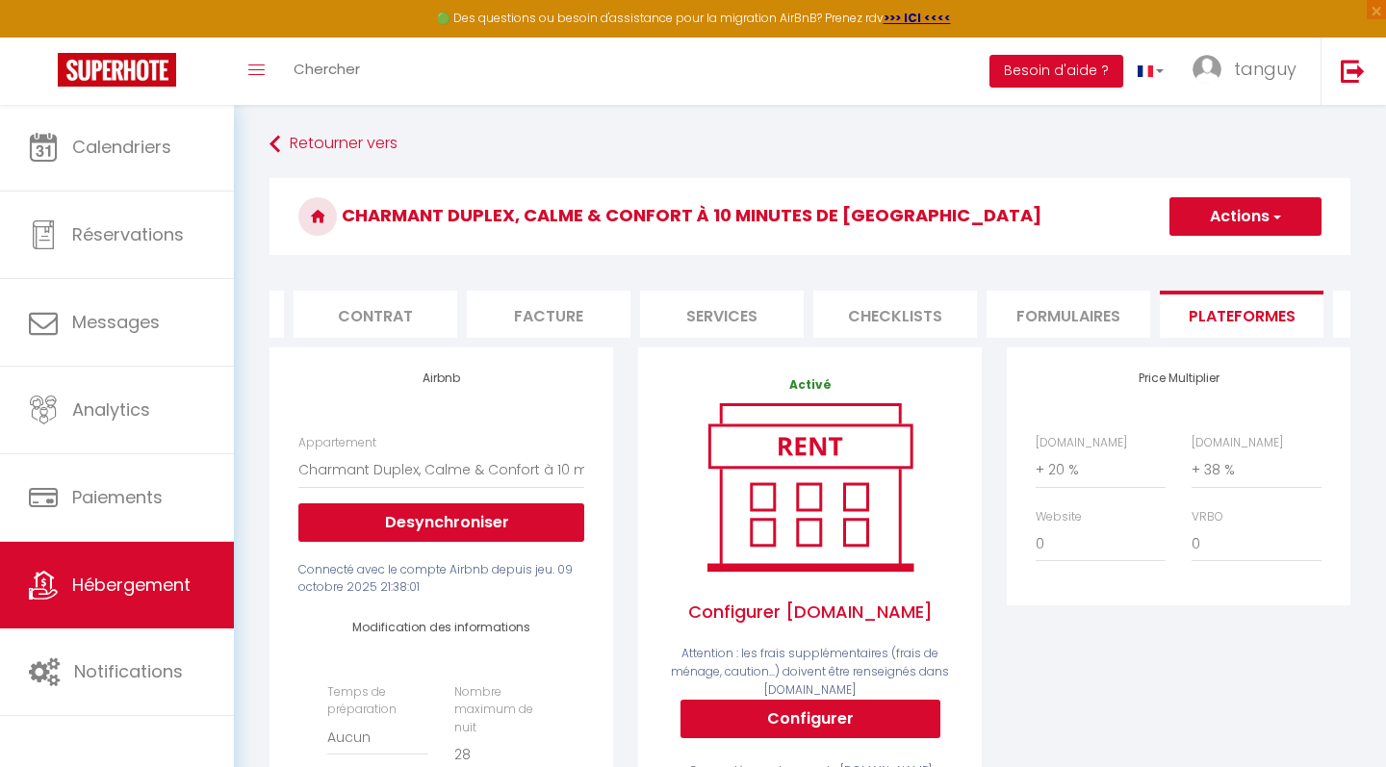
scroll to position [0, 0]
click at [1232, 209] on button "Actions" at bounding box center [1245, 216] width 152 height 39
click at [1225, 259] on link "Enregistrer" at bounding box center [1244, 258] width 152 height 25
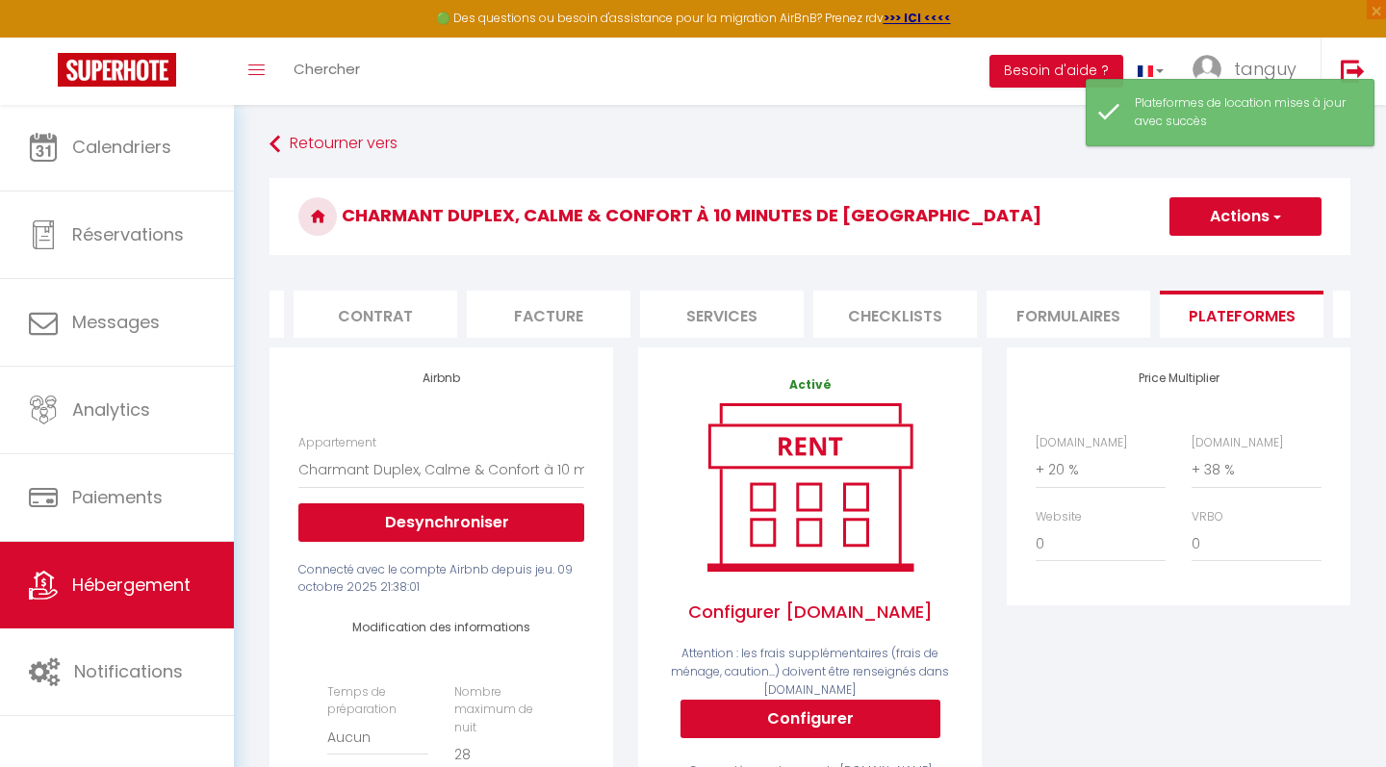
click at [132, 594] on span "Hébergement" at bounding box center [131, 585] width 118 height 24
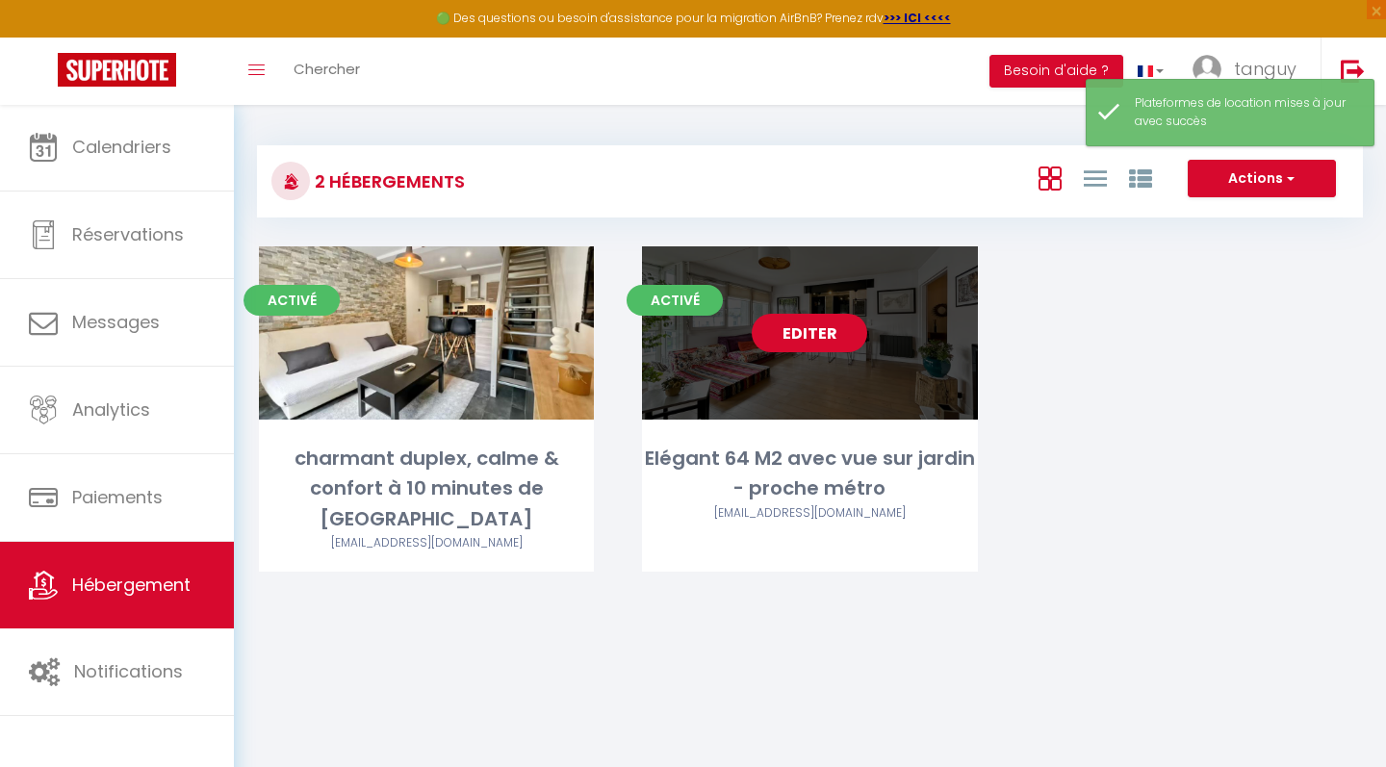
click at [834, 337] on link "Editer" at bounding box center [810, 333] width 116 height 39
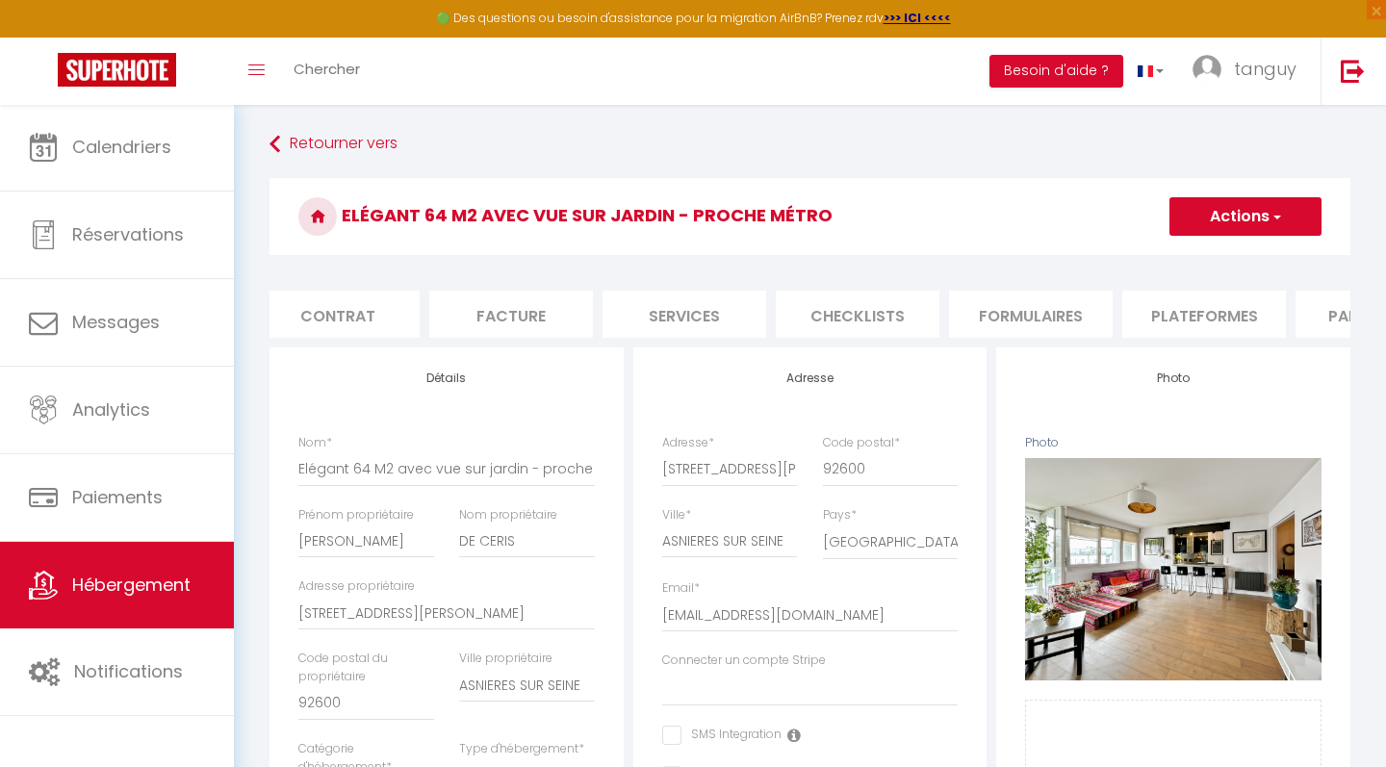
scroll to position [0, 210]
click at [1175, 313] on li "Plateformes" at bounding box center [1181, 314] width 164 height 47
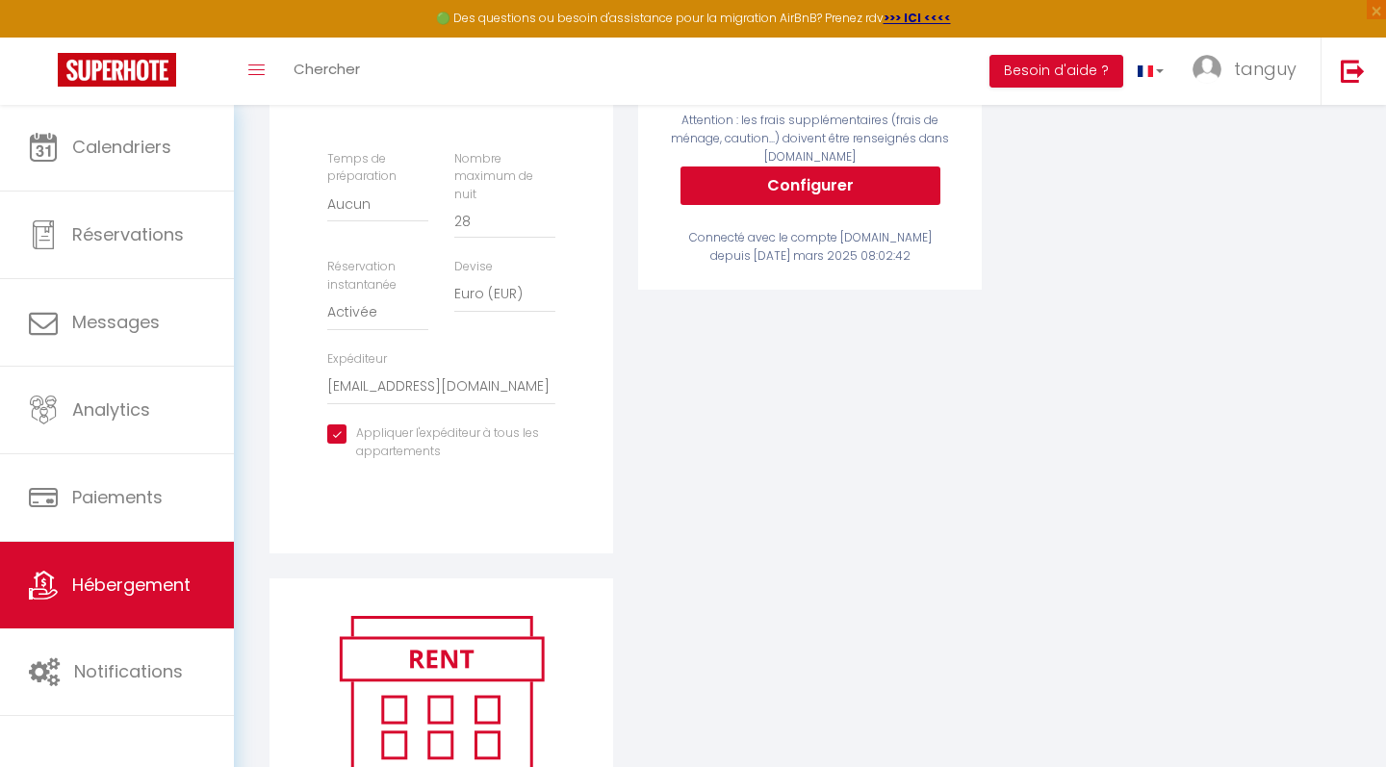
scroll to position [531, 0]
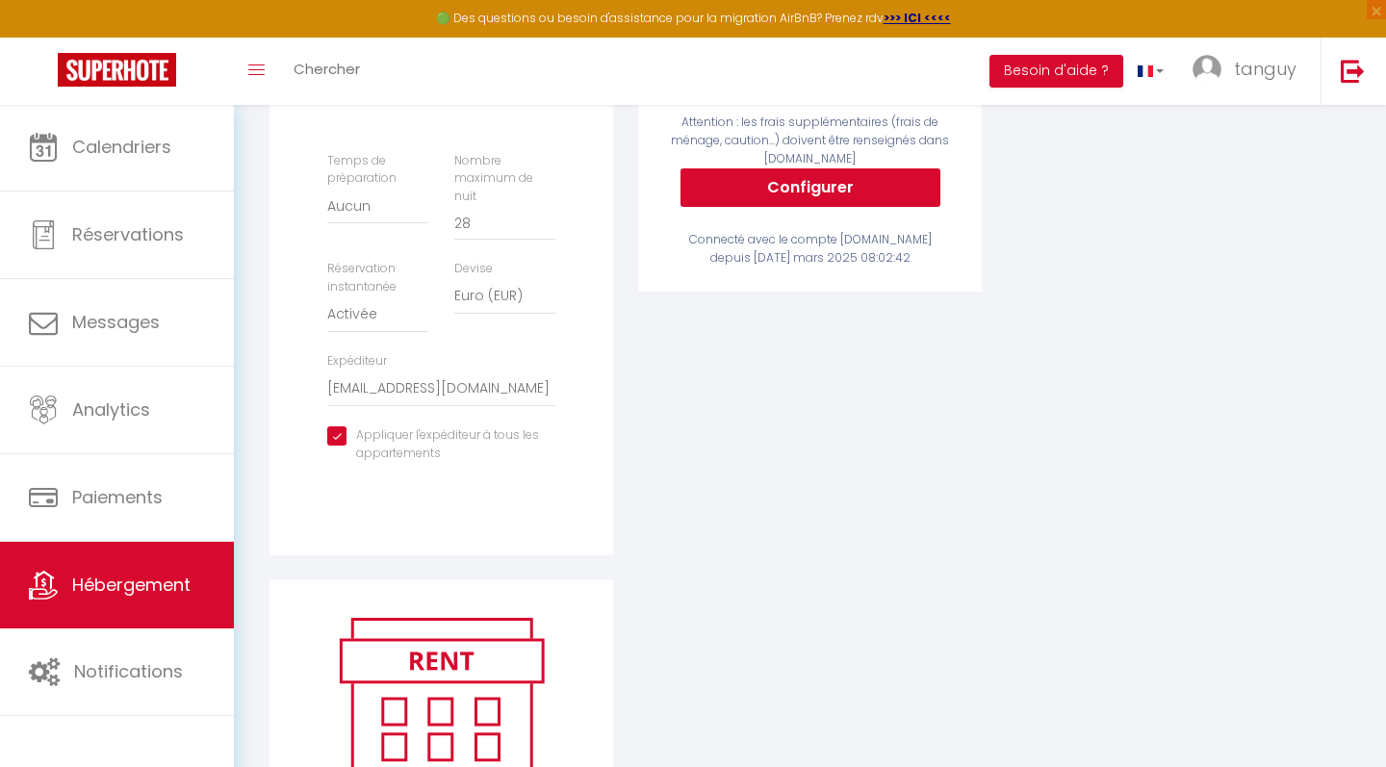
click at [185, 587] on span "Hébergement" at bounding box center [131, 585] width 118 height 24
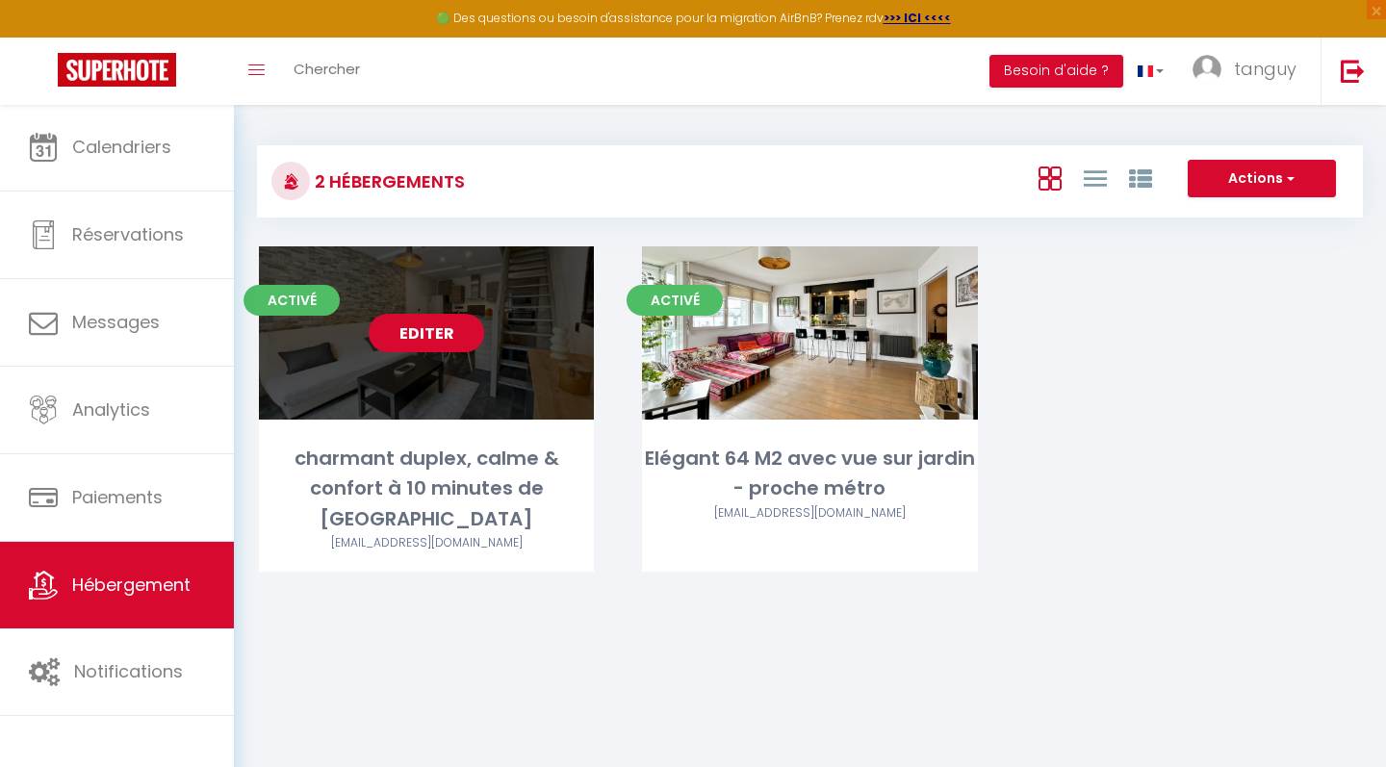
click at [434, 340] on link "Editer" at bounding box center [427, 333] width 116 height 39
